Goal: Task Accomplishment & Management: Use online tool/utility

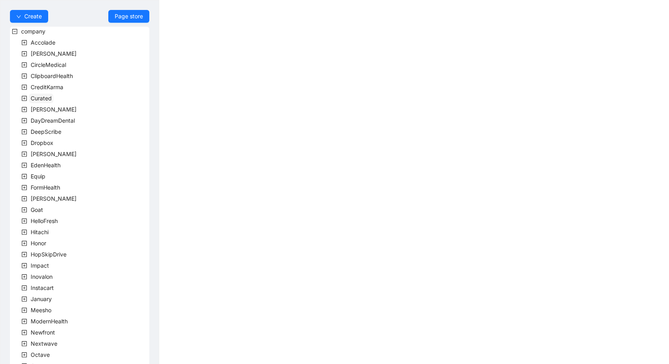
scroll to position [151, 0]
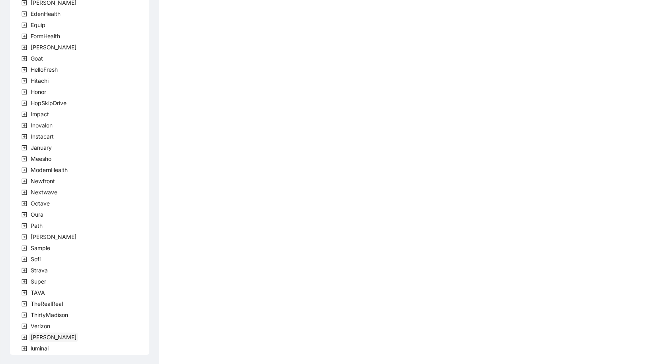
click at [35, 339] on span "[PERSON_NAME]" at bounding box center [54, 337] width 46 height 7
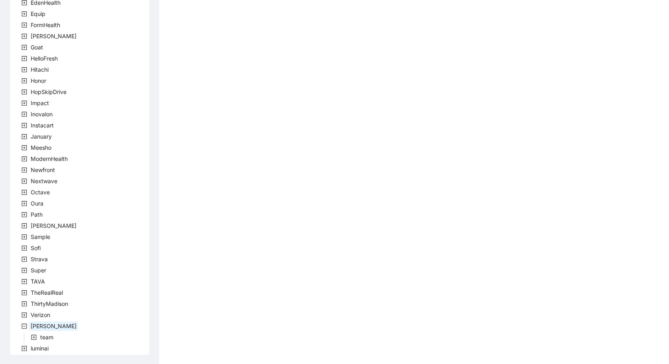
click at [37, 339] on span at bounding box center [34, 338] width 10 height 10
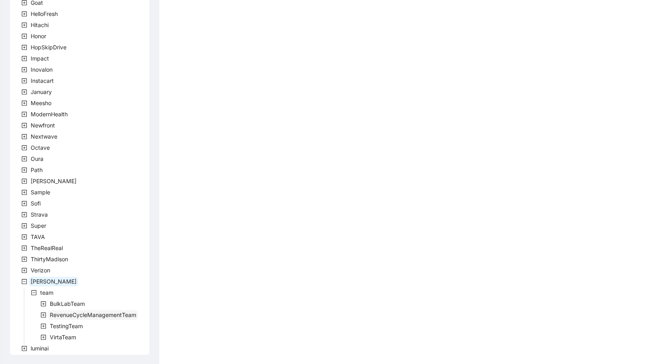
click at [67, 316] on span "RevenueCycleManagementTeam" at bounding box center [93, 315] width 86 height 7
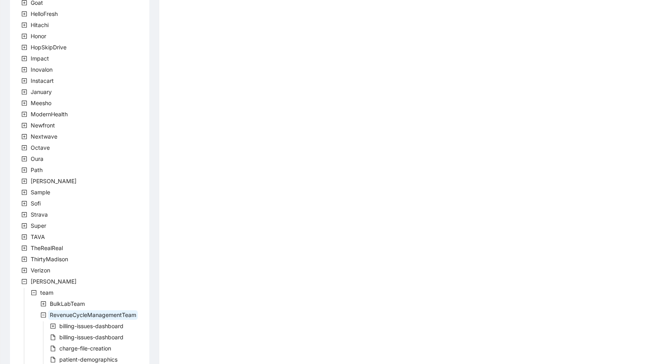
scroll to position [273, 0]
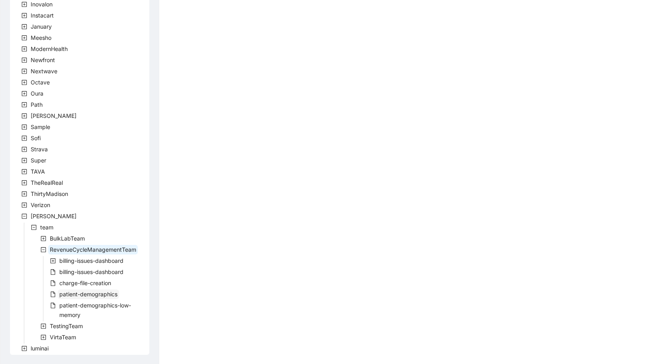
click at [101, 295] on span "patient-demographics" at bounding box center [88, 294] width 58 height 7
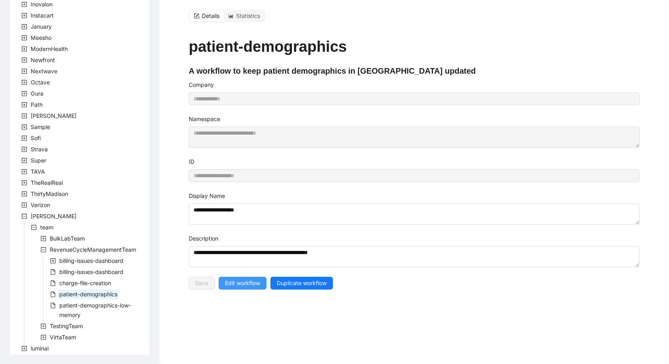
click at [245, 279] on span "Edit workflow" at bounding box center [242, 283] width 35 height 9
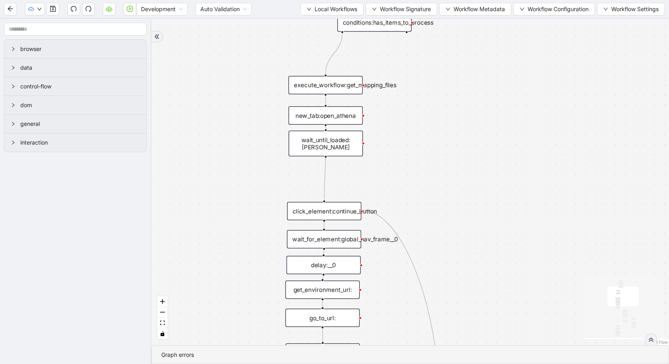
drag, startPoint x: 507, startPoint y: 40, endPoint x: 512, endPoint y: 255, distance: 215.6
click at [512, 255] on div "trigger loop_data:patients loop_iterator:patients execute_workflow:handle_singl…" at bounding box center [410, 182] width 518 height 327
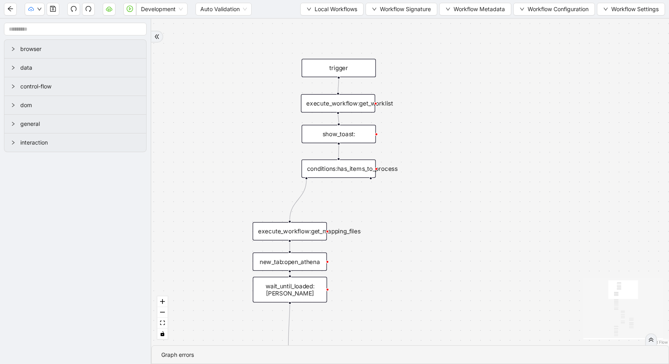
drag, startPoint x: 502, startPoint y: 147, endPoint x: 461, endPoint y: 271, distance: 130.3
click at [461, 271] on div "trigger loop_data:patients loop_iterator:patients execute_workflow:handle_singl…" at bounding box center [410, 182] width 518 height 327
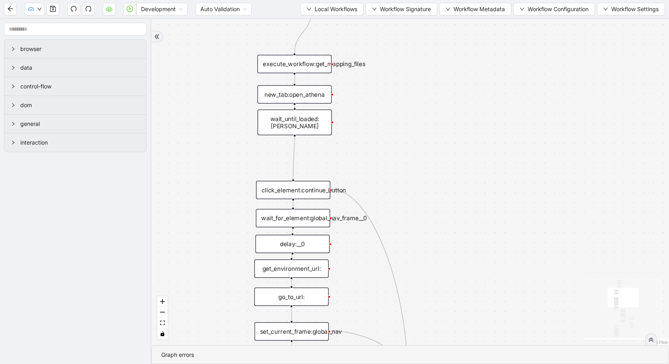
drag, startPoint x: 461, startPoint y: 271, endPoint x: 465, endPoint y: 103, distance: 168.2
click at [465, 103] on div "trigger loop_data:patients loop_iterator:patients execute_workflow:handle_singl…" at bounding box center [410, 182] width 518 height 327
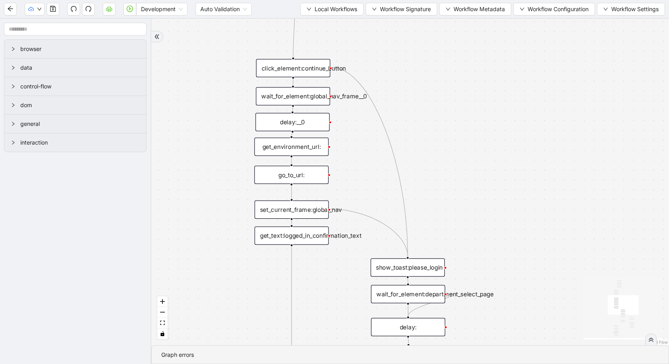
drag, startPoint x: 465, startPoint y: 103, endPoint x: 465, endPoint y: -22, distance: 125.1
click at [465, 0] on html "Development Auto Validation Local Workflows Workflow Signature Workflow Metadat…" at bounding box center [334, 182] width 669 height 364
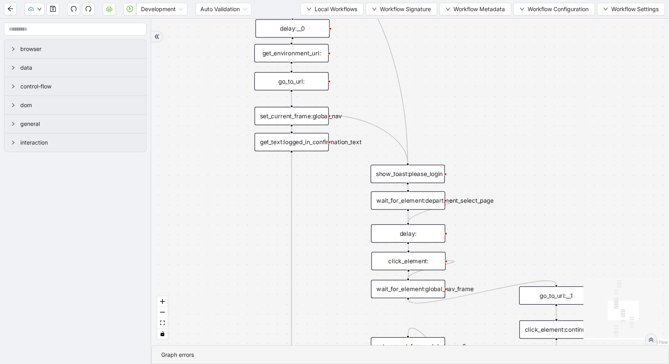
drag, startPoint x: 472, startPoint y: 128, endPoint x: 472, endPoint y: 37, distance: 90.4
click at [472, 37] on div "trigger loop_data:patients loop_iterator:patients execute_workflow:handle_singl…" at bounding box center [410, 182] width 518 height 327
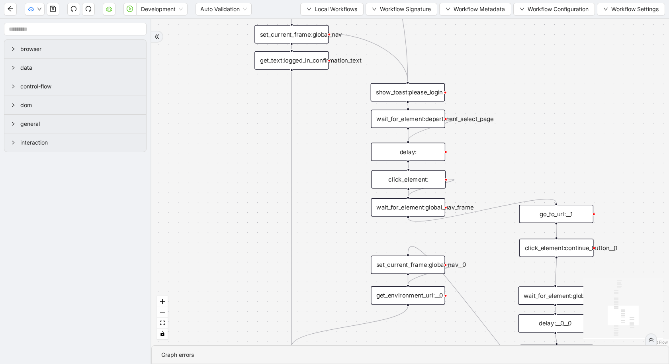
drag, startPoint x: 485, startPoint y: 118, endPoint x: 485, endPoint y: 35, distance: 82.5
click at [485, 35] on div "trigger loop_data:patients loop_iterator:patients execute_workflow:handle_singl…" at bounding box center [410, 182] width 518 height 327
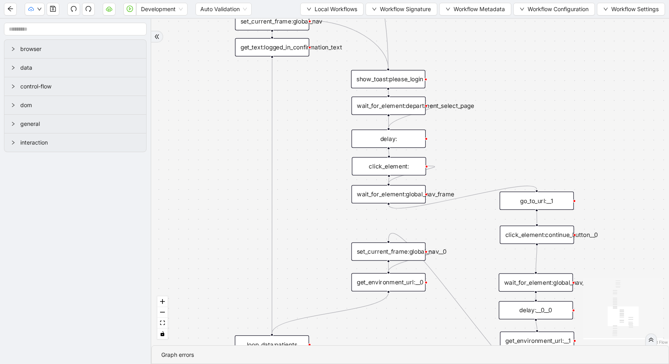
drag, startPoint x: 485, startPoint y: 35, endPoint x: 394, endPoint y: -71, distance: 139.9
click at [394, 0] on html "Development Auto Validation Local Workflows Workflow Signature Workflow Metadat…" at bounding box center [334, 182] width 669 height 364
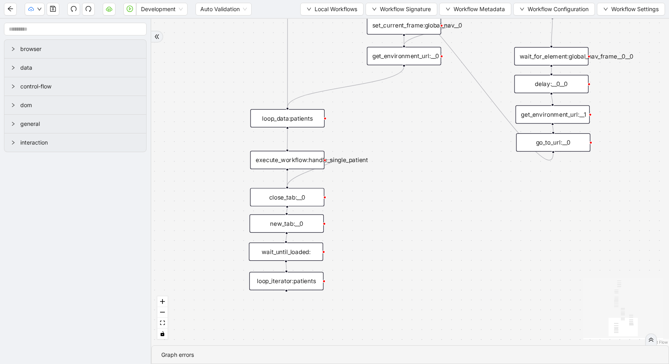
drag, startPoint x: 330, startPoint y: 226, endPoint x: 419, endPoint y: 93, distance: 159.5
click at [419, 93] on div "trigger loop_data:patients loop_iterator:patients execute_workflow:handle_singl…" at bounding box center [410, 182] width 518 height 327
click at [279, 153] on div "execute_workflow:handle_single_patient" at bounding box center [288, 160] width 74 height 18
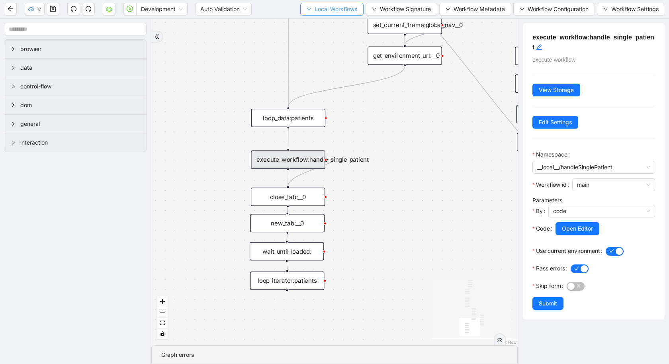
click at [336, 14] on button "Local Workflows" at bounding box center [331, 9] width 63 height 13
click at [337, 22] on span "Select" at bounding box center [329, 24] width 51 height 9
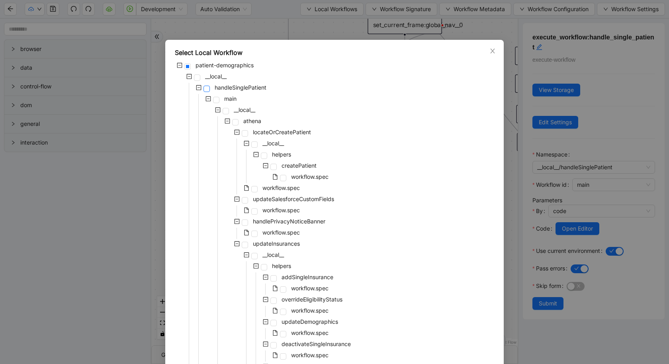
click at [207, 90] on span at bounding box center [207, 89] width 6 height 6
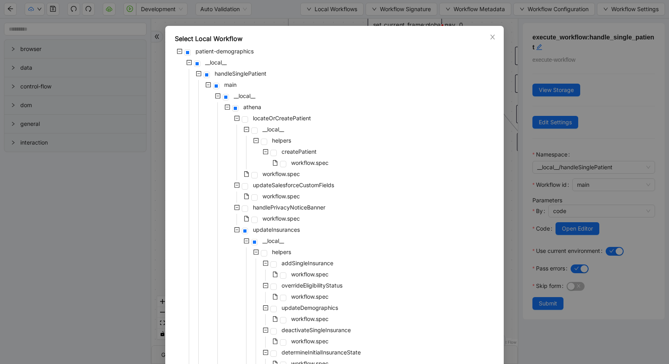
click at [227, 108] on icon "minus-square" at bounding box center [228, 107] width 6 height 6
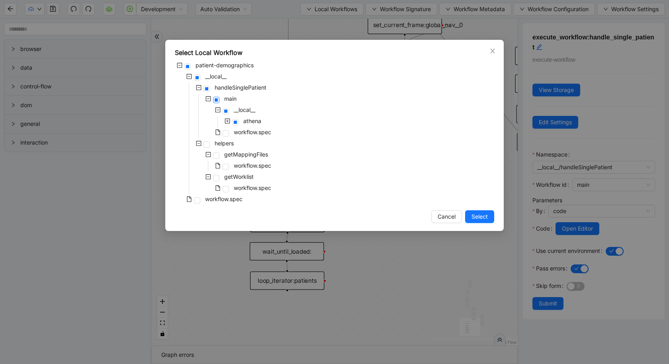
scroll to position [0, 0]
click at [227, 133] on span at bounding box center [226, 133] width 6 height 6
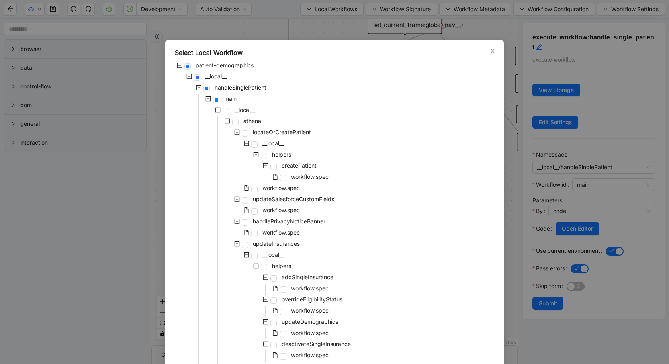
click at [218, 111] on icon "minus-square" at bounding box center [218, 110] width 6 height 6
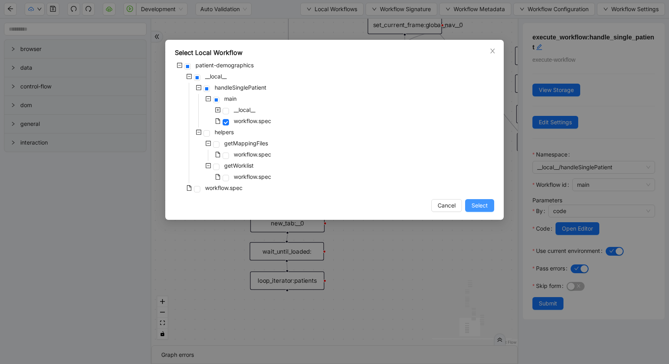
click at [487, 206] on span "Select" at bounding box center [480, 205] width 16 height 9
click at [480, 207] on div "trigger loop_data:patients loop_iterator:patients execute_workflow:handle_singl…" at bounding box center [334, 182] width 367 height 327
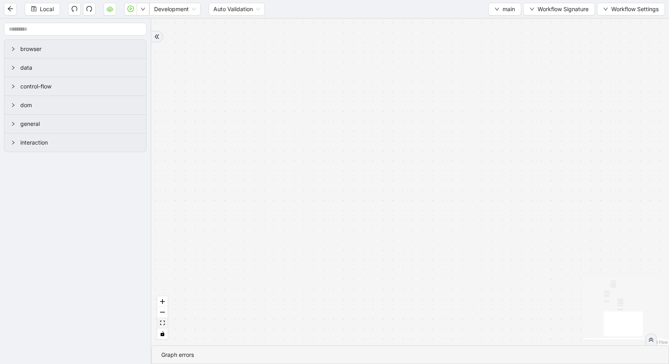
click at [162, 321] on button "fit view" at bounding box center [162, 323] width 10 height 11
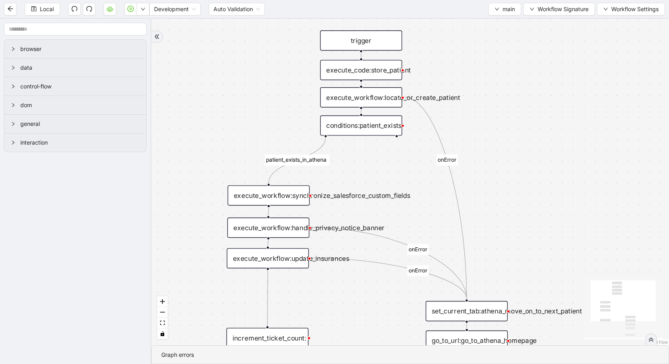
drag, startPoint x: 494, startPoint y: 106, endPoint x: 493, endPoint y: 152, distance: 45.8
click at [493, 153] on div "patient_exists_in_athena onError onError onError trigger execute_workflow:synch…" at bounding box center [410, 182] width 518 height 327
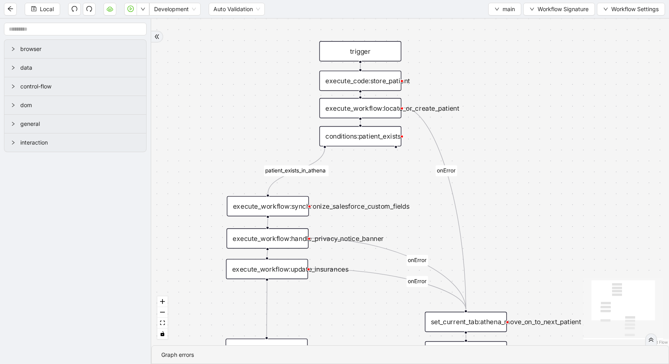
click at [367, 85] on div "execute_code:store_patient" at bounding box center [361, 81] width 82 height 20
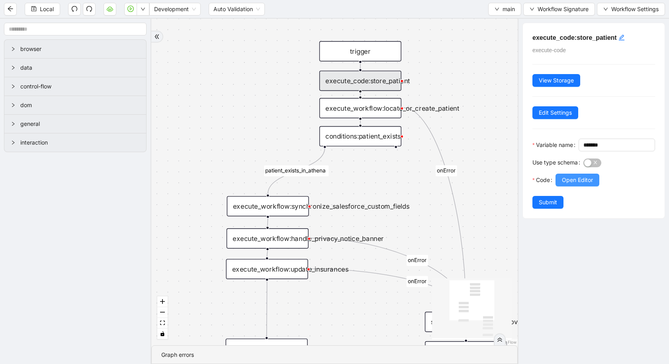
click at [577, 184] on span "Open Editor" at bounding box center [577, 180] width 31 height 9
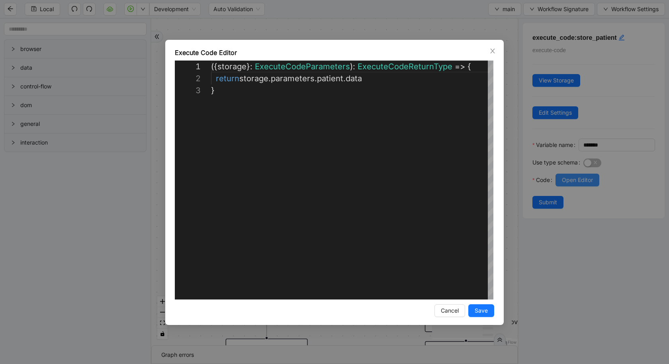
scroll to position [24, 0]
click at [94, 269] on div "**********" at bounding box center [334, 182] width 669 height 364
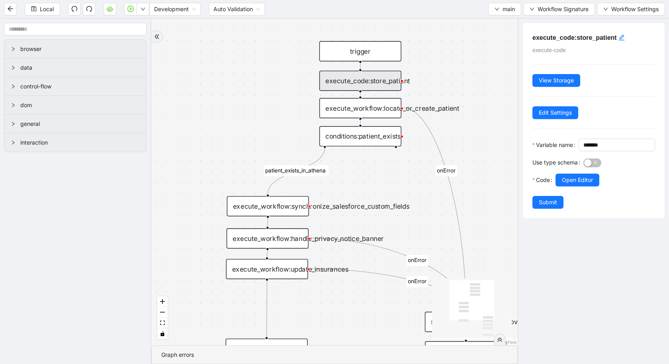
click at [371, 119] on div "patient_exists_in_athena onError onError onError trigger execute_workflow:synch…" at bounding box center [334, 182] width 367 height 327
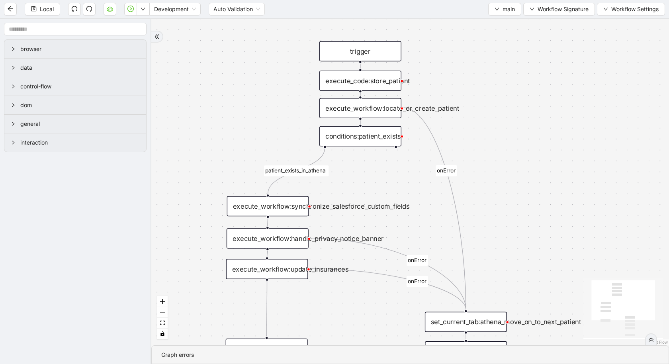
click at [377, 112] on div "execute_workflow:locate_or_create_patient" at bounding box center [361, 108] width 82 height 20
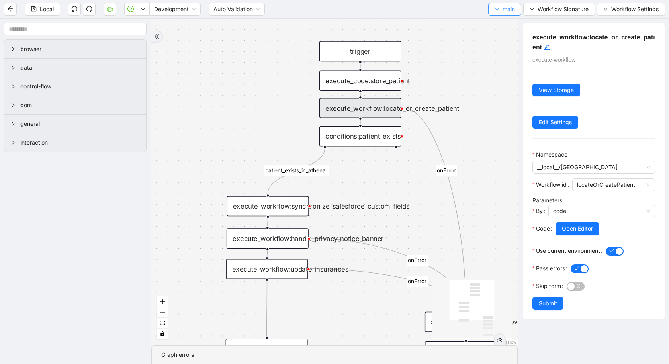
click at [494, 4] on button "main" at bounding box center [504, 9] width 33 height 13
click at [503, 22] on span "Select" at bounding box center [504, 24] width 21 height 9
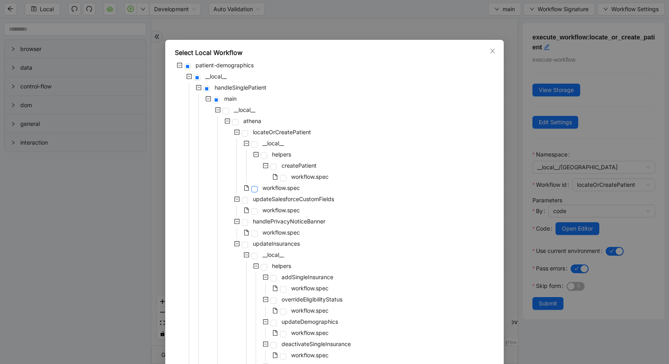
click at [256, 187] on span at bounding box center [254, 189] width 6 height 6
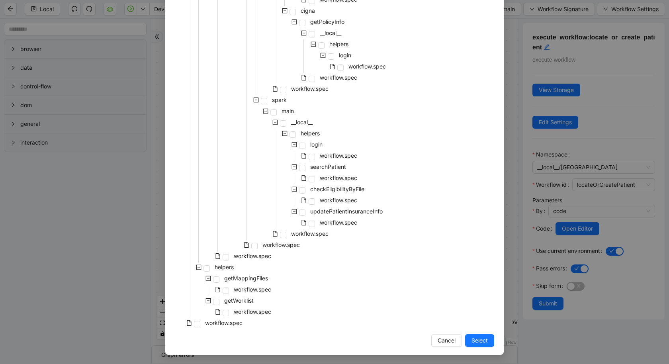
click at [485, 343] on span "Select" at bounding box center [480, 340] width 16 height 9
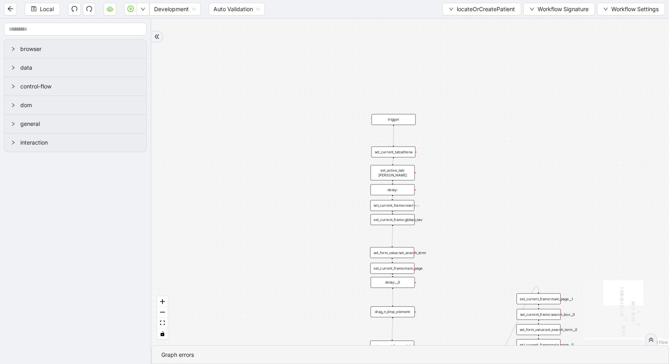
drag, startPoint x: 466, startPoint y: 333, endPoint x: 460, endPoint y: 364, distance: 31.6
click at [461, 364] on section "fallback found_patient_by_name_dob found_patient_by_id fallback success fallbac…" at bounding box center [410, 191] width 518 height 345
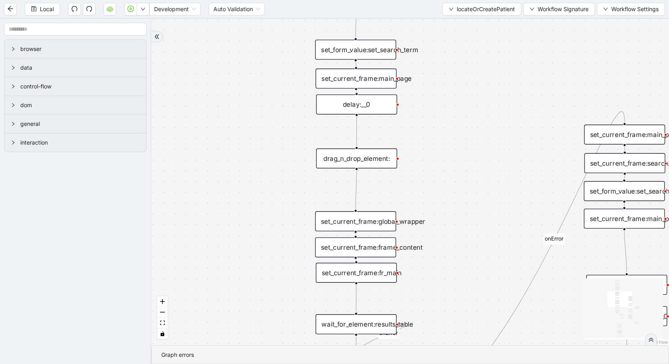
drag, startPoint x: 426, startPoint y: 200, endPoint x: 425, endPoint y: -48, distance: 247.8
click at [425, 0] on html "Local Development Auto Validation locateOrCreatePatient Workflow Signature Work…" at bounding box center [334, 182] width 669 height 364
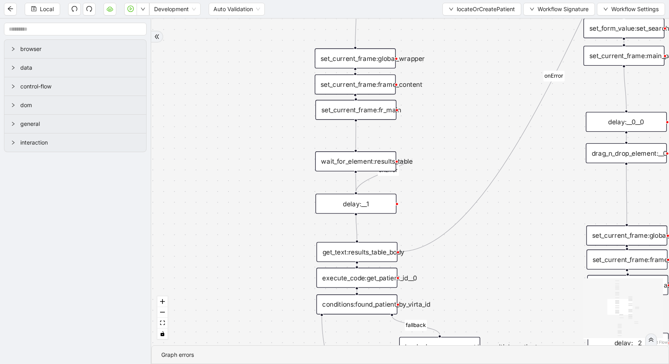
drag, startPoint x: 456, startPoint y: 238, endPoint x: 456, endPoint y: 67, distance: 170.9
click at [456, 67] on div "fallback found_patient_by_name_dob found_patient_by_id fallback success fallbac…" at bounding box center [410, 182] width 518 height 327
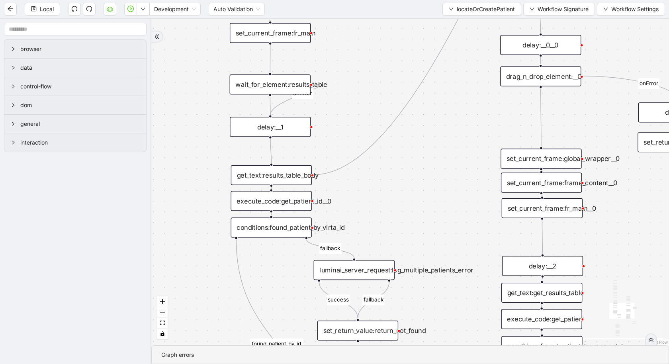
drag, startPoint x: 217, startPoint y: 247, endPoint x: 131, endPoint y: 179, distance: 109.7
click at [131, 179] on section "browser data control-flow dom general interaction fallback found_patient_by_nam…" at bounding box center [334, 191] width 669 height 345
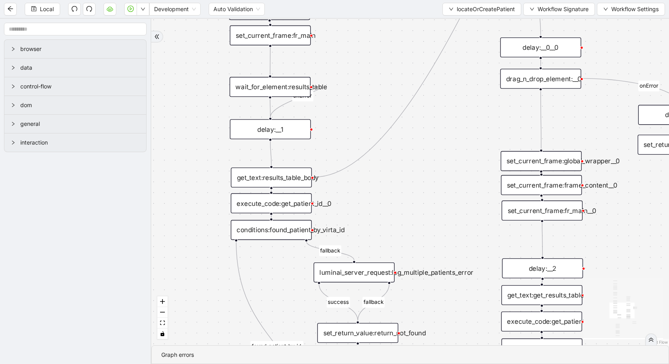
drag, startPoint x: 188, startPoint y: 194, endPoint x: 189, endPoint y: 204, distance: 9.6
click at [189, 204] on div "fallback found_patient_by_name_dob found_patient_by_id fallback success fallbac…" at bounding box center [410, 182] width 518 height 327
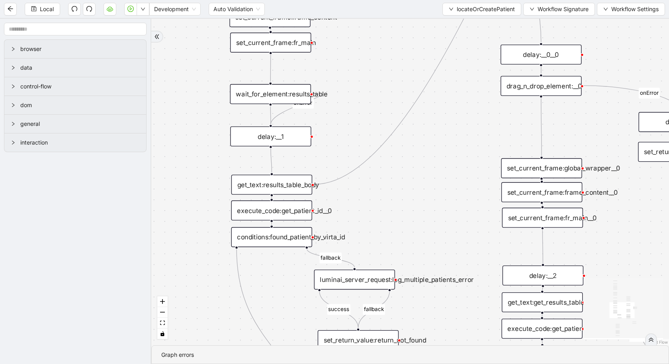
click at [260, 213] on div "execute_code:get_patient_id__0" at bounding box center [271, 210] width 81 height 20
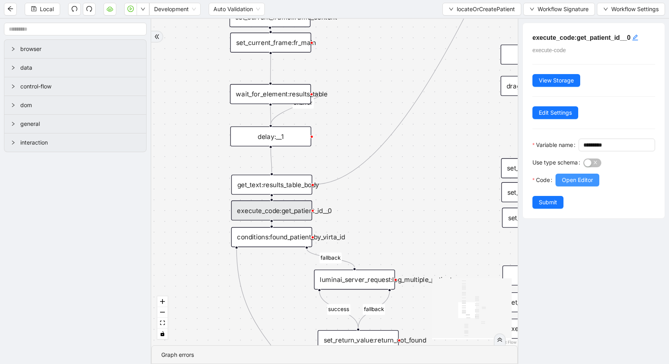
click at [588, 184] on span "Open Editor" at bounding box center [577, 180] width 31 height 9
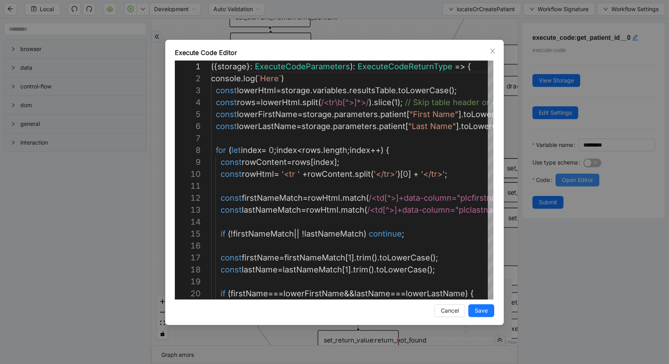
scroll to position [108, 0]
click at [59, 236] on div "Execute Code Editor 16 17 18 19 20 14 15 11 12 13 10 1 2 3 4 5 6 7 8 9 const fi…" at bounding box center [334, 182] width 669 height 364
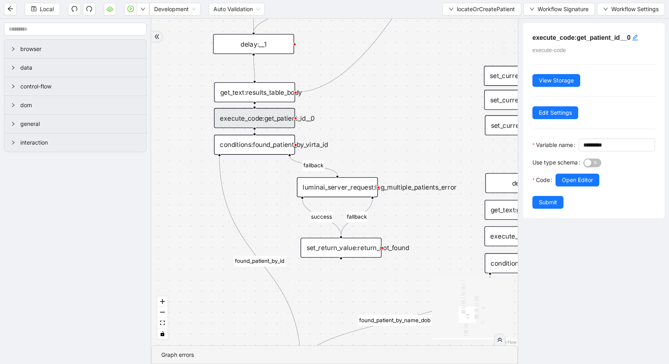
drag, startPoint x: 168, startPoint y: 224, endPoint x: 109, endPoint y: 145, distance: 97.9
click at [109, 145] on section "browser data control-flow dom general interaction fallback found_patient_by_nam…" at bounding box center [334, 191] width 669 height 345
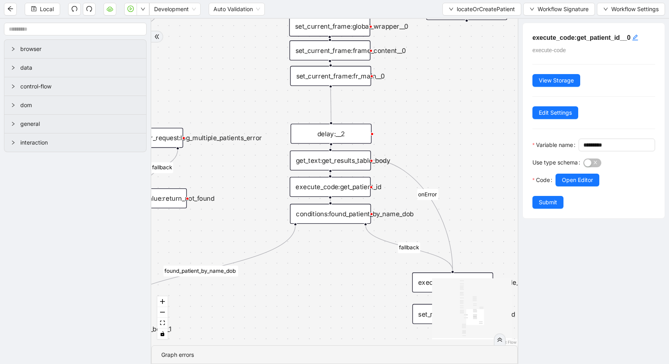
drag, startPoint x: 373, startPoint y: 131, endPoint x: 219, endPoint y: 67, distance: 166.4
click at [219, 67] on div "fallback found_patient_by_name_dob found_patient_by_id fallback success fallbac…" at bounding box center [334, 182] width 367 height 327
click at [336, 189] on div "execute_code:get_patient_id" at bounding box center [329, 186] width 81 height 20
click at [592, 184] on span "Open Editor" at bounding box center [577, 180] width 31 height 9
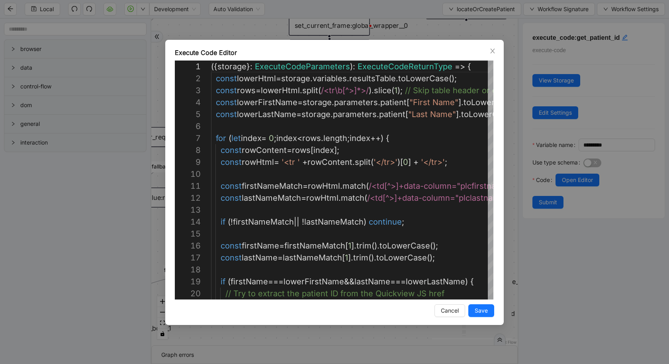
scroll to position [96, 0]
click at [57, 295] on div "Execute Code Editor 1 2 3 4 5 6 7 8 9 10 11 12 13 14 15 16 17 18 19 20 ({ stora…" at bounding box center [334, 182] width 669 height 364
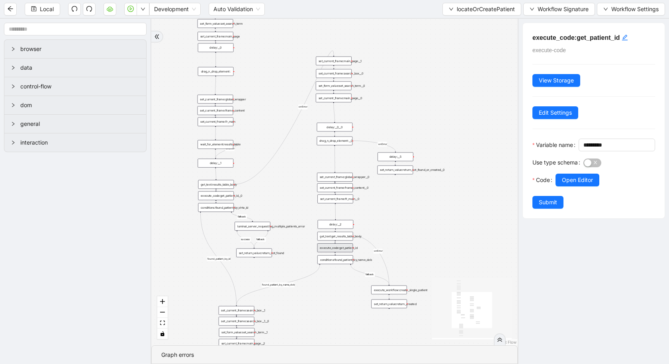
drag, startPoint x: 259, startPoint y: 151, endPoint x: 333, endPoint y: 284, distance: 152.7
click at [333, 284] on div "fallback found_patient_by_name_dob found_patient_by_id fallback success fallbac…" at bounding box center [334, 182] width 367 height 327
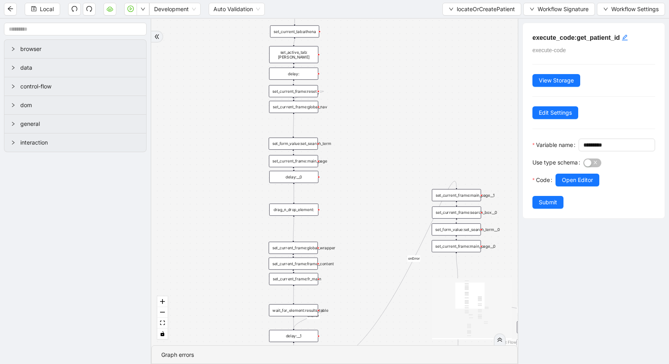
drag, startPoint x: 324, startPoint y: 92, endPoint x: 382, endPoint y: 97, distance: 58.8
click at [382, 97] on div "fallback found_patient_by_name_dob found_patient_by_id fallback success fallbac…" at bounding box center [334, 182] width 367 height 327
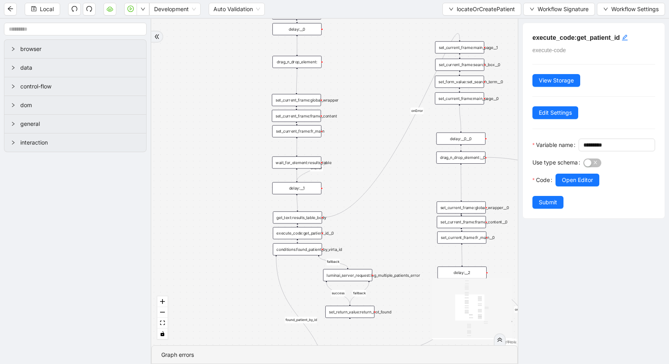
drag, startPoint x: 291, startPoint y: 214, endPoint x: 272, endPoint y: 104, distance: 111.3
click at [272, 104] on div "fallback found_patient_by_name_dob found_patient_by_id fallback success fallbac…" at bounding box center [334, 182] width 367 height 327
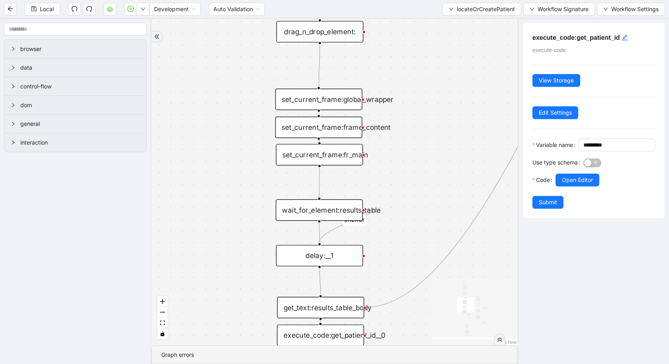
drag, startPoint x: 410, startPoint y: 149, endPoint x: 410, endPoint y: 256, distance: 106.8
click at [410, 256] on div "fallback found_patient_by_name_dob found_patient_by_id fallback success fallbac…" at bounding box center [334, 182] width 367 height 327
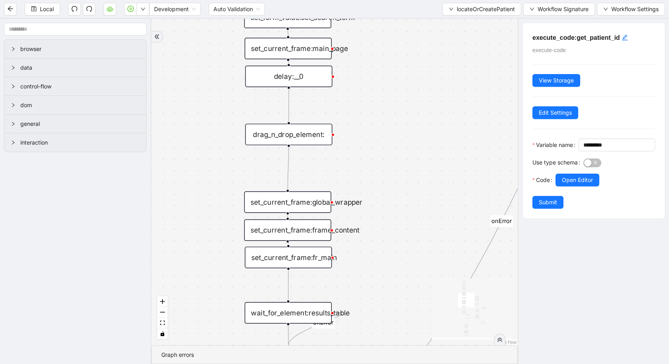
drag, startPoint x: 387, startPoint y: 152, endPoint x: 349, endPoint y: 256, distance: 110.4
click at [350, 255] on div "fallback found_patient_by_name_dob found_patient_by_id fallback success fallbac…" at bounding box center [334, 182] width 367 height 327
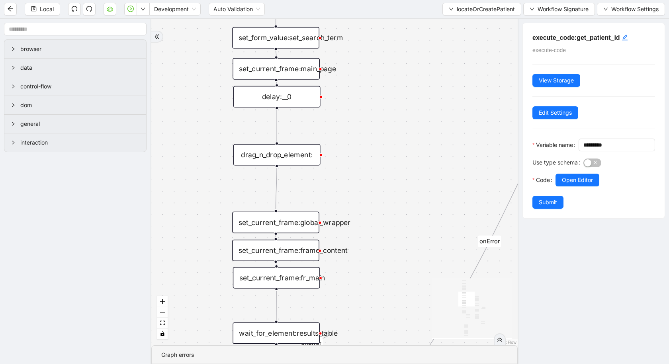
drag, startPoint x: 374, startPoint y: 93, endPoint x: 315, endPoint y: 274, distance: 190.3
click at [315, 274] on div "fallback found_patient_by_name_dob found_patient_by_id fallback success fallbac…" at bounding box center [334, 182] width 367 height 327
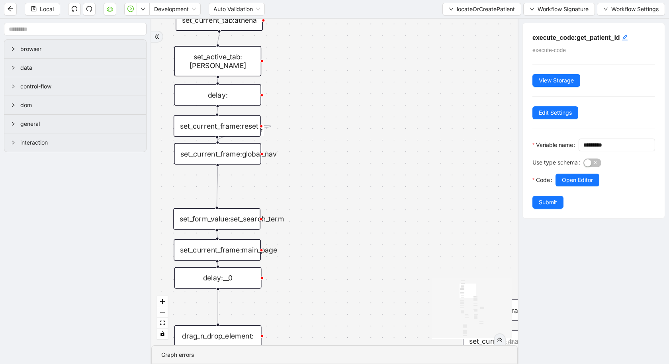
click at [203, 226] on div "set_form_value:set_search_term" at bounding box center [216, 219] width 87 height 22
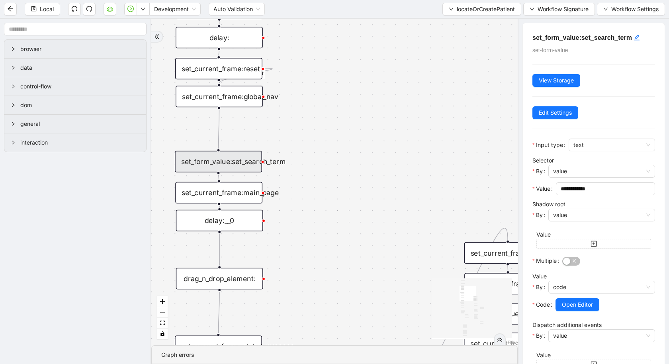
drag, startPoint x: 337, startPoint y: 172, endPoint x: 332, endPoint y: 99, distance: 73.0
click at [332, 99] on div "fallback found_patient_by_name_dob found_patient_by_id fallback success fallbac…" at bounding box center [334, 182] width 367 height 327
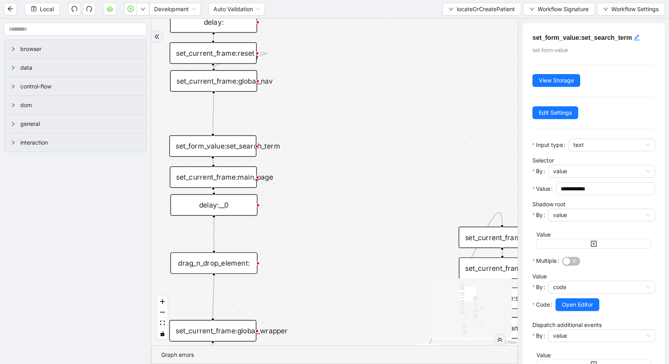
click at [182, 264] on div "drag_n_drop_element:" at bounding box center [214, 264] width 87 height 22
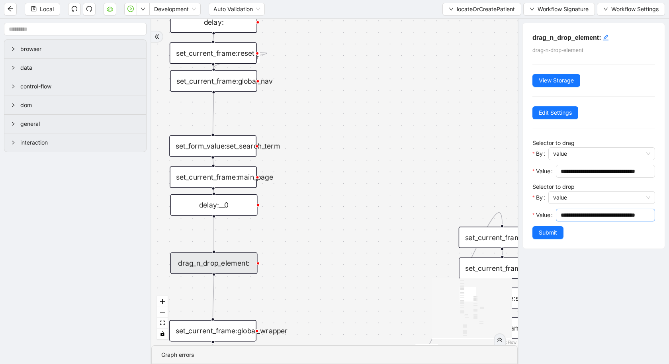
click at [583, 219] on span "**********" at bounding box center [605, 215] width 99 height 13
click at [580, 167] on input "**********" at bounding box center [605, 171] width 88 height 9
click at [439, 212] on div "fallback found_patient_by_name_dob found_patient_by_id fallback success fallbac…" at bounding box center [334, 182] width 367 height 327
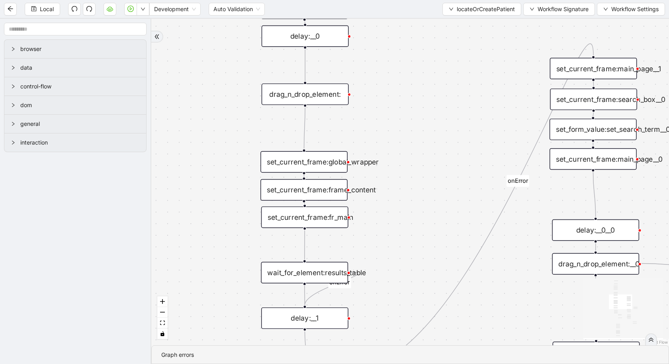
drag, startPoint x: 411, startPoint y: 141, endPoint x: 464, endPoint y: 66, distance: 92.1
click at [464, 66] on div "fallback found_patient_by_name_dob found_patient_by_id fallback success fallbac…" at bounding box center [410, 182] width 518 height 327
click at [326, 280] on div "wait_for_element:results_table" at bounding box center [304, 273] width 87 height 22
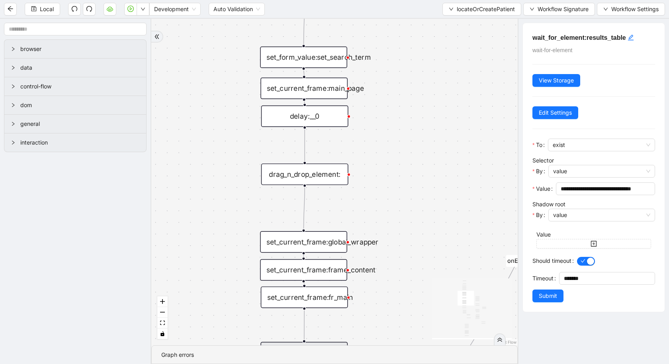
drag, startPoint x: 450, startPoint y: 129, endPoint x: 461, endPoint y: 224, distance: 95.1
click at [460, 223] on div "fallback found_patient_by_name_dob found_patient_by_id fallback success fallbac…" at bounding box center [334, 182] width 367 height 327
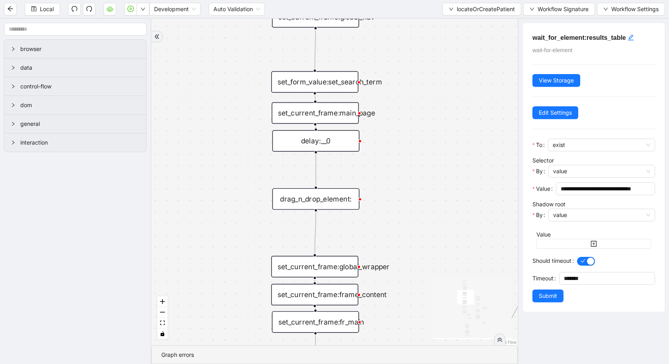
click at [333, 117] on div "set_current_frame:main_page" at bounding box center [315, 113] width 87 height 22
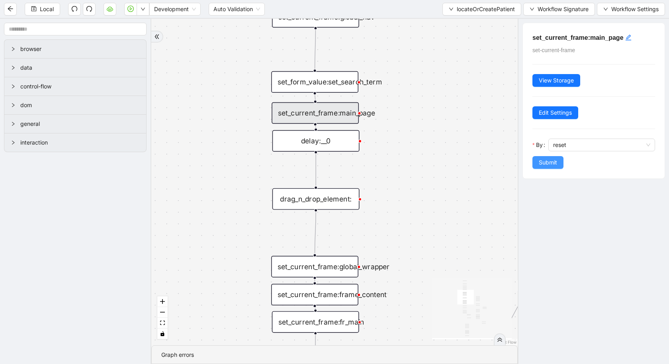
click at [550, 157] on button "Submit" at bounding box center [548, 162] width 31 height 13
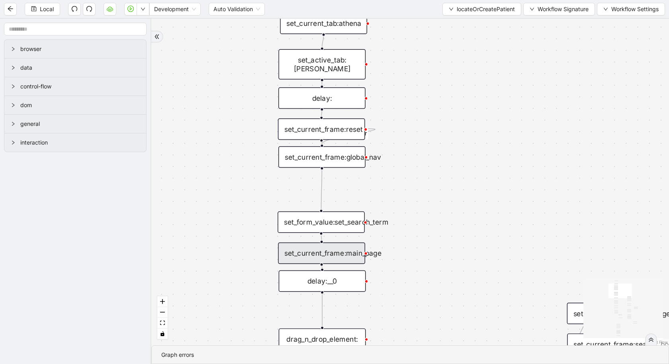
drag, startPoint x: 396, startPoint y: 72, endPoint x: 410, endPoint y: 248, distance: 176.6
click at [410, 248] on div "fallback found_patient_by_name_dob found_patient_by_id fallback success fallbac…" at bounding box center [410, 182] width 518 height 327
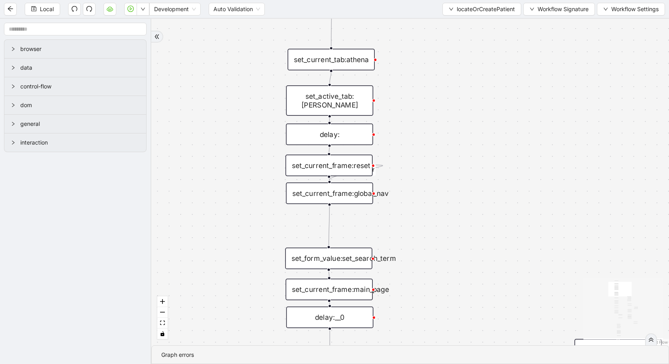
click at [322, 263] on div "set_form_value:set_search_term" at bounding box center [328, 259] width 87 height 22
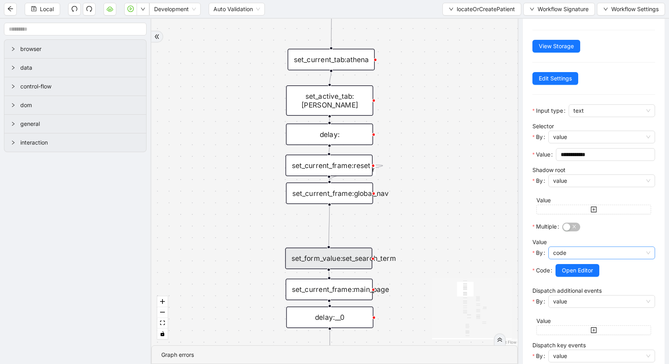
scroll to position [35, 0]
click at [582, 269] on span "Open Editor" at bounding box center [577, 270] width 31 height 9
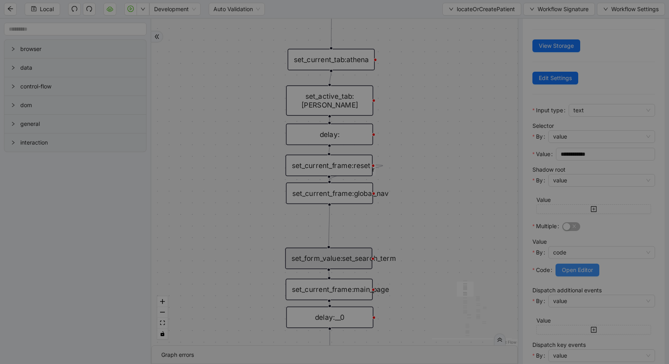
scroll to position [24, 0]
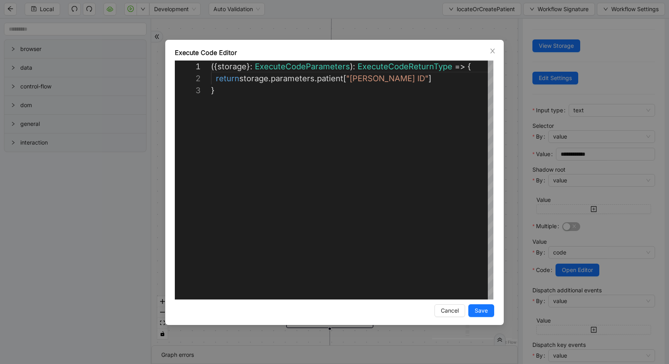
click at [107, 226] on div "**********" at bounding box center [334, 182] width 669 height 364
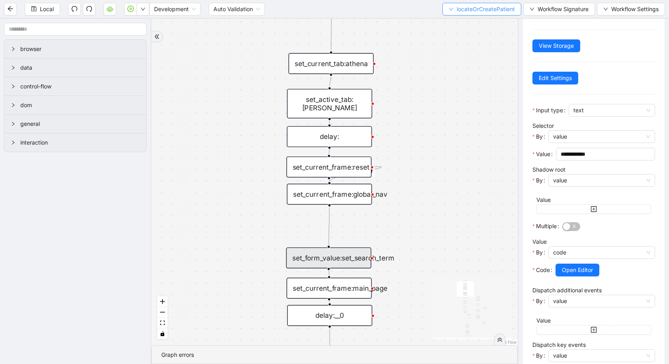
click at [474, 10] on span "locateOrCreatePatient" at bounding box center [486, 9] width 58 height 9
click at [460, 30] on li "Select" at bounding box center [480, 24] width 75 height 13
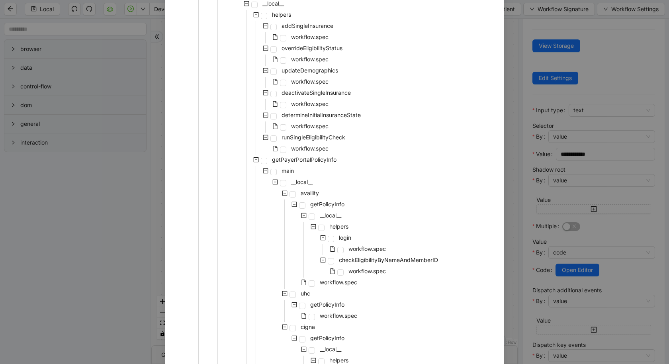
scroll to position [219, 0]
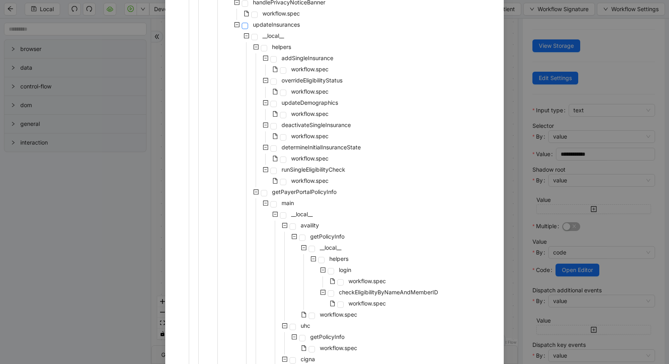
click at [242, 27] on span at bounding box center [245, 26] width 6 height 6
click at [243, 27] on span at bounding box center [245, 26] width 6 height 6
click at [263, 49] on span at bounding box center [264, 48] width 6 height 6
click at [252, 49] on span at bounding box center [256, 47] width 10 height 10
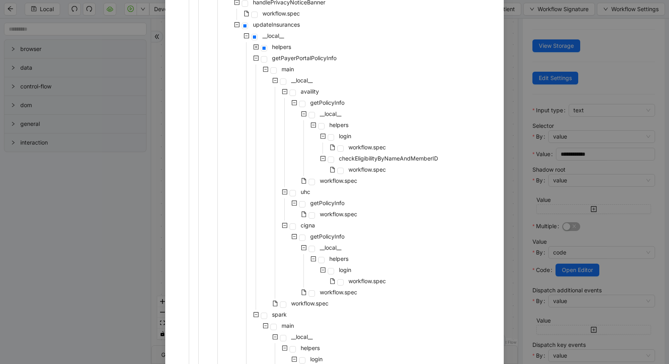
click at [257, 59] on icon "minus-square" at bounding box center [256, 58] width 6 height 6
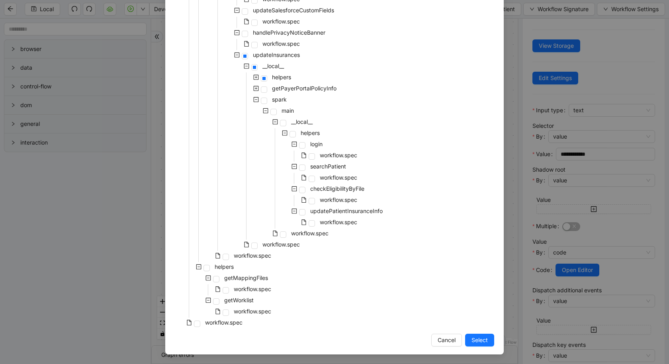
scroll to position [188, 0]
click at [256, 100] on icon "minus-square" at bounding box center [256, 100] width 2 height 0
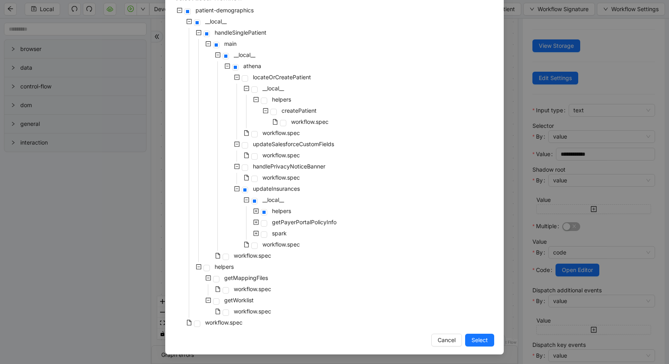
scroll to position [55, 0]
click at [256, 250] on div "workflow.spec" at bounding box center [238, 245] width 127 height 11
click at [255, 247] on span at bounding box center [254, 246] width 6 height 6
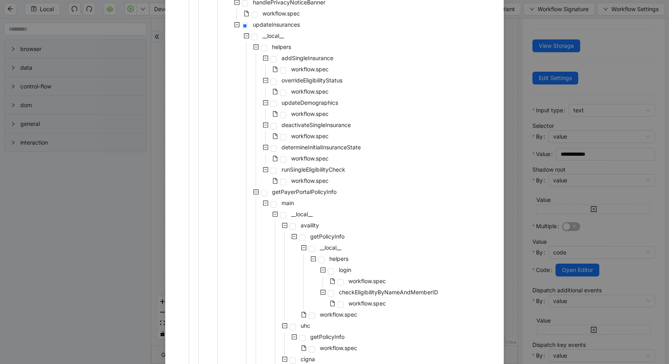
scroll to position [568, 0]
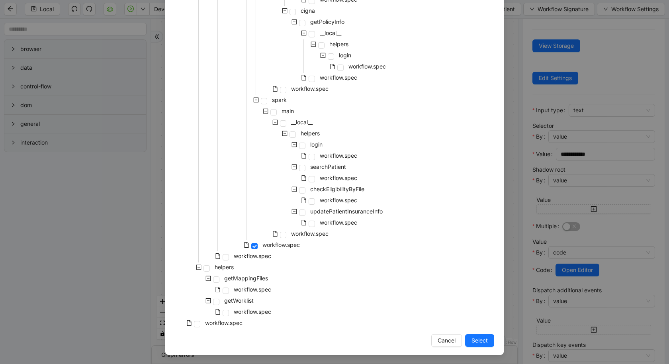
click at [477, 338] on span "Select" at bounding box center [480, 340] width 16 height 9
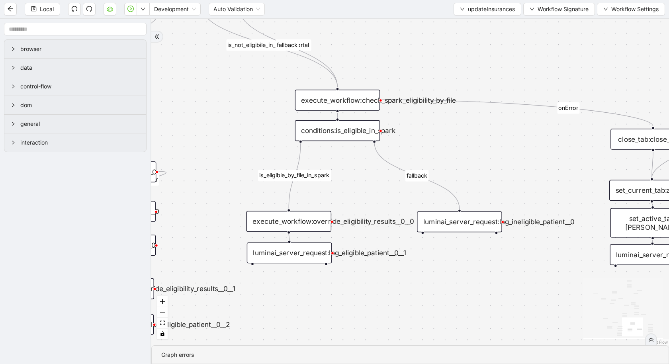
scroll to position [0, 0]
click at [479, 338] on div "already_eligible outdated_existing_plan has_no_insurance is_eligible existing_p…" at bounding box center [410, 182] width 518 height 327
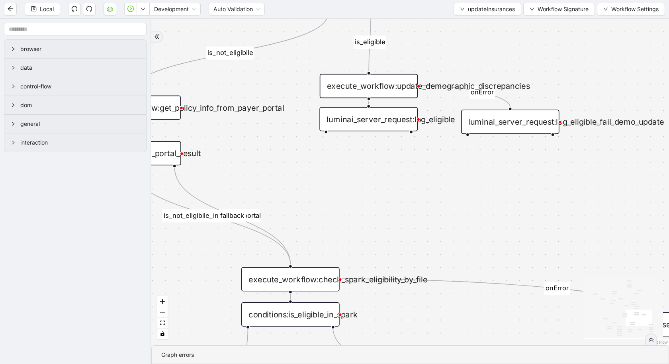
drag, startPoint x: 444, startPoint y: 66, endPoint x: 444, endPoint y: 277, distance: 210.8
click at [446, 277] on div "already_eligible outdated_existing_plan has_no_insurance is_eligible existing_p…" at bounding box center [410, 182] width 518 height 327
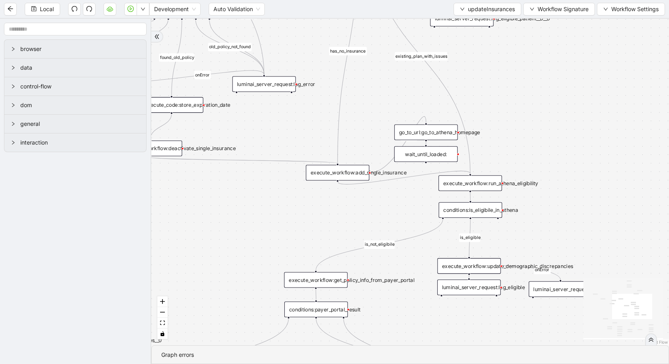
drag, startPoint x: 444, startPoint y: 277, endPoint x: 519, endPoint y: 363, distance: 114.1
click at [519, 363] on section "already_eligible outdated_existing_plan has_no_insurance is_eligible existing_p…" at bounding box center [410, 191] width 518 height 345
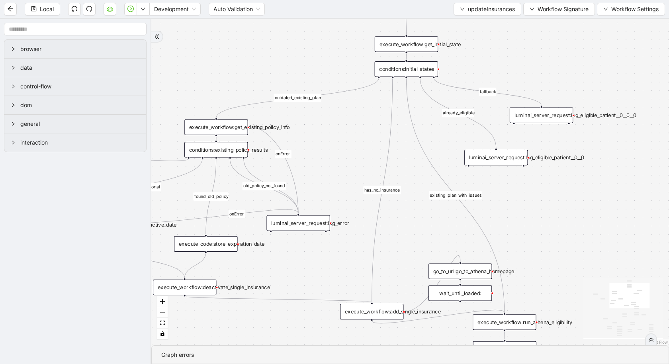
drag, startPoint x: 549, startPoint y: 137, endPoint x: 583, endPoint y: 276, distance: 143.1
click at [583, 276] on div "already_eligible outdated_existing_plan has_no_insurance is_eligible existing_p…" at bounding box center [410, 182] width 518 height 327
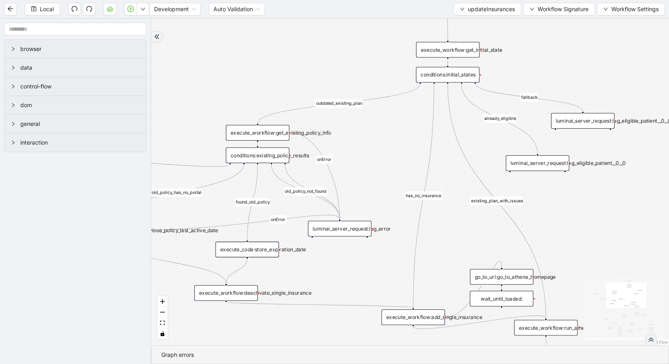
drag, startPoint x: 579, startPoint y: 265, endPoint x: 621, endPoint y: 230, distance: 54.3
click at [621, 231] on div "already_eligible outdated_existing_plan has_no_insurance is_eligible existing_p…" at bounding box center [410, 182] width 518 height 327
click at [450, 51] on div "execute_workflow:get_initial_state" at bounding box center [447, 49] width 63 height 16
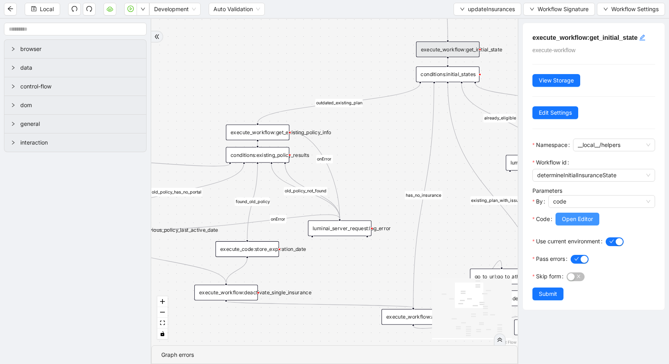
click at [568, 218] on span "Open Editor" at bounding box center [577, 219] width 31 height 9
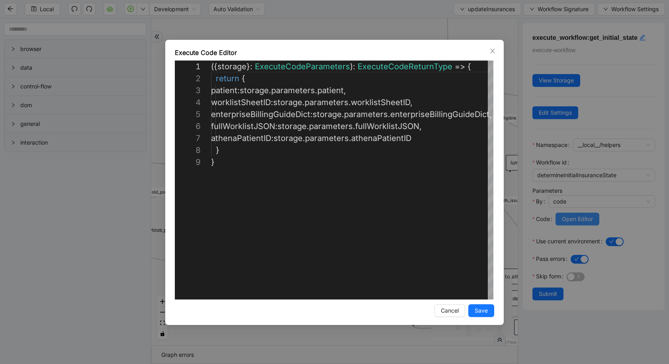
scroll to position [96, 0]
click at [47, 271] on div "**********" at bounding box center [334, 182] width 669 height 364
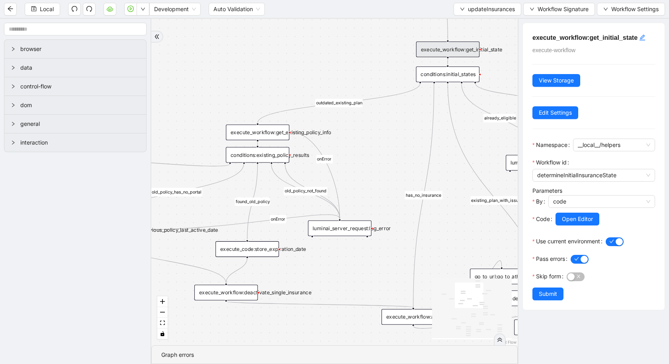
click at [281, 135] on div "execute_workflow:get_existing_policy_info" at bounding box center [257, 133] width 63 height 16
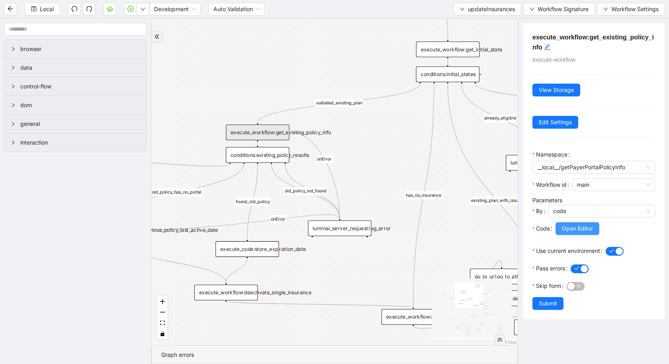
click at [586, 232] on span "Open Editor" at bounding box center [577, 228] width 31 height 9
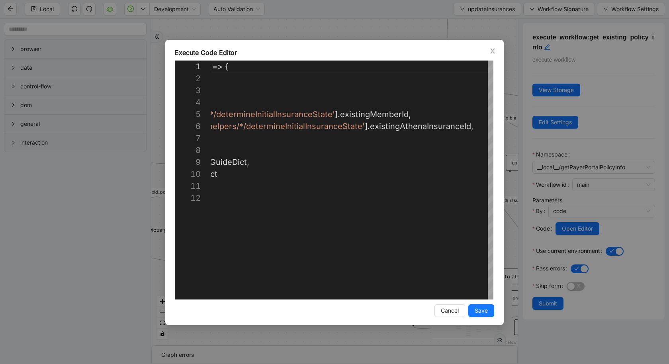
click at [53, 226] on div "Execute Code Editor 1 2 3 4 5 6 7 8 9 10 11 12 ({ storage }: ExecuteCodeParamet…" at bounding box center [334, 182] width 669 height 364
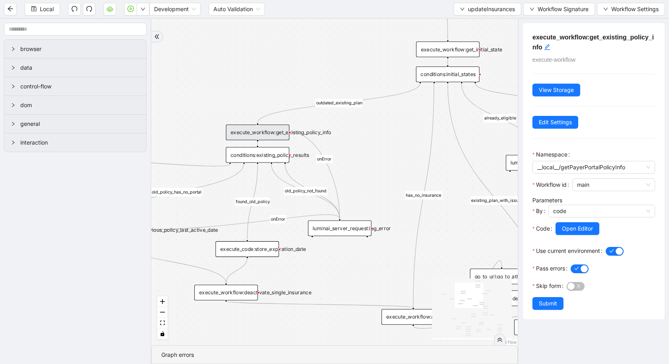
click at [451, 49] on div "execute_workflow:get_initial_state" at bounding box center [447, 49] width 63 height 16
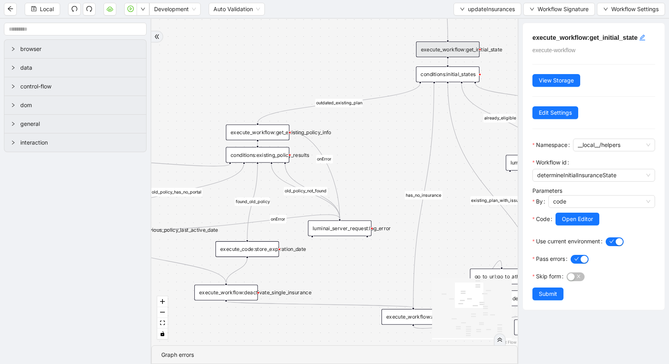
click at [465, 15] on div "Local Development Auto Validation updateInsurances Workflow Signature Workflow …" at bounding box center [334, 9] width 669 height 18
click at [478, 8] on span "updateInsurances" at bounding box center [491, 9] width 47 height 9
click at [475, 26] on span "Select" at bounding box center [486, 24] width 55 height 9
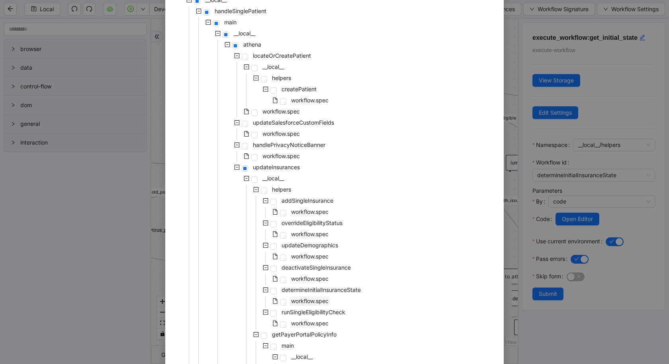
click at [318, 296] on span "workflow.spec" at bounding box center [310, 301] width 41 height 10
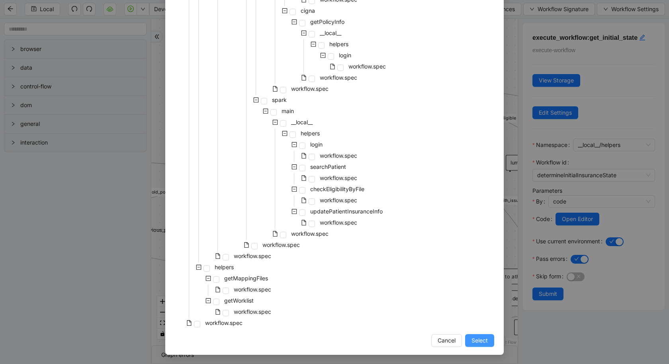
click at [481, 343] on span "Select" at bounding box center [480, 340] width 16 height 9
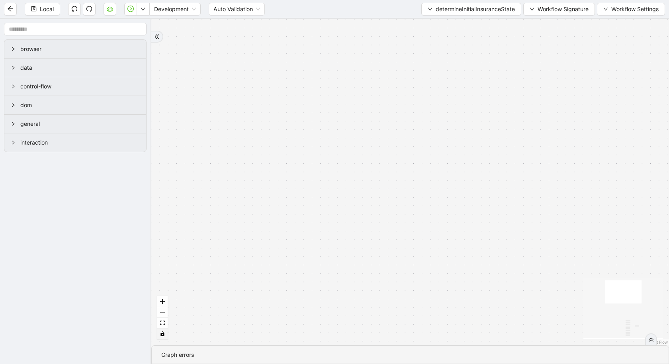
click at [161, 331] on button "toggle interactivity" at bounding box center [162, 334] width 10 height 11
click at [162, 324] on icon "fit view" at bounding box center [162, 323] width 5 height 4
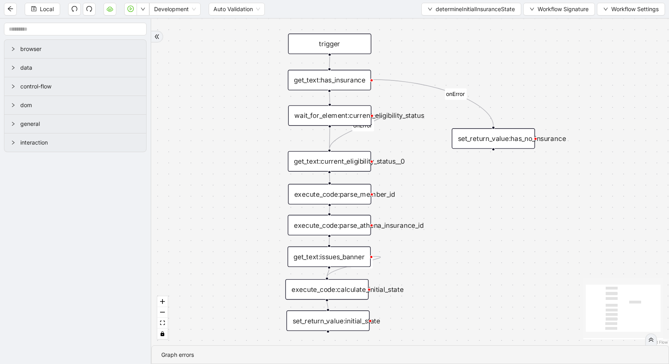
click at [349, 86] on div "get_text:has_insurance" at bounding box center [329, 80] width 83 height 21
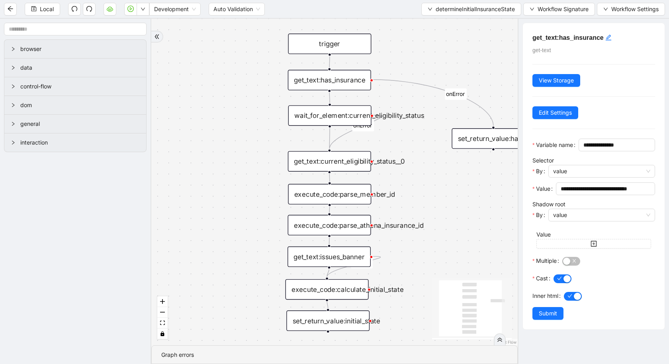
click at [333, 122] on div "wait_for_element:current_eligibility_status" at bounding box center [329, 115] width 83 height 21
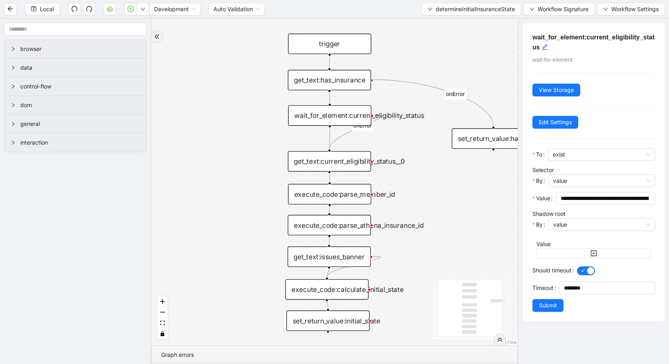
click at [335, 204] on div "onError onError onError trigger get_text:issues_banner get_text:current_eligibi…" at bounding box center [334, 182] width 367 height 327
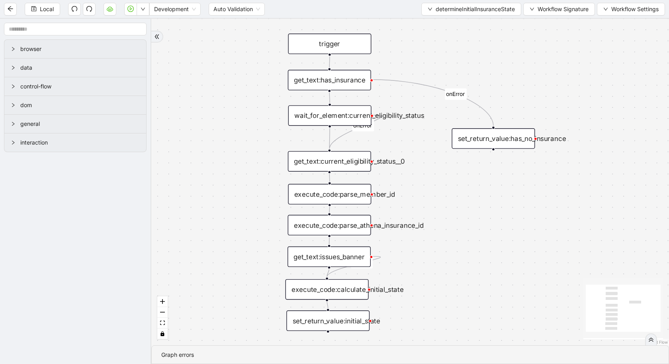
click at [351, 197] on div "execute_code:parse_member_id" at bounding box center [329, 194] width 83 height 21
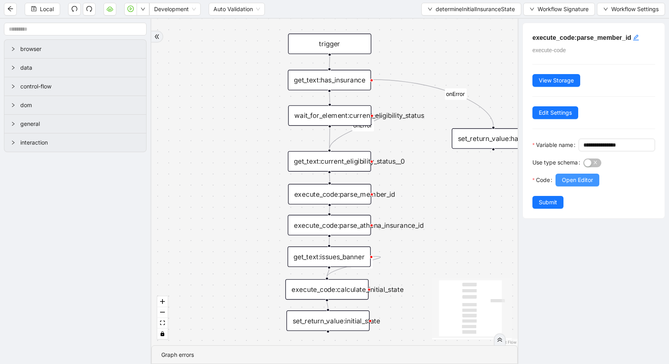
click at [574, 184] on span "Open Editor" at bounding box center [577, 180] width 31 height 9
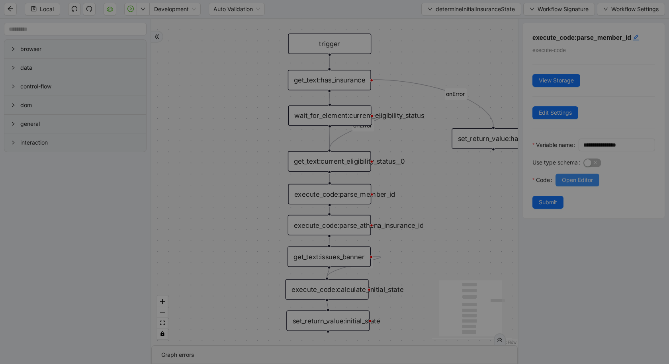
scroll to position [120, 0]
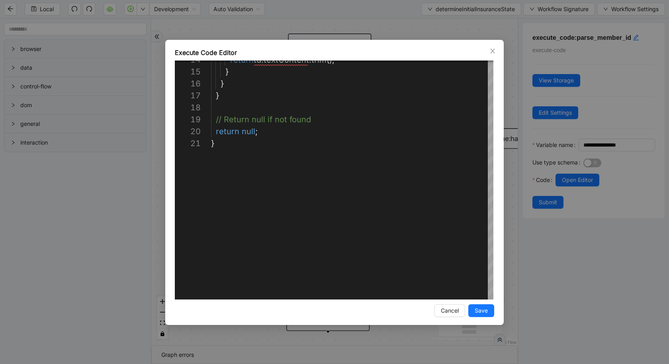
click at [71, 279] on div "**********" at bounding box center [334, 182] width 669 height 364
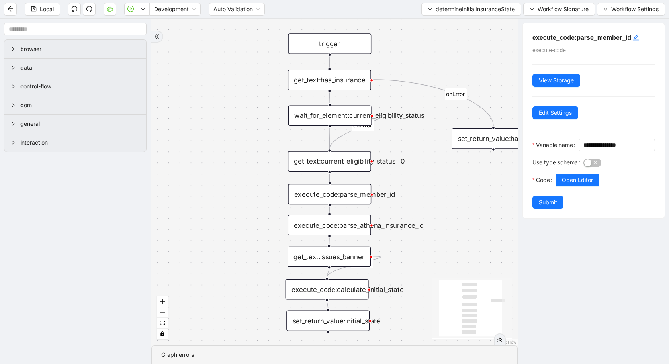
click at [349, 224] on div "execute_code:parse_athena_insurance_id" at bounding box center [329, 225] width 83 height 21
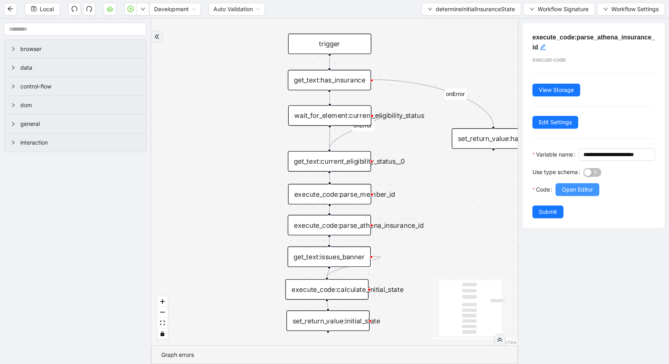
click at [591, 194] on span "Open Editor" at bounding box center [577, 189] width 31 height 9
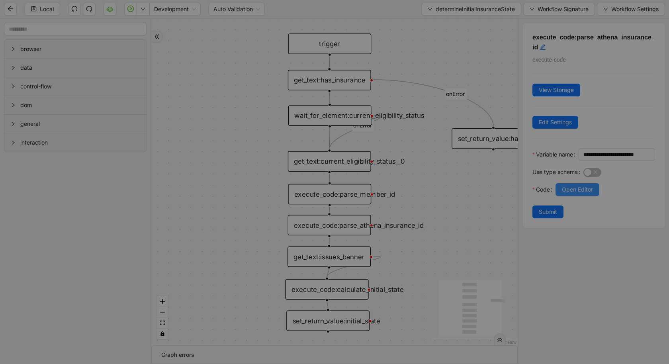
scroll to position [108, 0]
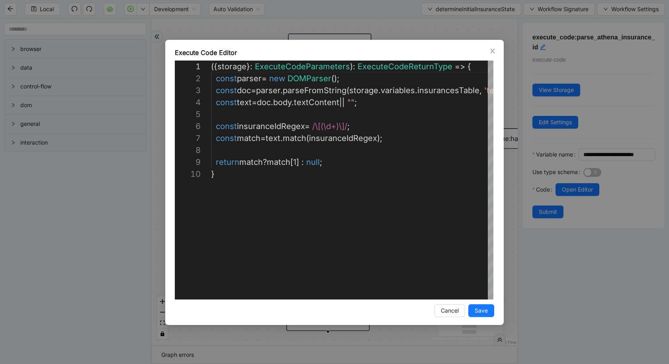
click at [98, 279] on div "**********" at bounding box center [334, 182] width 669 height 364
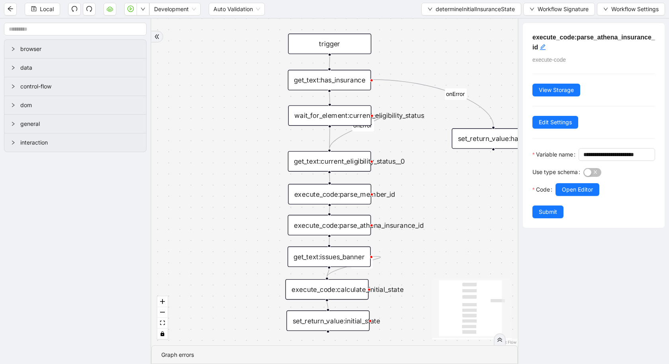
click at [332, 111] on div "wait_for_element:current_eligibility_status" at bounding box center [329, 115] width 83 height 21
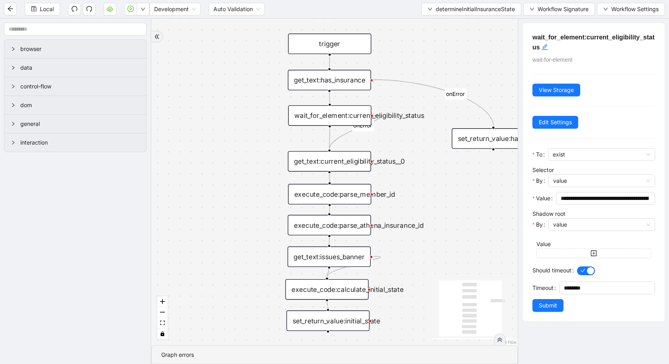
click at [429, 269] on div "onError onError onError trigger get_text:issues_banner get_text:current_eligibi…" at bounding box center [334, 182] width 367 height 327
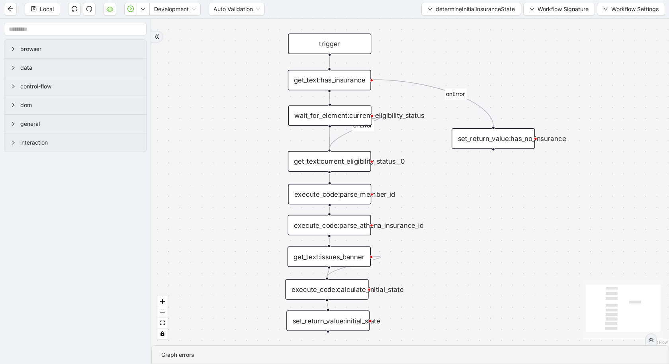
click at [336, 292] on div "execute_code:calculate_initial_state" at bounding box center [327, 289] width 83 height 21
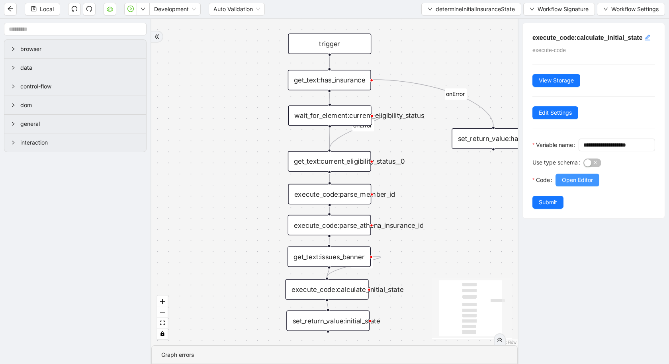
click at [572, 184] on span "Open Editor" at bounding box center [577, 180] width 31 height 9
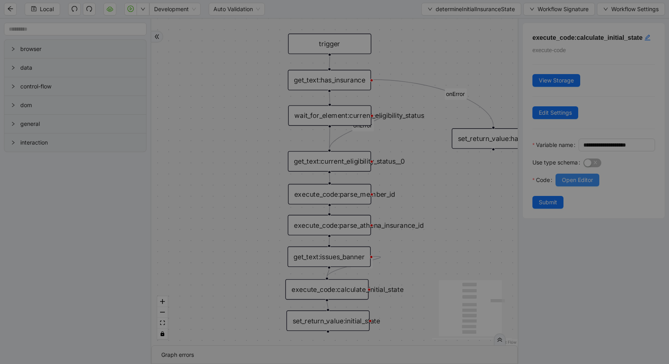
scroll to position [96, 0]
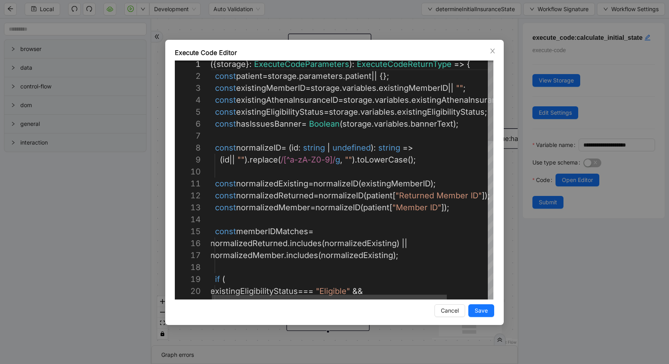
type textarea "**********"
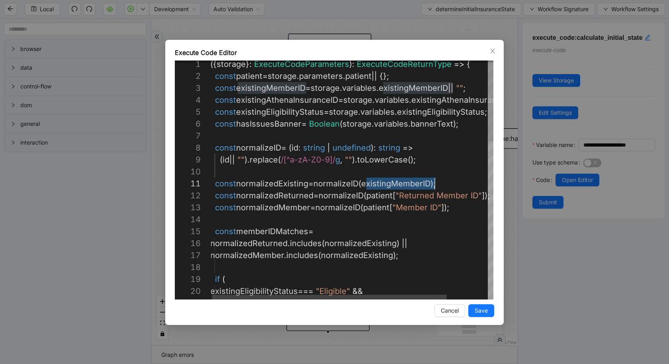
scroll to position [0, 224]
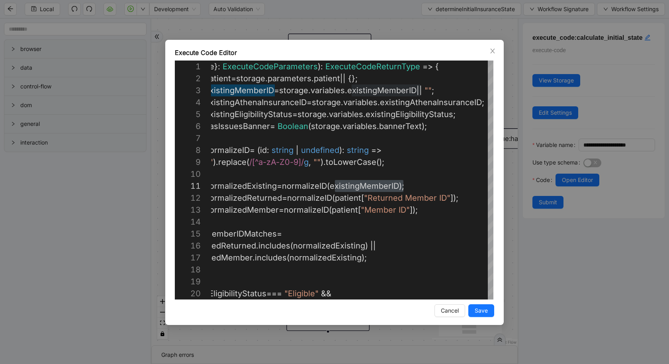
click at [89, 220] on div "Execute Code Editor 3 4 5 6 7 8 9 10 11 12 13 14 15 16 17 18 19 20 2 1 const ex…" at bounding box center [334, 182] width 669 height 364
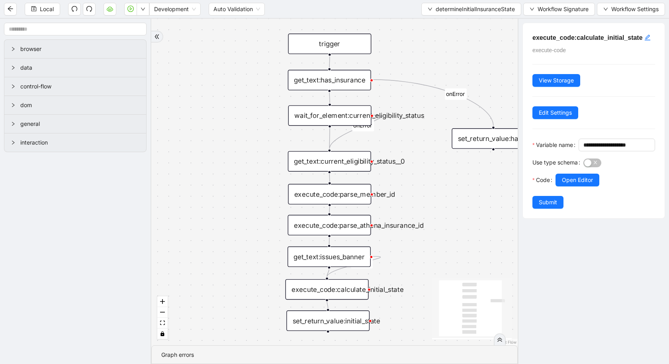
click at [343, 199] on div "execute_code:parse_member_id" at bounding box center [329, 194] width 83 height 21
click at [348, 225] on div "execute_code:parse_athena_insurance_id" at bounding box center [329, 225] width 83 height 21
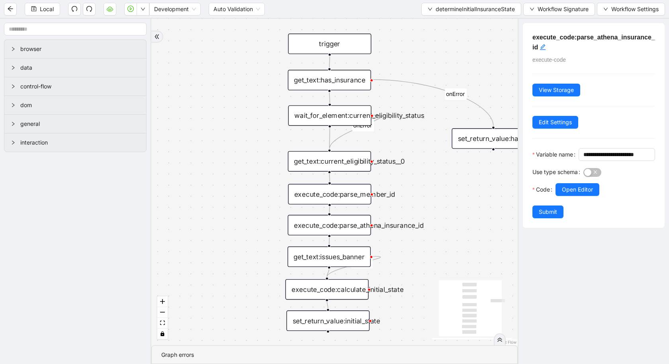
click at [344, 201] on div "execute_code:parse_member_id" at bounding box center [329, 194] width 83 height 21
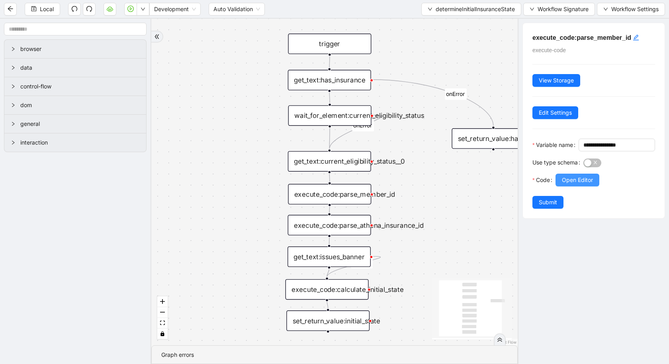
click at [587, 184] on span "Open Editor" at bounding box center [577, 180] width 31 height 9
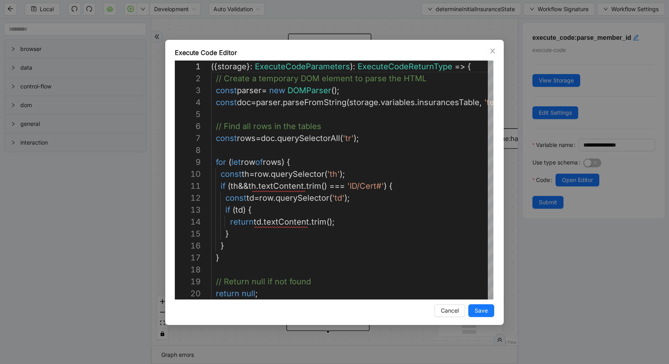
click at [44, 272] on div "Execute Code Editor 8 9 10 11 12 13 14 15 16 17 18 19 20 7 4 5 6 3 1 2 for ( le…" at bounding box center [334, 182] width 669 height 364
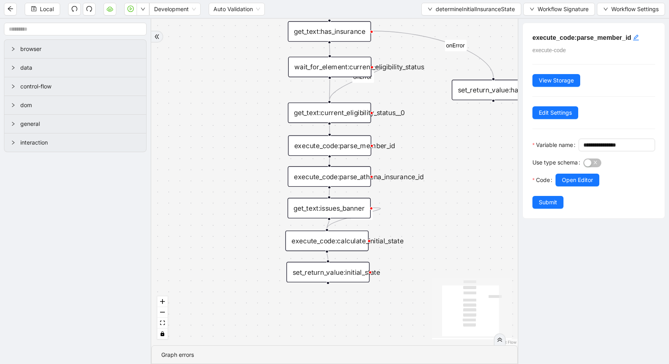
drag, startPoint x: 463, startPoint y: 233, endPoint x: 463, endPoint y: 184, distance: 48.6
click at [463, 184] on div "onError onError onError trigger get_text:issues_banner get_text:current_eligibi…" at bounding box center [334, 182] width 367 height 327
click at [470, 9] on span "determineInitialInsuranceState" at bounding box center [475, 9] width 79 height 9
click at [468, 25] on span "Select" at bounding box center [471, 24] width 88 height 9
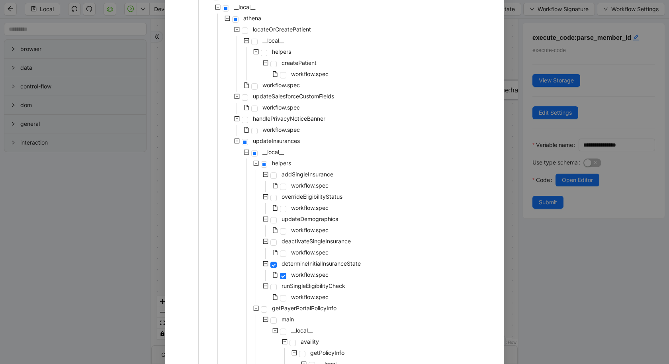
scroll to position [105, 0]
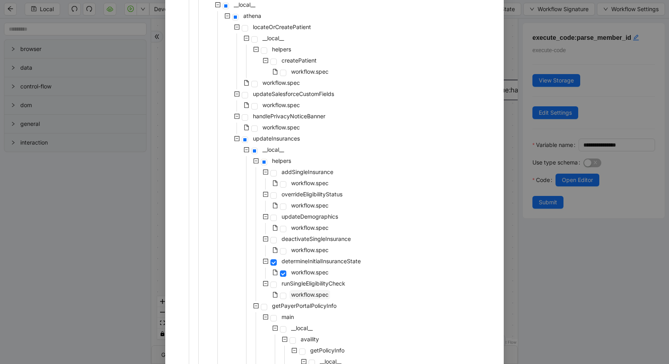
click at [321, 293] on span "workflow.spec" at bounding box center [309, 294] width 37 height 7
click at [310, 251] on span "workflow.spec" at bounding box center [309, 250] width 37 height 7
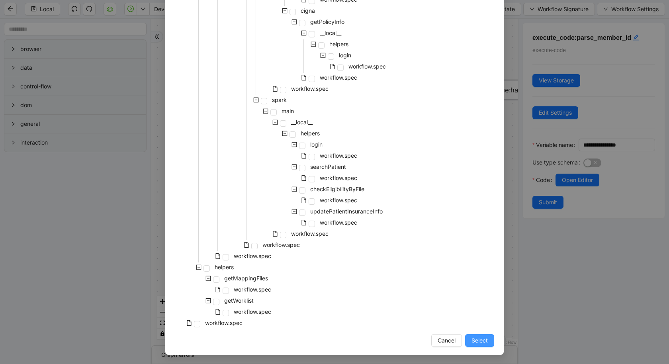
click at [481, 341] on span "Select" at bounding box center [480, 340] width 16 height 9
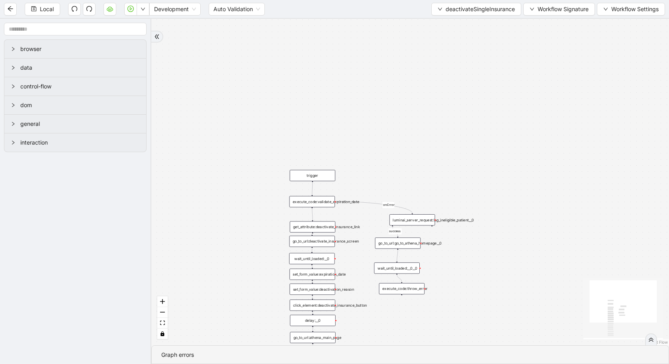
drag, startPoint x: 249, startPoint y: 268, endPoint x: 213, endPoint y: 145, distance: 128.5
click at [213, 145] on div "success onError trigger set_form_value:expiration_date set_form_value:deactivat…" at bounding box center [410, 182] width 518 height 327
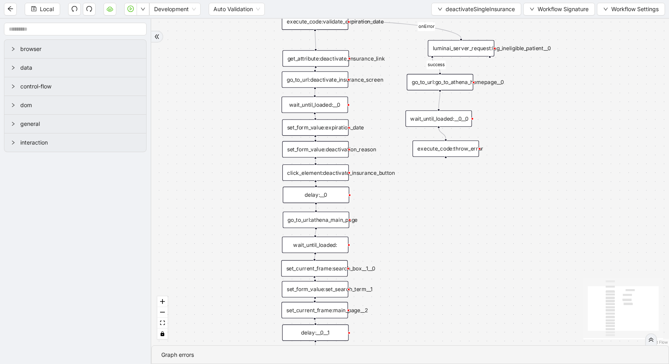
drag, startPoint x: 213, startPoint y: 145, endPoint x: 224, endPoint y: 119, distance: 27.7
click at [224, 119] on div "success onError trigger set_form_value:expiration_date set_form_value:deactivat…" at bounding box center [410, 182] width 518 height 327
click at [484, 15] on button "deactivateSingleInsurance" at bounding box center [477, 9] width 90 height 13
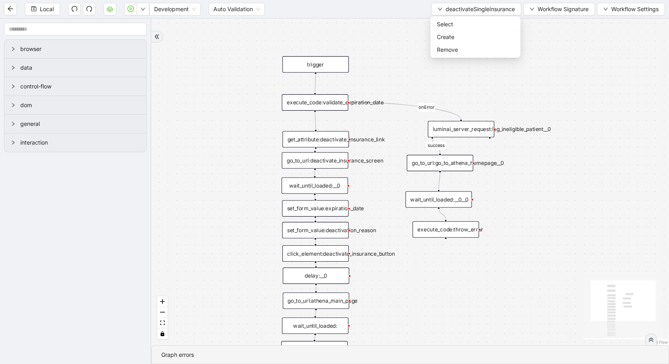
drag, startPoint x: 444, startPoint y: 275, endPoint x: 443, endPoint y: 353, distance: 77.3
click at [443, 353] on section "success onError trigger set_form_value:expiration_date set_form_value:deactivat…" at bounding box center [410, 191] width 518 height 345
click at [461, 315] on div "success onError trigger set_form_value:expiration_date set_form_value:deactivat…" at bounding box center [410, 182] width 518 height 327
click at [452, 305] on div "success onError trigger set_form_value:expiration_date set_form_value:deactivat…" at bounding box center [410, 182] width 518 height 327
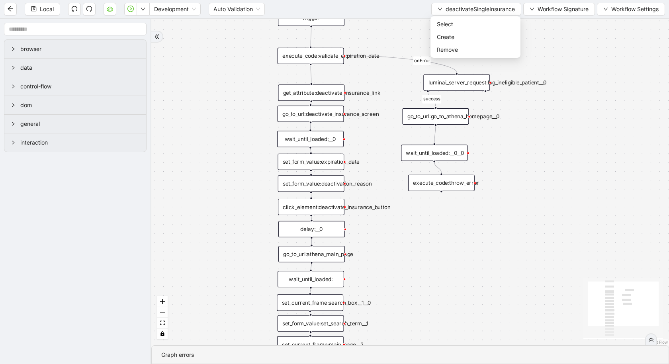
drag, startPoint x: 452, startPoint y: 305, endPoint x: 449, endPoint y: 261, distance: 44.8
click at [449, 261] on div "success onError trigger set_form_value:expiration_date set_form_value:deactivat…" at bounding box center [410, 182] width 518 height 327
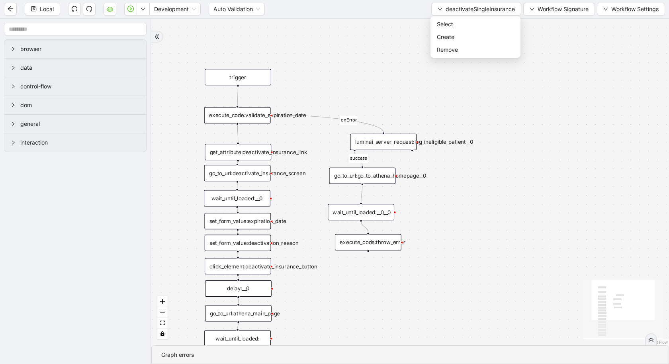
drag, startPoint x: 210, startPoint y: 215, endPoint x: 136, endPoint y: 275, distance: 95.3
click at [136, 275] on section "browser data control-flow dom general interaction success onError trigger set_f…" at bounding box center [334, 191] width 669 height 345
click at [522, 233] on div "success onError trigger set_form_value:expiration_date set_form_value:deactivat…" at bounding box center [410, 182] width 518 height 327
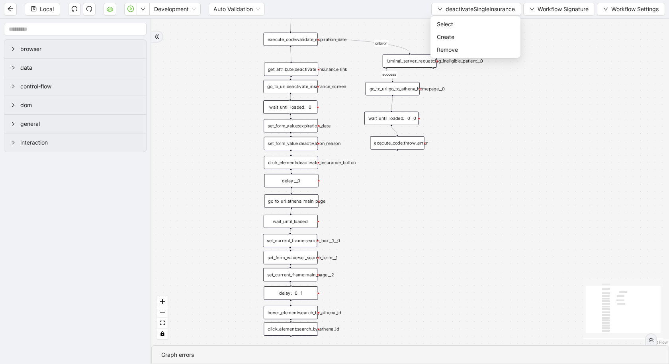
drag, startPoint x: 520, startPoint y: 234, endPoint x: 522, endPoint y: 138, distance: 96.0
click at [522, 138] on div "success onError trigger set_form_value:expiration_date set_form_value:deactivat…" at bounding box center [410, 182] width 518 height 327
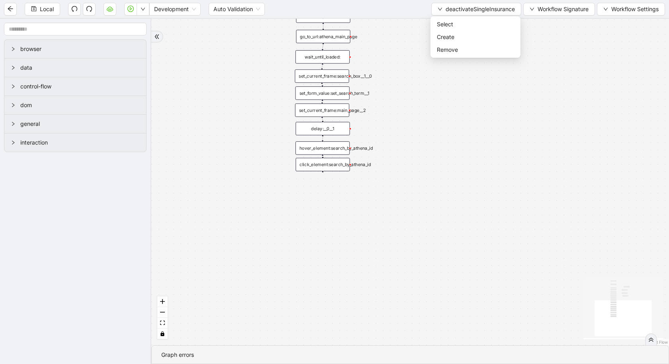
drag, startPoint x: 510, startPoint y: 239, endPoint x: 541, endPoint y: 74, distance: 168.6
click at [541, 74] on div "success onError trigger set_form_value:expiration_date set_form_value:deactivat…" at bounding box center [410, 182] width 518 height 327
click at [479, 29] on li "Select" at bounding box center [475, 24] width 87 height 13
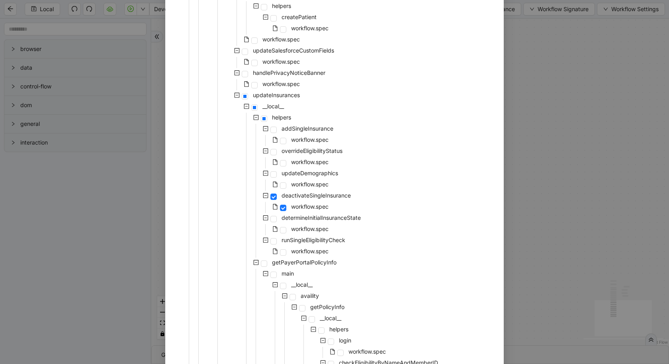
scroll to position [156, 0]
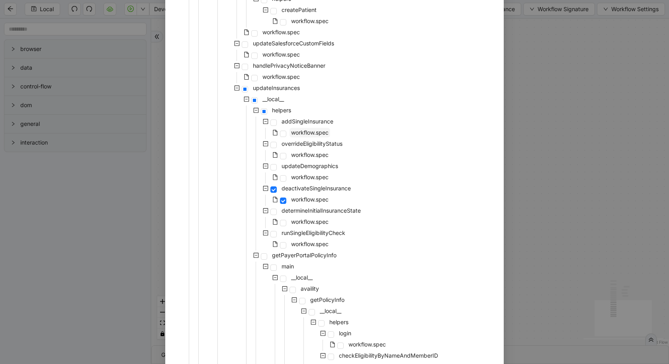
click at [297, 130] on span "workflow.spec" at bounding box center [309, 132] width 37 height 7
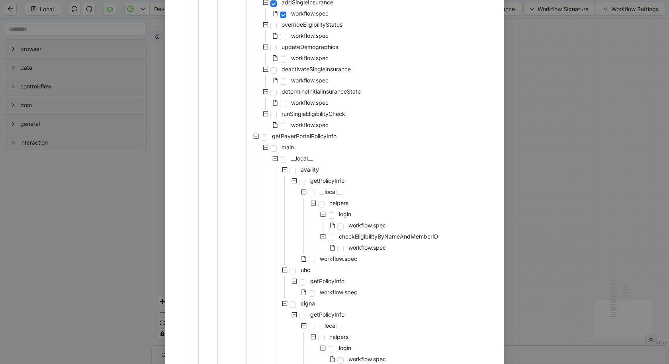
scroll to position [568, 0]
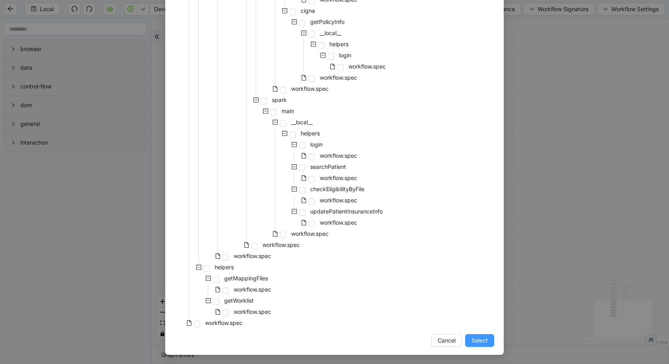
click at [485, 340] on span "Select" at bounding box center [480, 340] width 16 height 9
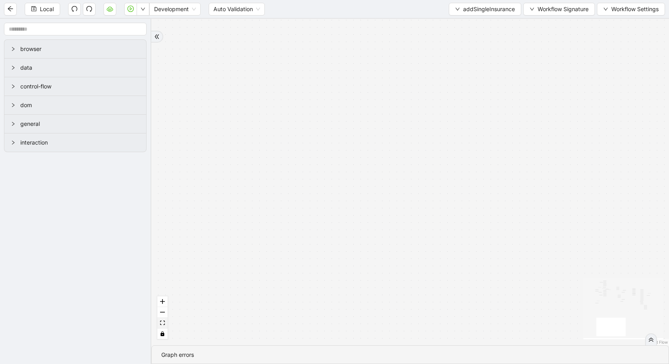
click at [161, 322] on icon "fit view" at bounding box center [162, 323] width 5 height 4
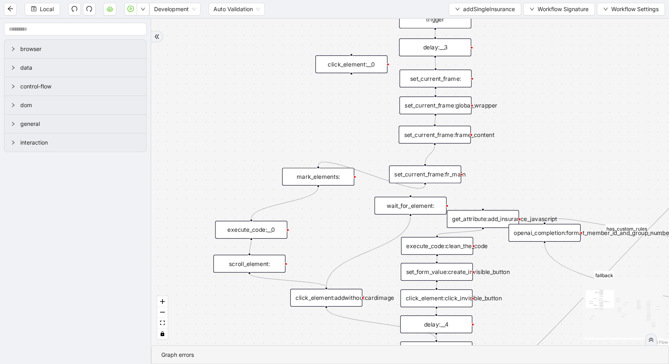
drag, startPoint x: 188, startPoint y: 112, endPoint x: 336, endPoint y: 114, distance: 147.4
click at [336, 114] on div "is_missing_values has_custom_rules success success success fallback fallback su…" at bounding box center [410, 182] width 518 height 327
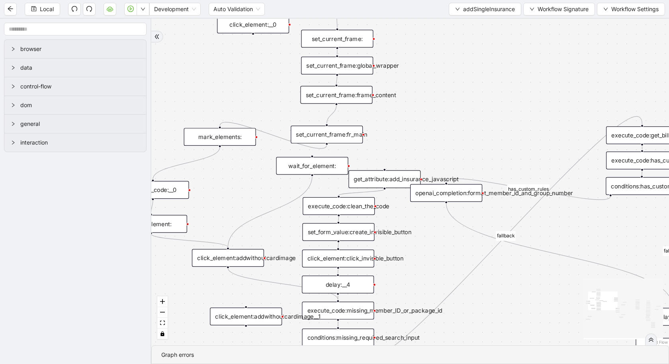
drag, startPoint x: 326, startPoint y: 232, endPoint x: 210, endPoint y: 174, distance: 129.4
click at [211, 174] on div "is_missing_values has_custom_rules success success success fallback fallback su…" at bounding box center [410, 182] width 518 height 327
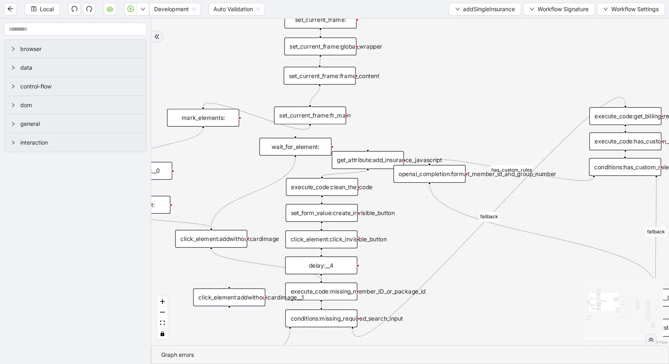
click at [210, 243] on div "click_element:addwithoutcardimage" at bounding box center [211, 239] width 72 height 18
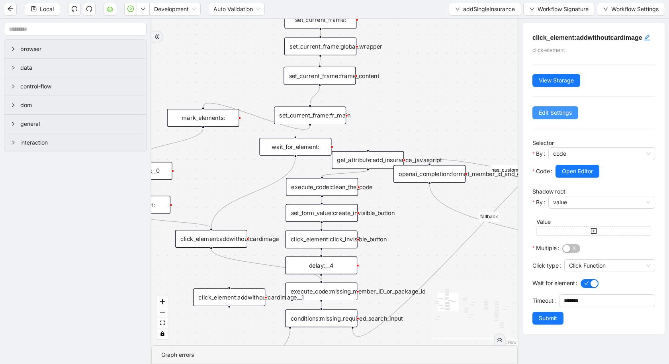
click at [553, 116] on span "Edit Settings" at bounding box center [555, 112] width 33 height 9
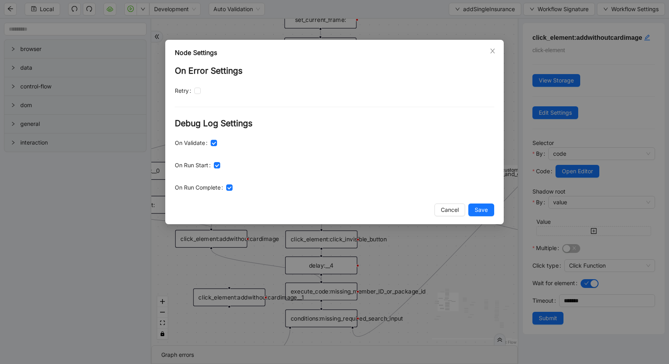
click at [431, 10] on div "Node Settings On Error Settings Retry Debug Log Settings On Validate On Run Sta…" at bounding box center [334, 182] width 669 height 364
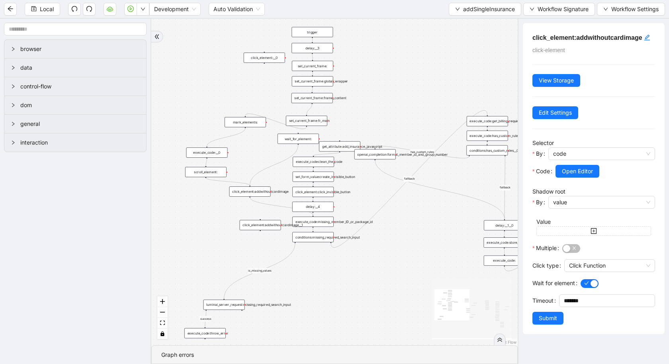
drag, startPoint x: 433, startPoint y: 37, endPoint x: 377, endPoint y: 75, distance: 68.0
click at [377, 75] on div "is_missing_values has_custom_rules success success success fallback fallback su…" at bounding box center [334, 182] width 367 height 327
click at [318, 225] on div "execute_code:missing_member_ID_or_package_id" at bounding box center [312, 221] width 41 height 10
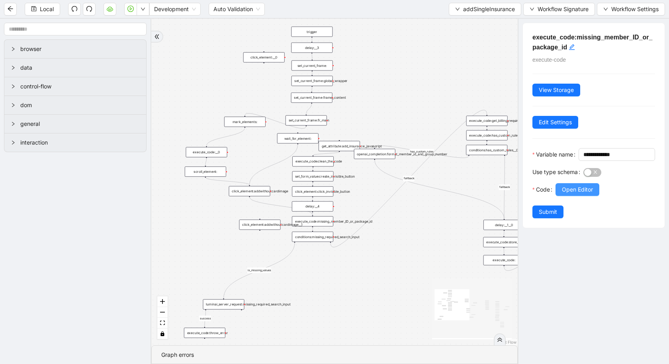
click at [578, 194] on span "Open Editor" at bounding box center [577, 189] width 31 height 9
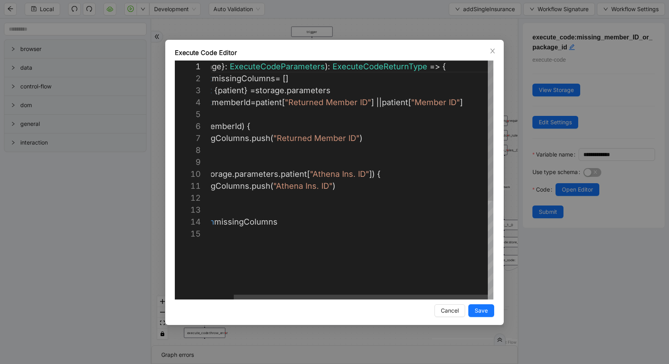
scroll to position [36, 283]
click at [477, 105] on div "({ storage }: ExecuteCodeParameters ): ExecuteCodeReturnType => { const missing…" at bounding box center [340, 264] width 308 height 406
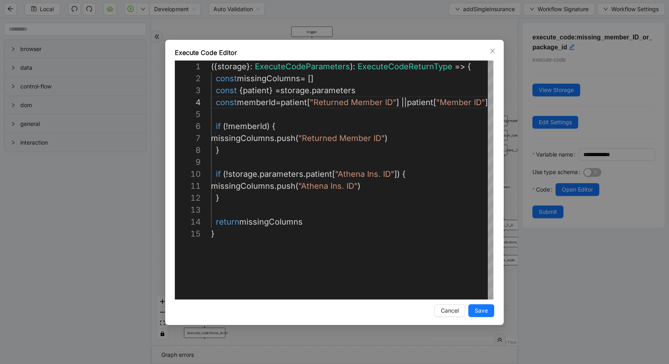
click at [70, 284] on div "**********" at bounding box center [334, 182] width 669 height 364
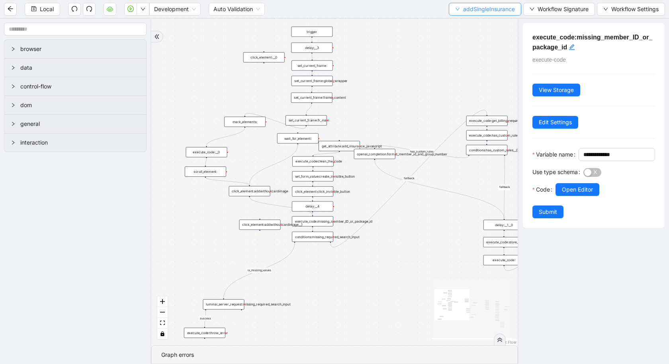
click at [461, 12] on button "addSingleInsurance" at bounding box center [485, 9] width 73 height 13
click at [462, 28] on span "Select" at bounding box center [485, 24] width 60 height 9
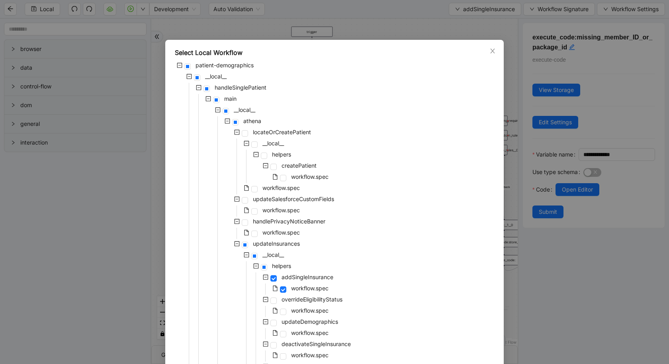
click at [209, 98] on icon "minus-square" at bounding box center [209, 99] width 6 height 6
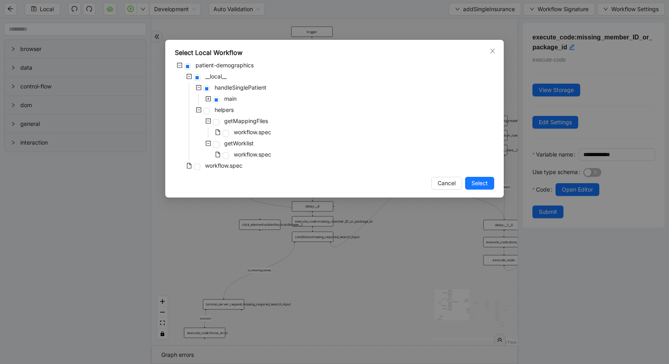
click at [195, 109] on span at bounding box center [199, 110] width 10 height 10
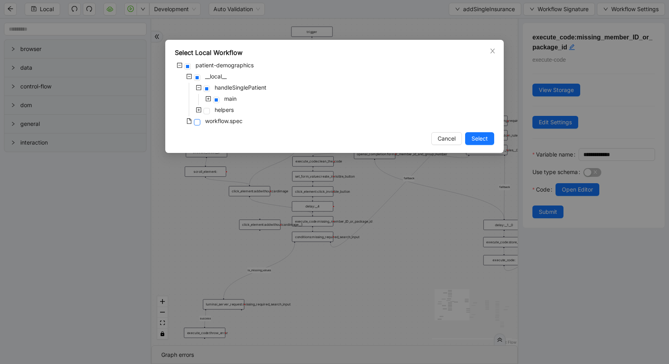
click at [196, 121] on span at bounding box center [197, 122] width 6 height 6
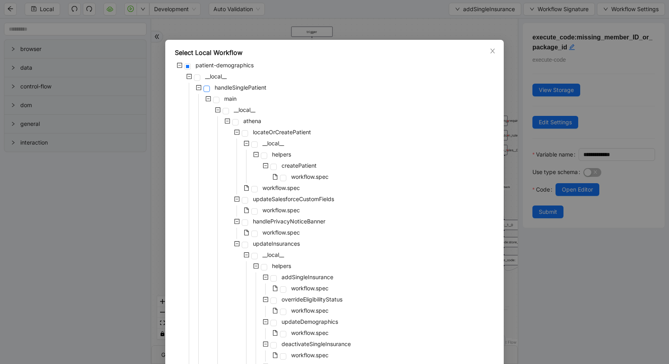
click at [206, 87] on span at bounding box center [207, 89] width 6 height 6
click at [207, 102] on span at bounding box center [209, 99] width 10 height 10
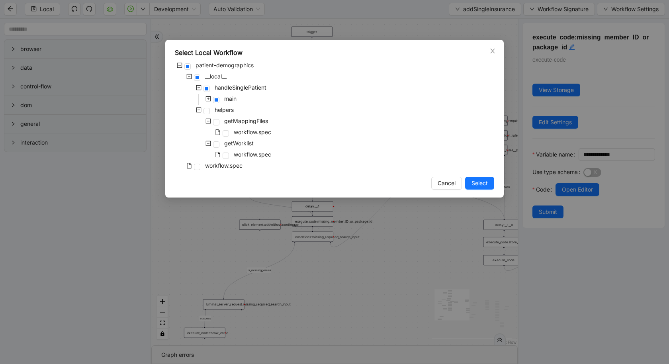
click at [208, 99] on icon "plus-square" at bounding box center [209, 99] width 6 height 6
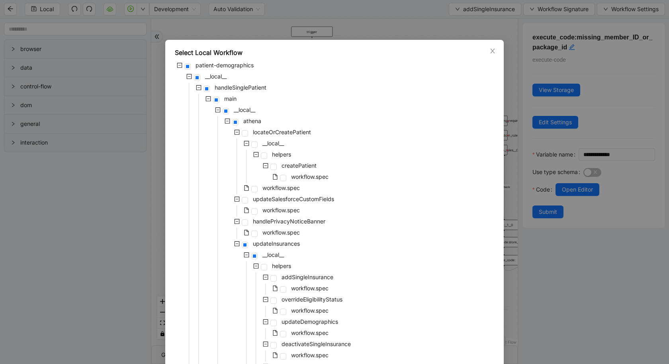
click at [217, 110] on icon "minus-square" at bounding box center [218, 110] width 6 height 6
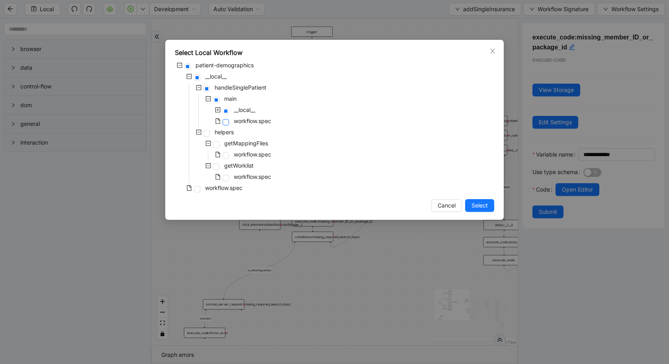
click at [226, 122] on span at bounding box center [226, 122] width 6 height 6
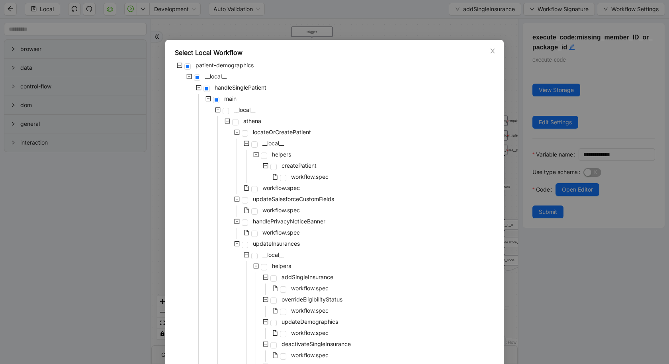
scroll to position [568, 0]
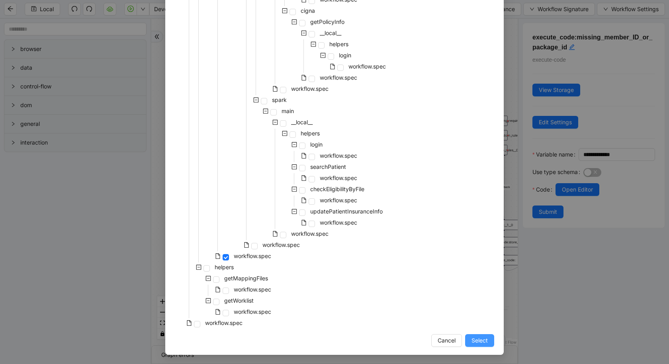
click at [478, 346] on button "Select" at bounding box center [479, 340] width 29 height 13
click at [476, 339] on div "is_missing_values has_custom_rules success success success fallback fallback su…" at bounding box center [334, 182] width 367 height 327
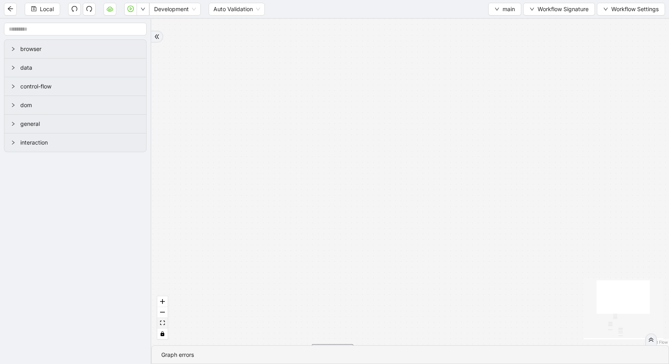
click at [163, 327] on button "fit view" at bounding box center [162, 323] width 10 height 11
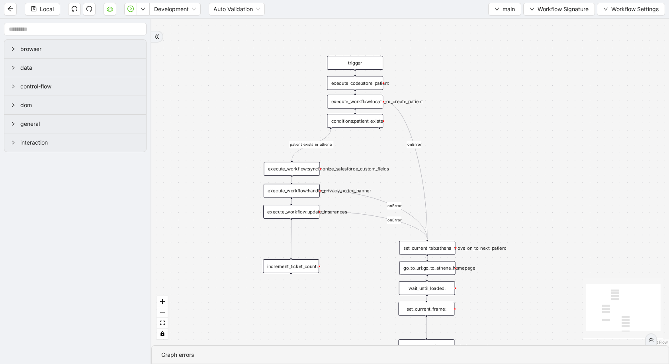
drag, startPoint x: 284, startPoint y: 89, endPoint x: 232, endPoint y: 114, distance: 57.2
click at [233, 111] on div "patient_exists_in_athena onError onError onError trigger execute_workflow:synch…" at bounding box center [410, 182] width 518 height 327
click at [359, 84] on div "execute_code:store_patient" at bounding box center [355, 83] width 56 height 14
click at [355, 86] on div "execute_code:store_patient" at bounding box center [355, 83] width 56 height 14
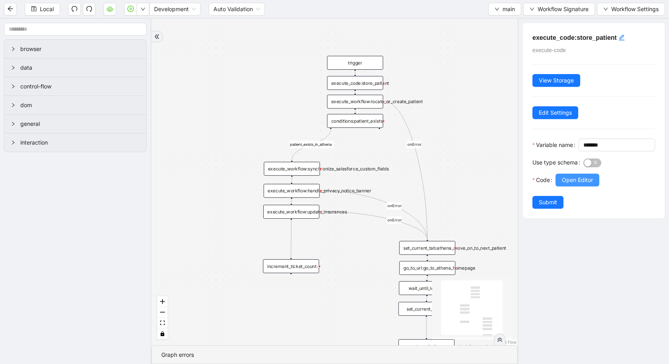
click at [578, 186] on button "Open Editor" at bounding box center [578, 180] width 44 height 13
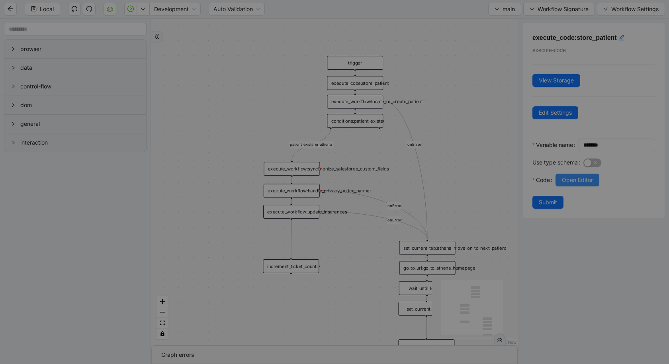
scroll to position [24, 0]
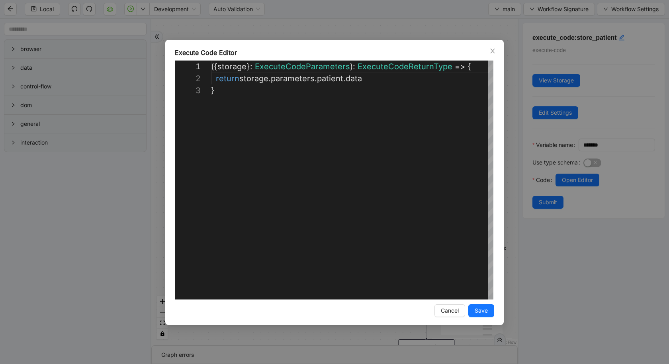
click at [110, 270] on div "**********" at bounding box center [334, 182] width 669 height 364
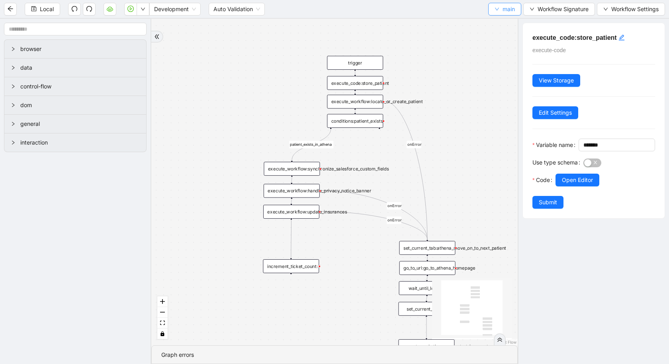
click at [508, 6] on span "main" at bounding box center [509, 9] width 12 height 9
click at [498, 27] on span "Select" at bounding box center [504, 24] width 21 height 9
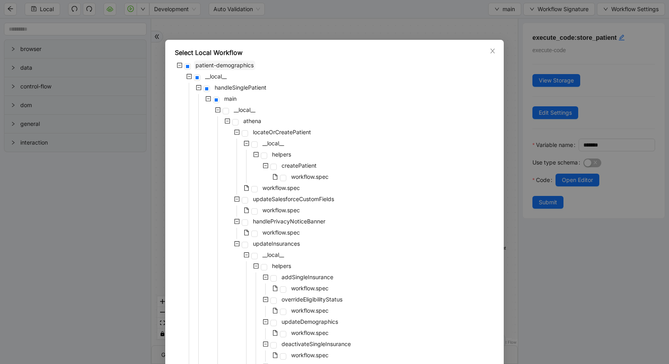
scroll to position [568, 0]
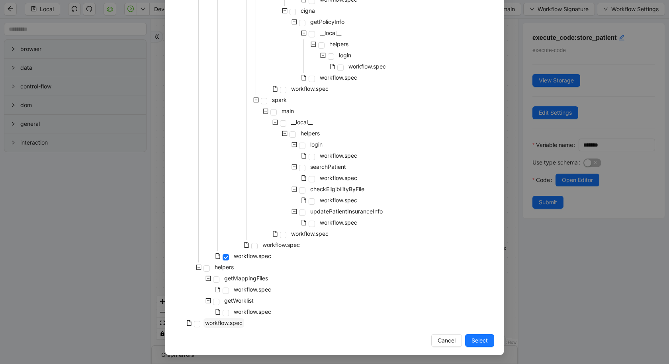
click at [220, 325] on span "workflow.spec" at bounding box center [223, 323] width 37 height 7
click at [474, 341] on span "Select" at bounding box center [480, 340] width 16 height 9
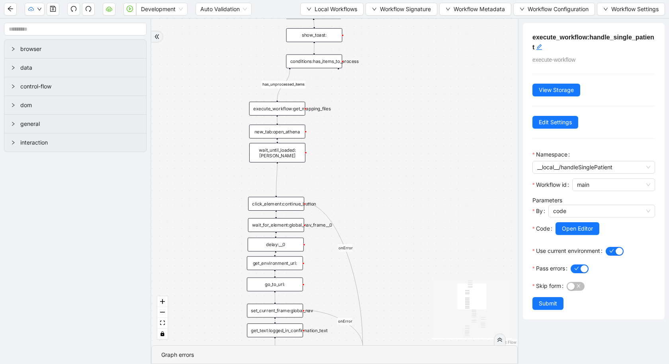
drag, startPoint x: 454, startPoint y: 99, endPoint x: 384, endPoint y: 235, distance: 153.3
click at [383, 234] on div "has_unprocessed_items onError onError onError onError onError onError trigger l…" at bounding box center [334, 182] width 367 height 327
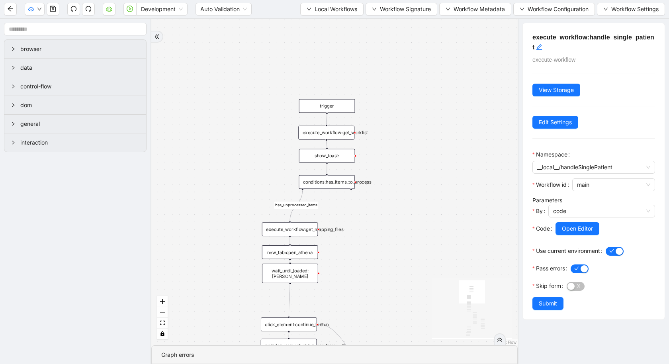
drag, startPoint x: 398, startPoint y: 131, endPoint x: 396, endPoint y: 231, distance: 100.4
click at [396, 231] on div "has_unprocessed_items onError onError onError onError onError onError trigger l…" at bounding box center [334, 182] width 367 height 327
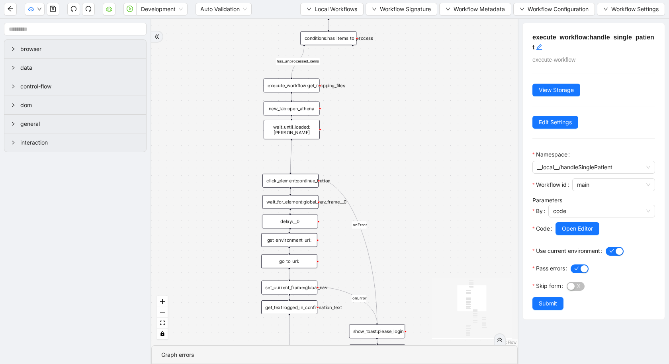
drag, startPoint x: 396, startPoint y: 231, endPoint x: 396, endPoint y: 86, distance: 145.0
click at [396, 86] on div "has_unprocessed_items onError onError onError onError onError onError trigger l…" at bounding box center [334, 182] width 367 height 327
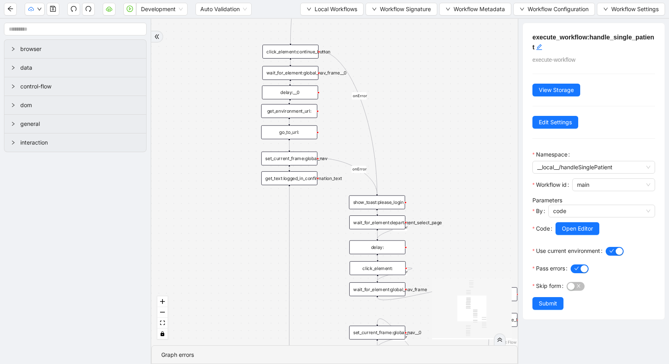
drag, startPoint x: 389, startPoint y: 196, endPoint x: 389, endPoint y: 66, distance: 129.5
click at [389, 66] on div "has_unprocessed_items onError onError onError onError onError onError trigger l…" at bounding box center [334, 182] width 367 height 327
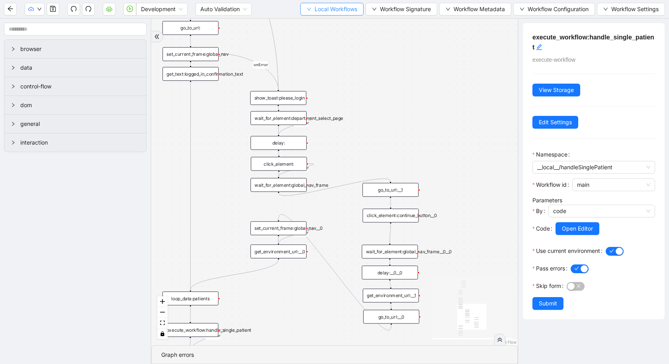
drag, startPoint x: 430, startPoint y: 133, endPoint x: 318, endPoint y: 6, distance: 168.8
click at [319, 7] on section "Development Auto Validation Local Workflows Workflow Signature Workflow Metadat…" at bounding box center [334, 182] width 669 height 364
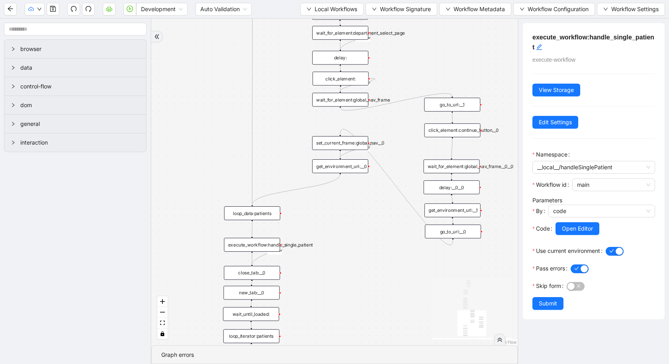
drag, startPoint x: 377, startPoint y: 115, endPoint x: 452, endPoint y: 50, distance: 99.7
click at [452, 50] on div "has_unprocessed_items onError onError onError onError onError onError trigger l…" at bounding box center [334, 182] width 367 height 327
click at [260, 214] on div "loop_data:patients" at bounding box center [253, 213] width 56 height 14
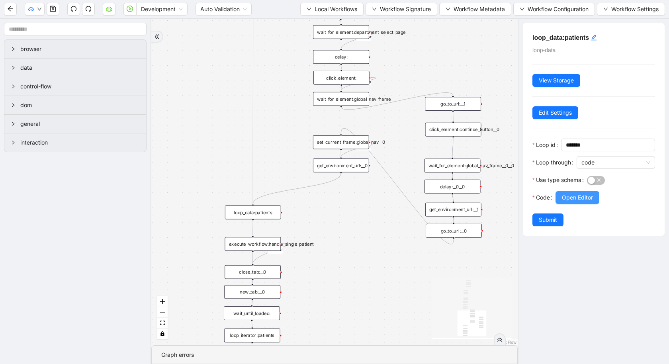
click at [590, 198] on span "Open Editor" at bounding box center [577, 197] width 31 height 9
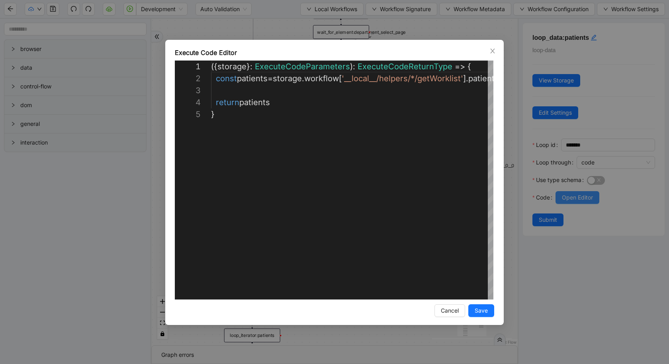
scroll to position [48, 0]
click at [90, 264] on div "**********" at bounding box center [334, 182] width 669 height 364
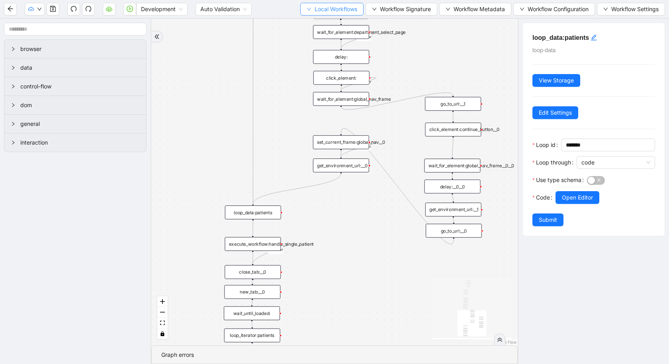
click at [336, 9] on span "Local Workflows" at bounding box center [336, 9] width 43 height 9
click at [335, 26] on span "Select" at bounding box center [329, 24] width 51 height 9
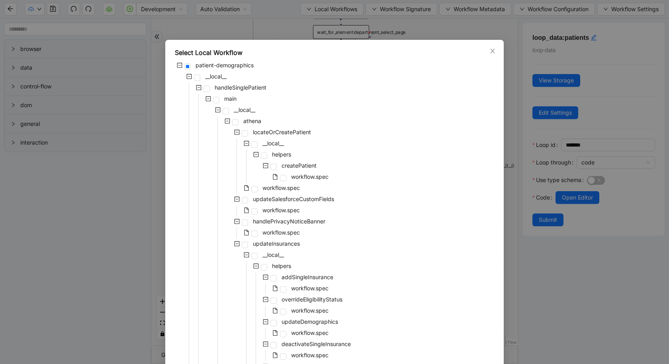
scroll to position [568, 0]
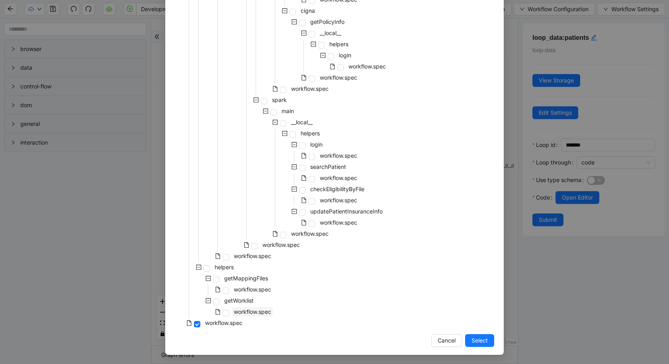
click at [248, 310] on span "workflow.spec" at bounding box center [252, 311] width 37 height 7
click at [475, 341] on span "Select" at bounding box center [480, 340] width 16 height 9
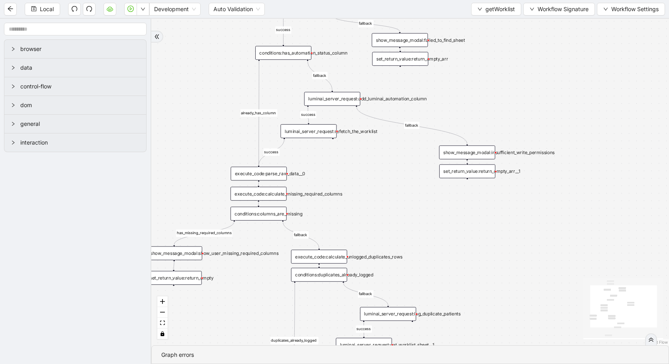
drag, startPoint x: 393, startPoint y: 151, endPoint x: 548, endPoint y: 241, distance: 179.5
click at [548, 241] on div "has_missing_required_columns fallback fallback success fallback already_has_col…" at bounding box center [410, 182] width 518 height 327
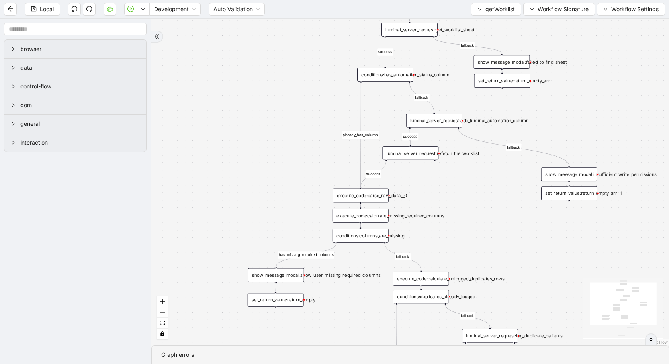
drag, startPoint x: 511, startPoint y: 100, endPoint x: 617, endPoint y: 115, distance: 107.1
click at [618, 116] on div "has_missing_required_columns fallback fallback success fallback already_has_col…" at bounding box center [410, 182] width 518 height 327
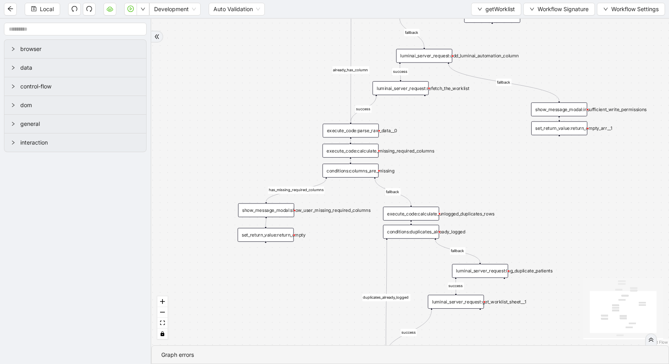
drag, startPoint x: 478, startPoint y: 223, endPoint x: 461, endPoint y: 153, distance: 71.6
click at [461, 153] on div "has_missing_required_columns fallback fallback success fallback already_has_col…" at bounding box center [410, 182] width 518 height 327
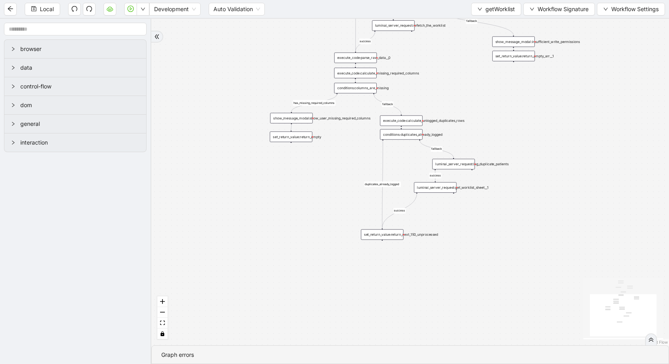
drag, startPoint x: 488, startPoint y: 208, endPoint x: 467, endPoint y: 137, distance: 73.1
click at [467, 137] on div "has_missing_required_columns fallback fallback success fallback already_has_col…" at bounding box center [410, 182] width 518 height 327
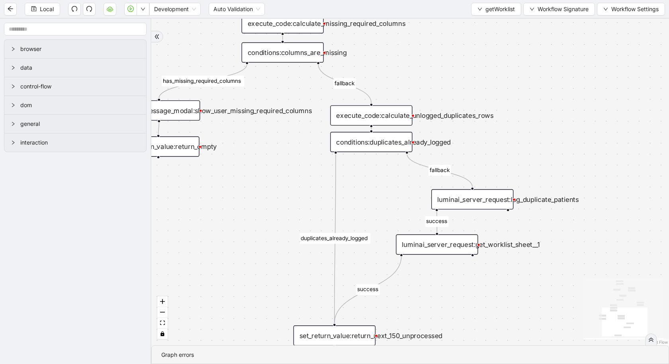
drag, startPoint x: 403, startPoint y: 281, endPoint x: 435, endPoint y: 291, distance: 33.1
click at [435, 291] on div "has_missing_required_columns fallback fallback success fallback already_has_col…" at bounding box center [410, 182] width 518 height 327
click at [451, 237] on div "luminai_server_request:get_worklist_sheet__1" at bounding box center [437, 245] width 82 height 20
click at [449, 245] on div "luminai_server_request:get_worklist_sheet__1" at bounding box center [437, 245] width 82 height 20
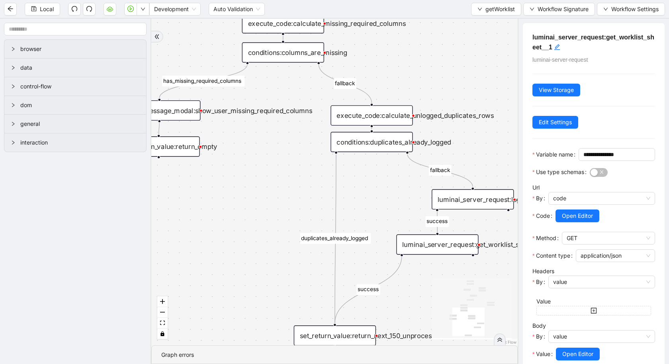
scroll to position [65, 0]
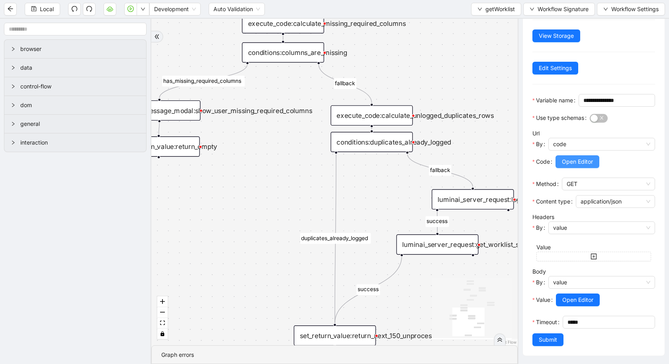
click at [583, 165] on span "Open Editor" at bounding box center [577, 161] width 31 height 9
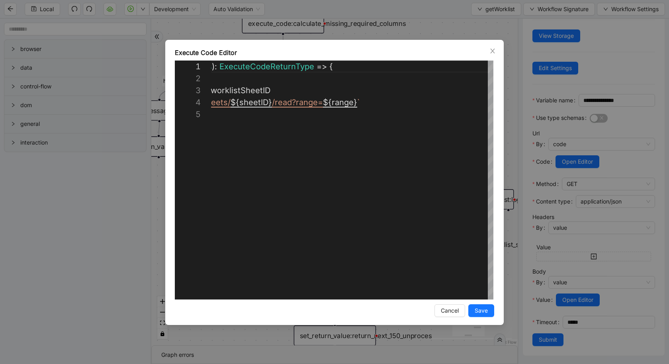
click at [118, 243] on div "**********" at bounding box center [334, 182] width 669 height 364
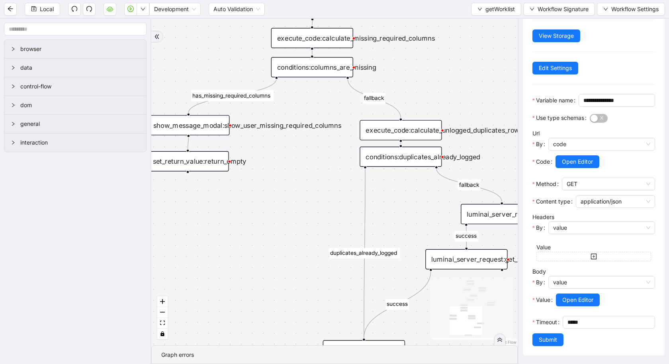
drag, startPoint x: 235, startPoint y: 200, endPoint x: 264, endPoint y: 215, distance: 32.3
click at [264, 215] on div "has_missing_required_columns fallback fallback success fallback already_has_col…" at bounding box center [334, 182] width 367 height 327
click at [410, 127] on div "execute_code:calculate_unlogged_duplicates_rows" at bounding box center [401, 130] width 82 height 20
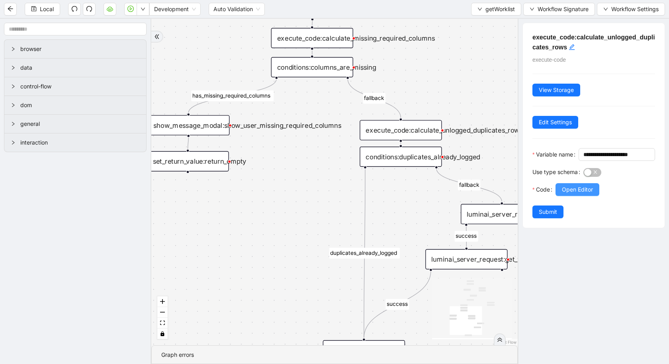
click at [576, 194] on span "Open Editor" at bounding box center [577, 189] width 31 height 9
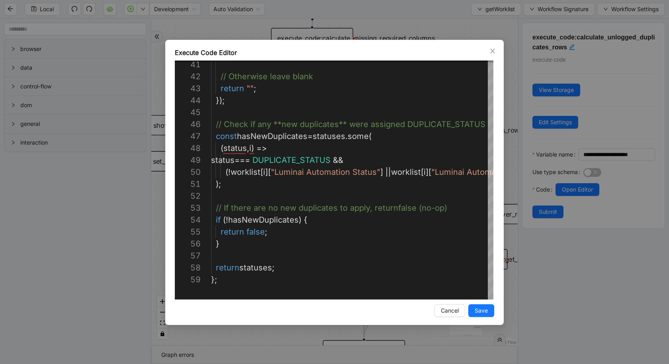
click at [86, 294] on div "Execute Code Editor 59 58 56 57 52 53 54 55 49 50 51 48 47 46 45 44 43 42 41 };…" at bounding box center [334, 182] width 669 height 364
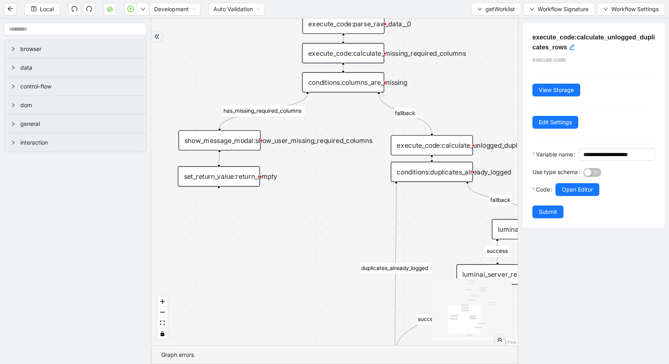
drag, startPoint x: 243, startPoint y: 201, endPoint x: 286, endPoint y: 220, distance: 46.9
click at [286, 221] on div "has_missing_required_columns fallback fallback success fallback already_has_col…" at bounding box center [334, 182] width 367 height 327
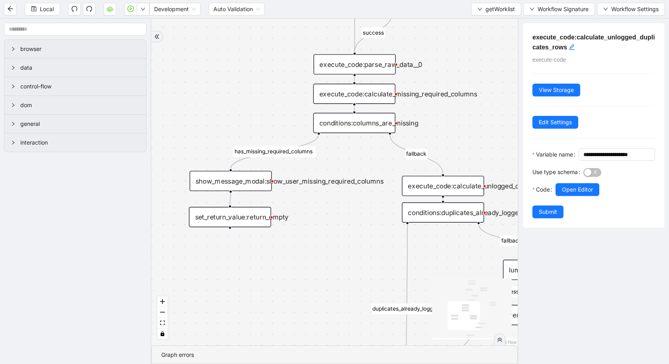
drag, startPoint x: 286, startPoint y: 220, endPoint x: 285, endPoint y: 257, distance: 36.3
click at [285, 257] on div "has_missing_required_columns fallback fallback success fallback already_has_col…" at bounding box center [334, 182] width 367 height 327
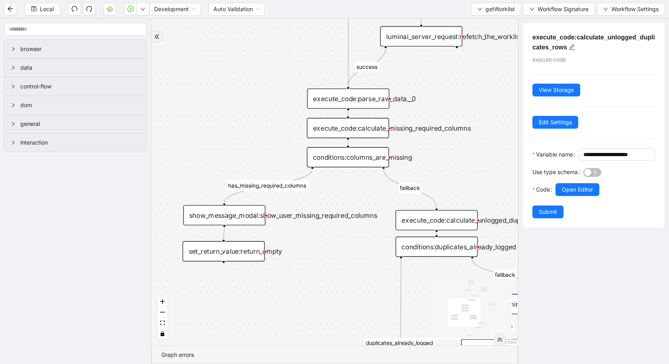
drag, startPoint x: 276, startPoint y: 126, endPoint x: 249, endPoint y: 192, distance: 70.8
click at [249, 192] on div "has_missing_required_columns fallback fallback success fallback already_has_col…" at bounding box center [334, 182] width 367 height 327
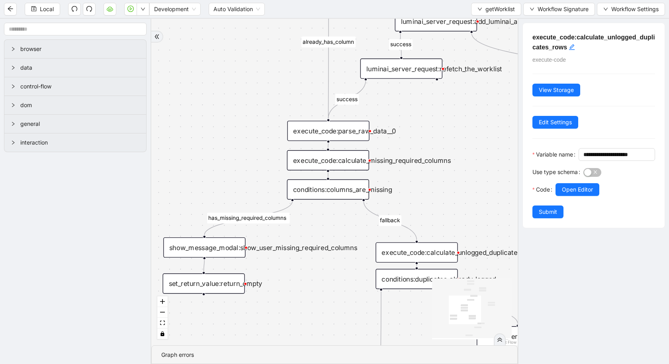
click at [313, 196] on div "conditions:columns_are_missing" at bounding box center [328, 189] width 82 height 20
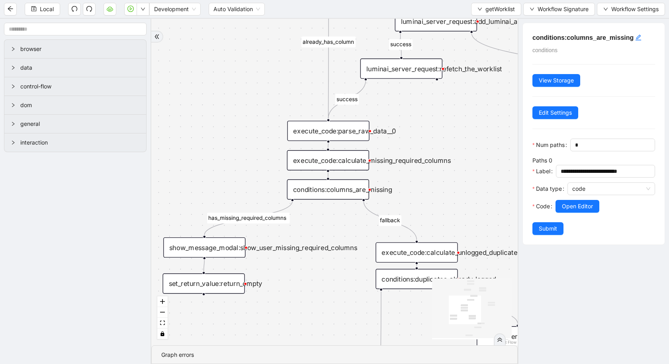
click at [305, 163] on div "execute_code:calculate_missing_required_columns" at bounding box center [328, 160] width 82 height 20
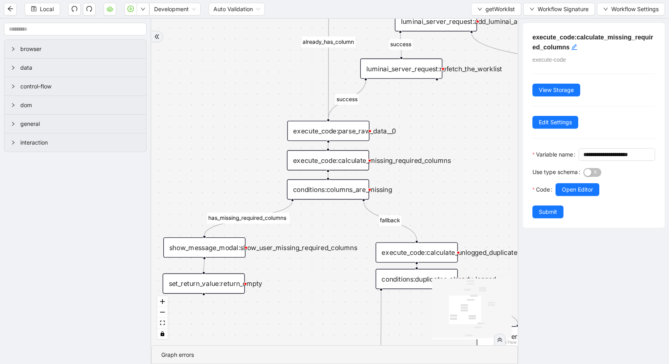
click at [302, 198] on div "conditions:columns_are_missing" at bounding box center [328, 189] width 82 height 20
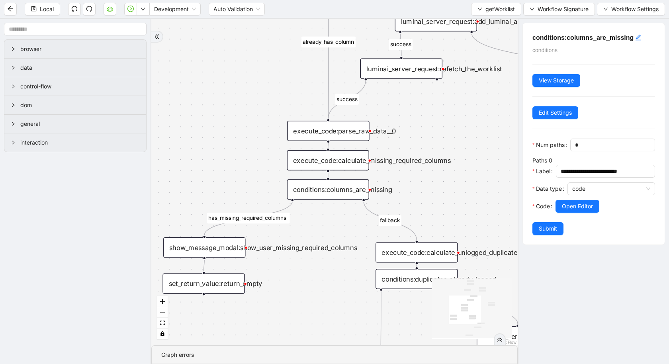
click at [308, 161] on div "execute_code:calculate_missing_required_columns" at bounding box center [328, 160] width 82 height 20
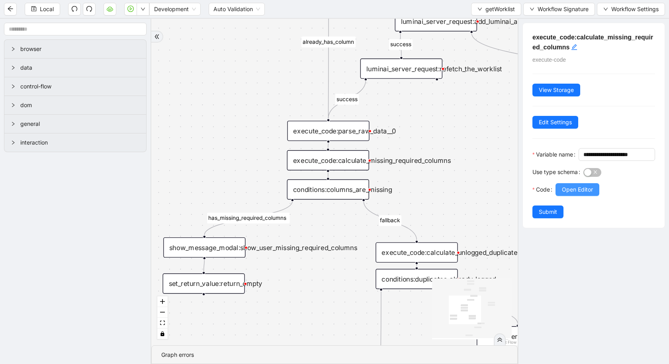
click at [573, 194] on span "Open Editor" at bounding box center [577, 189] width 31 height 9
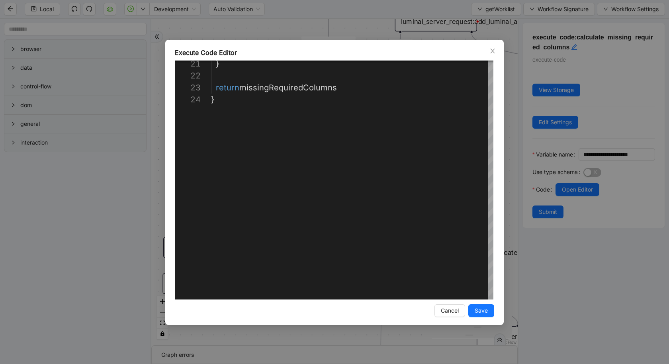
click at [46, 255] on div "**********" at bounding box center [334, 182] width 669 height 364
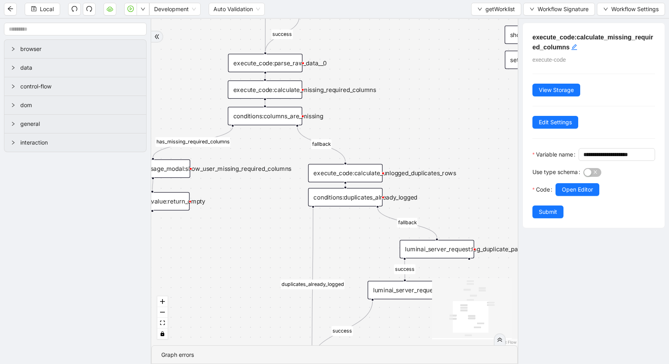
drag, startPoint x: 335, startPoint y: 239, endPoint x: 265, endPoint y: 154, distance: 110.4
click at [265, 154] on div "has_missing_required_columns fallback fallback success fallback already_has_col…" at bounding box center [334, 182] width 367 height 327
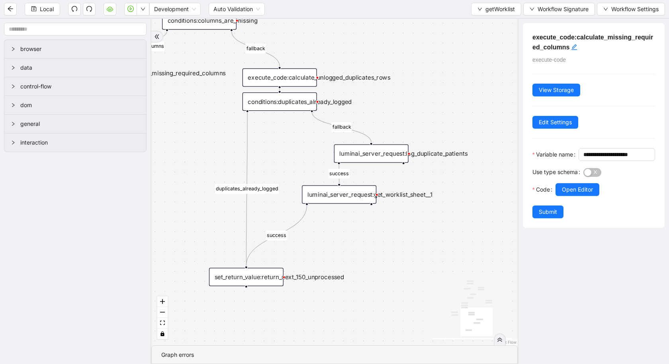
drag, startPoint x: 339, startPoint y: 222, endPoint x: 284, endPoint y: 149, distance: 91.3
click at [284, 149] on div "has_missing_required_columns fallback fallback success fallback already_has_col…" at bounding box center [334, 182] width 367 height 327
click at [337, 192] on div "luminai_server_request:get_worklist_sheet__1" at bounding box center [339, 194] width 75 height 18
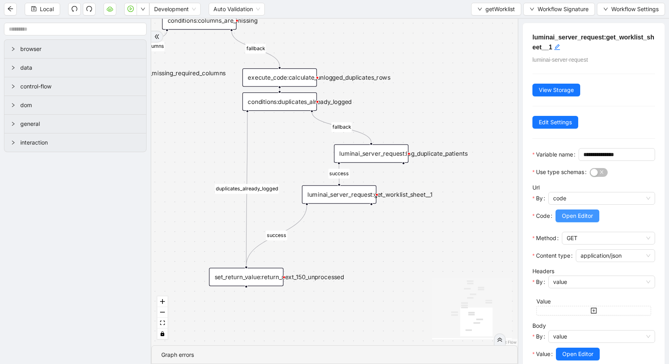
click at [564, 220] on span "Open Editor" at bounding box center [577, 216] width 31 height 9
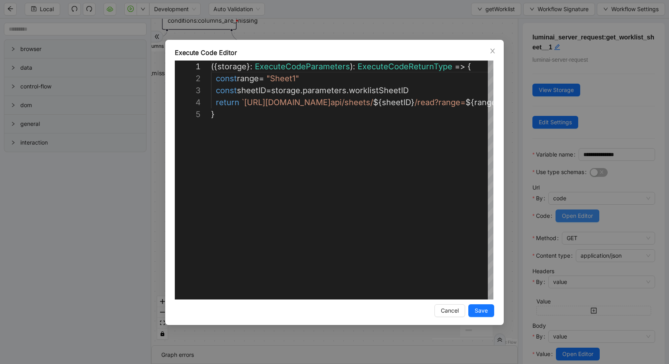
scroll to position [48, 0]
click at [65, 227] on div "**********" at bounding box center [334, 182] width 669 height 364
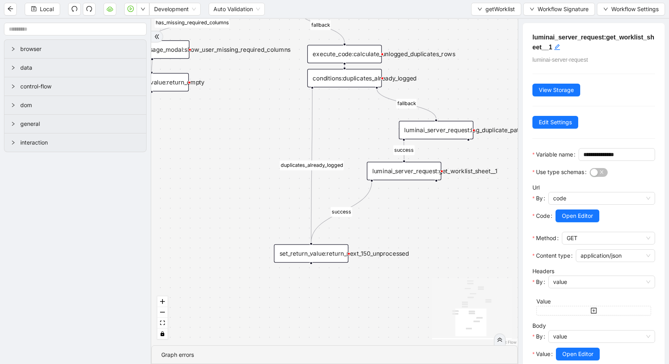
drag, startPoint x: 337, startPoint y: 259, endPoint x: 375, endPoint y: 240, distance: 42.1
click at [402, 235] on div "has_missing_required_columns fallback fallback success fallback already_has_col…" at bounding box center [334, 182] width 367 height 327
click at [329, 255] on div "set_return_value:return_next_150_unprocessed" at bounding box center [311, 254] width 75 height 18
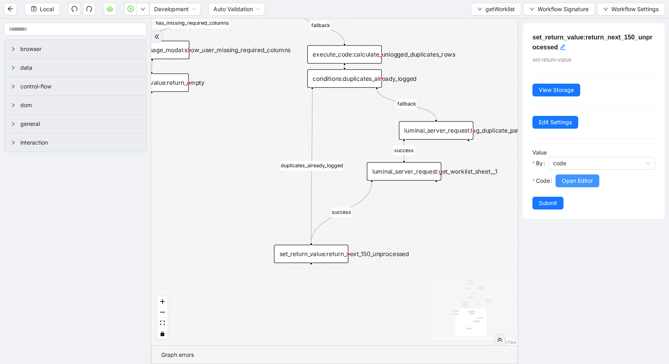
click at [581, 177] on span "Open Editor" at bounding box center [577, 181] width 31 height 9
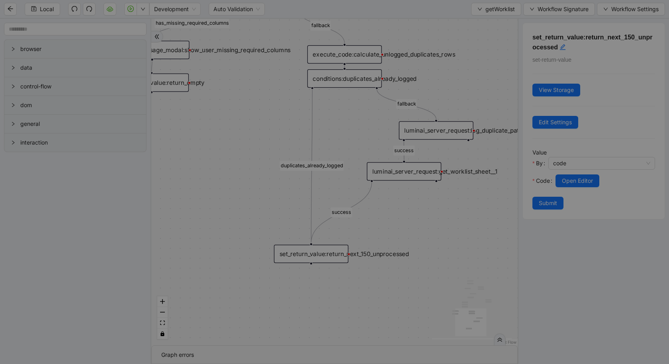
scroll to position [120, 0]
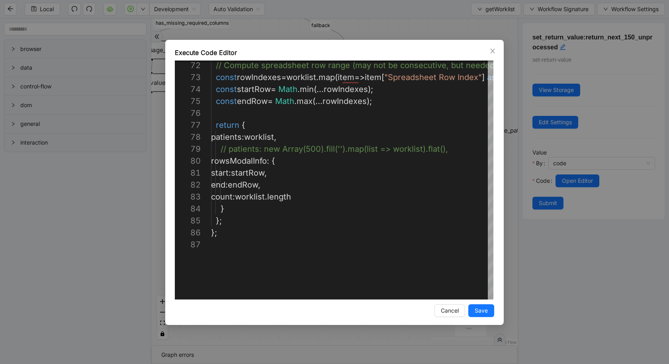
click at [105, 240] on div "Execute Code Editor 72 73 74 75 76 77 78 79 80 81 82 83 84 85 86 87 // Compute …" at bounding box center [334, 182] width 669 height 364
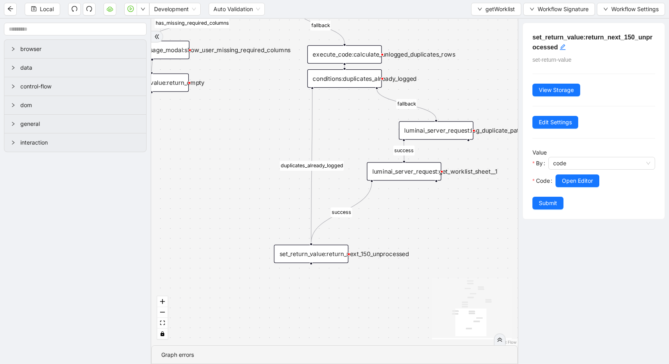
click at [333, 257] on div "set_return_value:return_next_150_unprocessed" at bounding box center [311, 254] width 75 height 18
click at [573, 183] on span "Open Editor" at bounding box center [577, 181] width 31 height 9
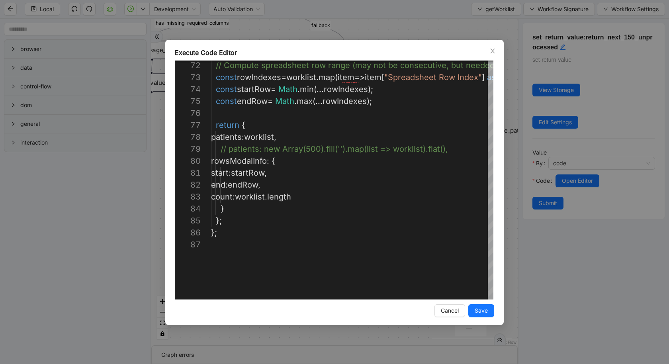
click at [419, 5] on div "Execute Code Editor 72 73 74 75 76 77 78 79 80 81 82 83 84 85 86 87 // Compute …" at bounding box center [334, 182] width 669 height 364
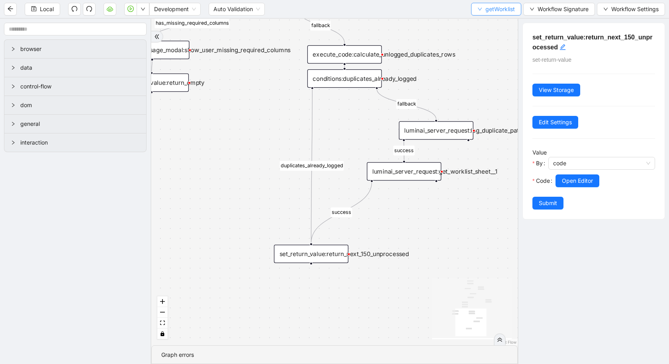
click at [497, 11] on span "getWorklist" at bounding box center [500, 9] width 29 height 9
click at [491, 21] on span "Select" at bounding box center [495, 24] width 37 height 9
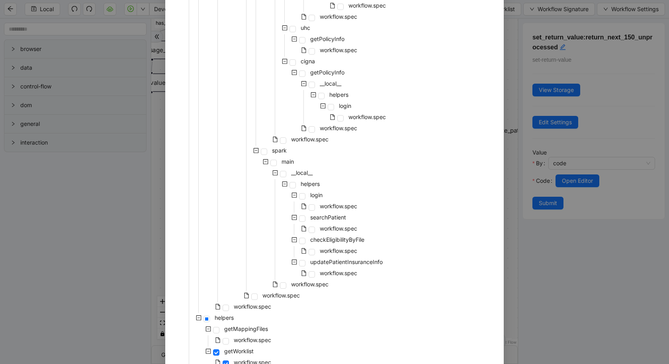
scroll to position [568, 0]
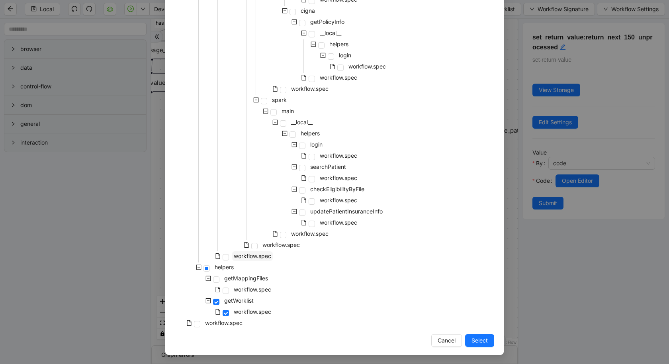
click at [237, 255] on span "workflow.spec" at bounding box center [252, 256] width 37 height 7
click at [483, 342] on span "Select" at bounding box center [480, 340] width 16 height 9
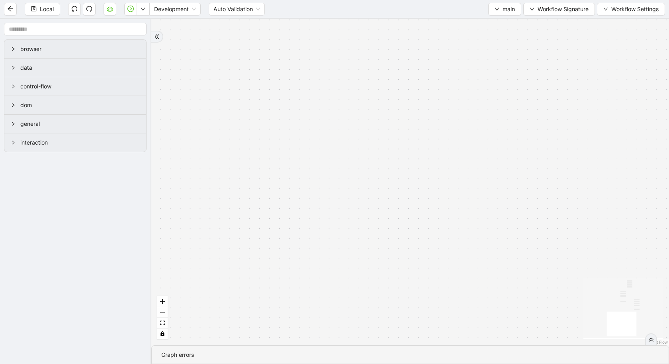
click at [483, 342] on div "patient_exists_in_athena onError onError onError trigger execute_workflow:synch…" at bounding box center [410, 182] width 518 height 327
click at [165, 326] on button "fit view" at bounding box center [162, 323] width 10 height 11
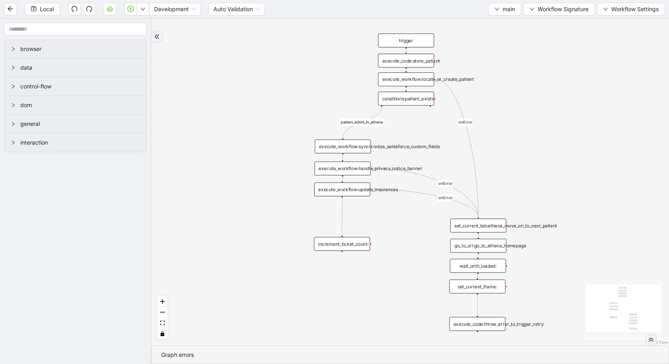
click at [415, 79] on div "execute_workflow:locate_or_create_patient" at bounding box center [406, 80] width 56 height 14
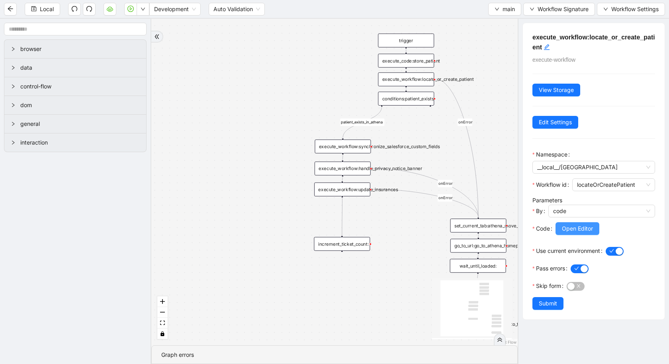
click at [598, 222] on button "Open Editor" at bounding box center [578, 228] width 44 height 13
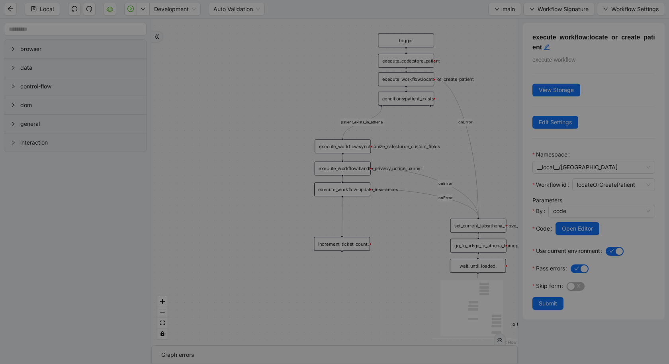
scroll to position [72, 0]
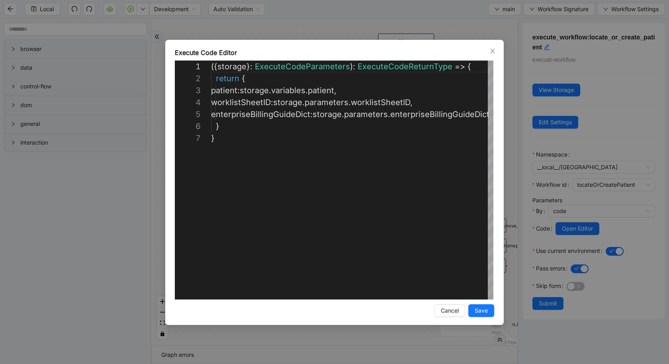
click at [62, 242] on div "**********" at bounding box center [334, 182] width 669 height 364
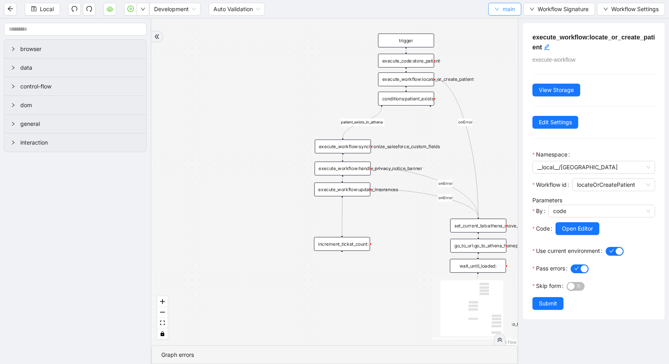
click at [503, 10] on span "main" at bounding box center [509, 9] width 12 height 9
click at [501, 22] on span "Select" at bounding box center [504, 24] width 21 height 9
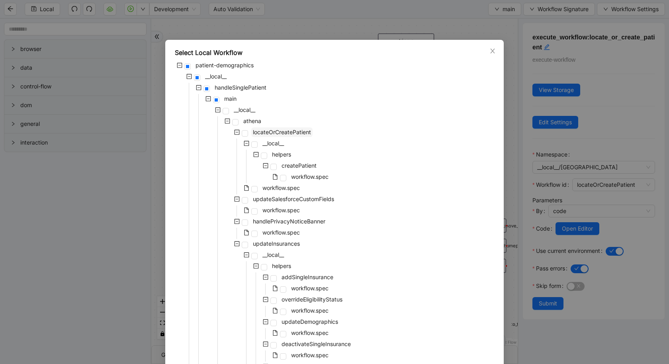
click at [297, 128] on span "locateOrCreatePatient" at bounding box center [281, 133] width 61 height 10
click at [243, 133] on span at bounding box center [245, 133] width 6 height 6
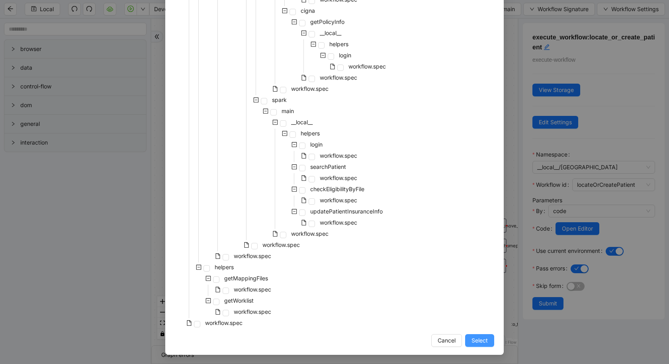
click at [484, 345] on button "Select" at bounding box center [479, 340] width 29 height 13
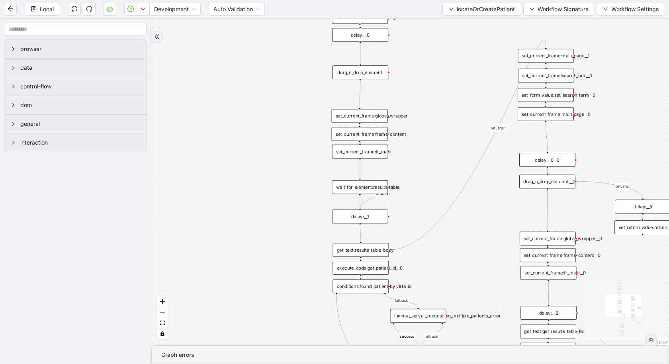
drag, startPoint x: 490, startPoint y: 167, endPoint x: 465, endPoint y: 72, distance: 97.7
click at [465, 72] on div "fallback found_patient_by_name_dob found_patient_by_id fallback success fallbac…" at bounding box center [410, 182] width 518 height 327
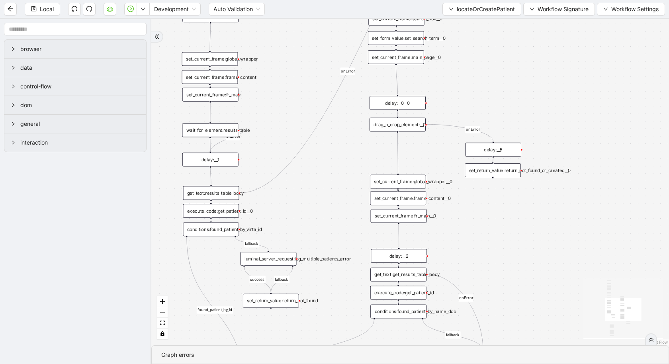
drag, startPoint x: 454, startPoint y: 267, endPoint x: 304, endPoint y: 210, distance: 160.3
click at [304, 210] on div "fallback found_patient_by_name_dob found_patient_by_id fallback success fallbac…" at bounding box center [410, 182] width 518 height 327
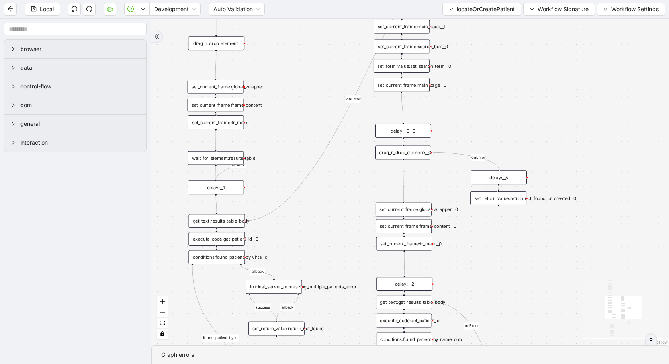
drag, startPoint x: 335, startPoint y: 155, endPoint x: 363, endPoint y: 26, distance: 132.1
click at [363, 26] on div "fallback found_patient_by_name_dob found_patient_by_id fallback success fallbac…" at bounding box center [410, 182] width 518 height 327
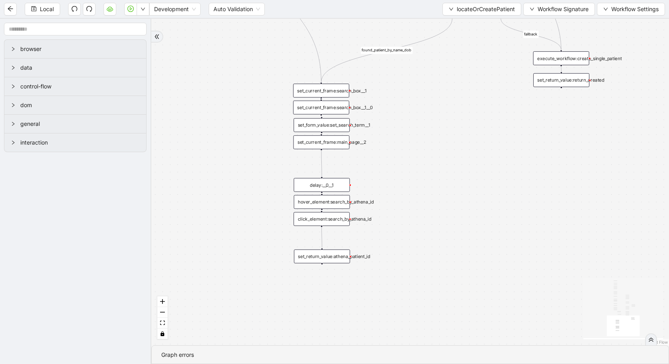
drag, startPoint x: 365, startPoint y: 249, endPoint x: 416, endPoint y: 78, distance: 179.0
click at [416, 78] on div "fallback found_patient_by_name_dob found_patient_by_id fallback success fallbac…" at bounding box center [410, 182] width 518 height 327
click at [484, 10] on span "locateOrCreatePatient" at bounding box center [486, 9] width 58 height 9
click at [472, 24] on span "Select" at bounding box center [481, 24] width 66 height 9
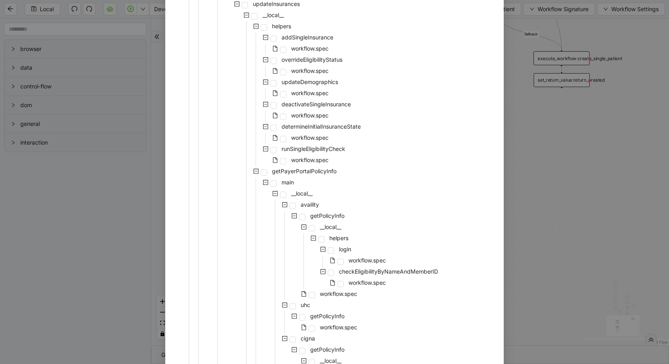
scroll to position [234, 0]
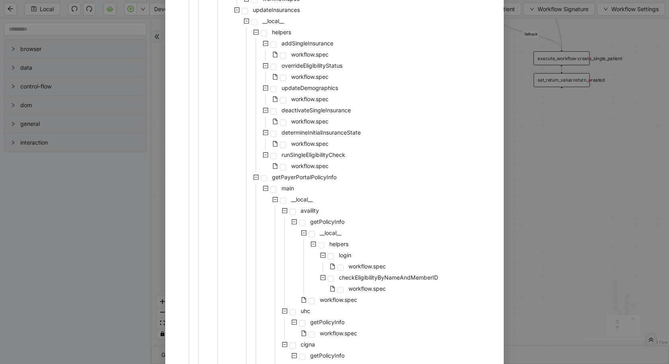
click at [255, 178] on icon "minus-square" at bounding box center [256, 178] width 6 height 6
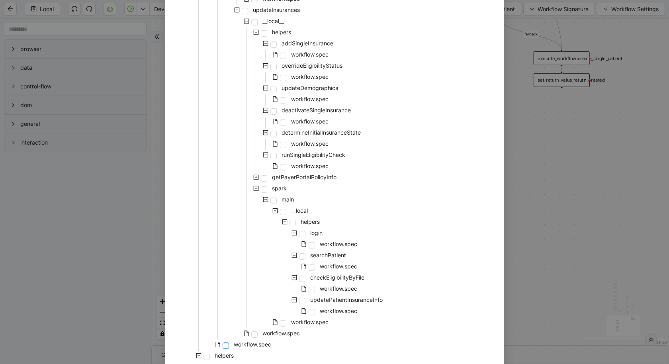
click at [227, 346] on span at bounding box center [226, 346] width 6 height 6
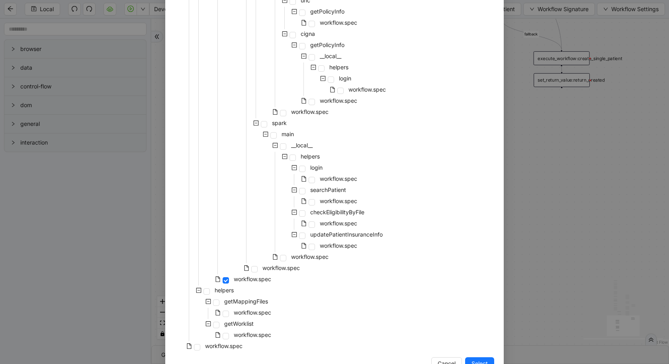
scroll to position [568, 0]
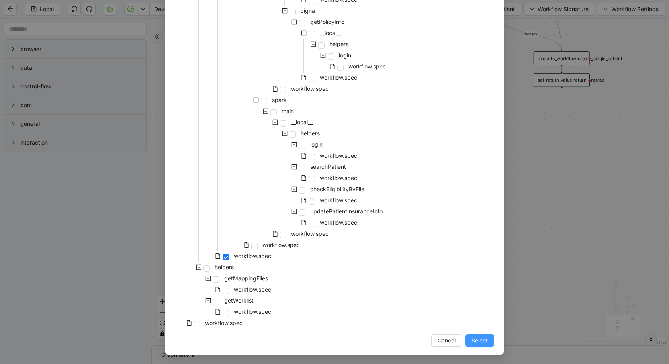
click at [480, 345] on button "Select" at bounding box center [479, 340] width 29 height 13
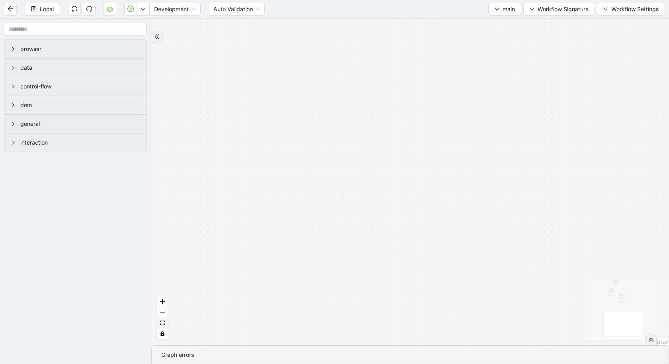
click at [164, 320] on button "fit view" at bounding box center [162, 323] width 10 height 11
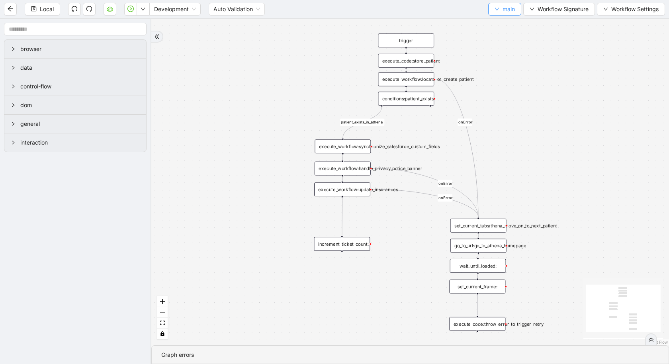
click at [503, 11] on span "main" at bounding box center [509, 9] width 12 height 9
click at [504, 24] on span "Select" at bounding box center [504, 24] width 21 height 9
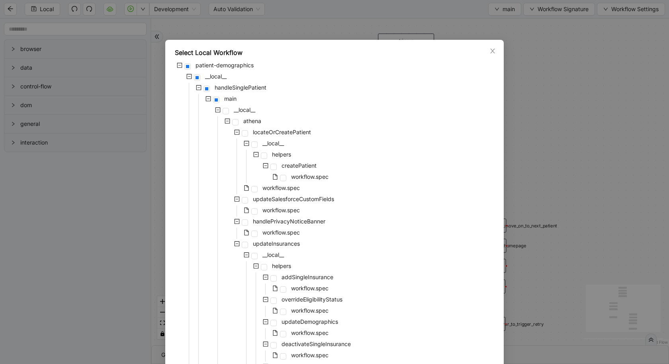
click at [247, 254] on icon "minus-square" at bounding box center [247, 255] width 6 height 6
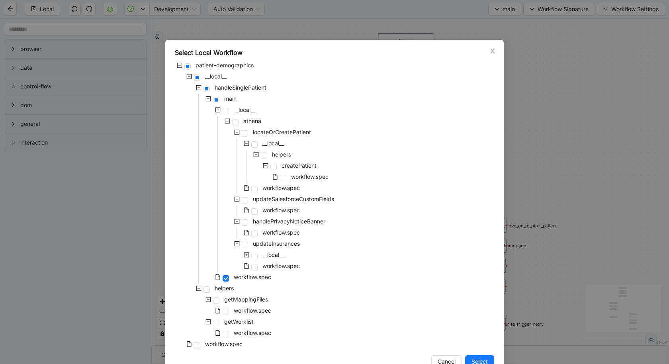
click at [260, 268] on div "workflow.spec" at bounding box center [238, 266] width 127 height 11
click at [257, 268] on span at bounding box center [254, 267] width 6 height 6
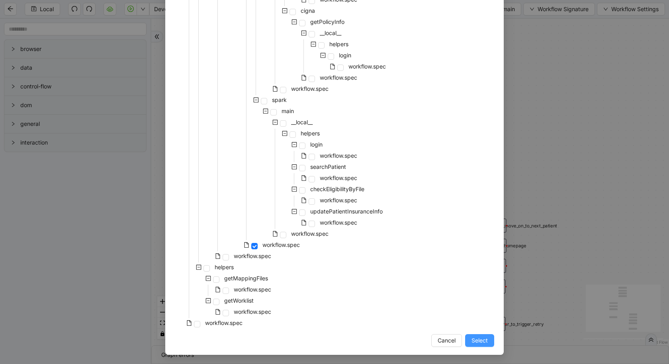
click at [483, 335] on button "Select" at bounding box center [479, 340] width 29 height 13
click at [481, 340] on div "patient_exists_in_athena onError onError onError trigger execute_workflow:synch…" at bounding box center [410, 182] width 518 height 327
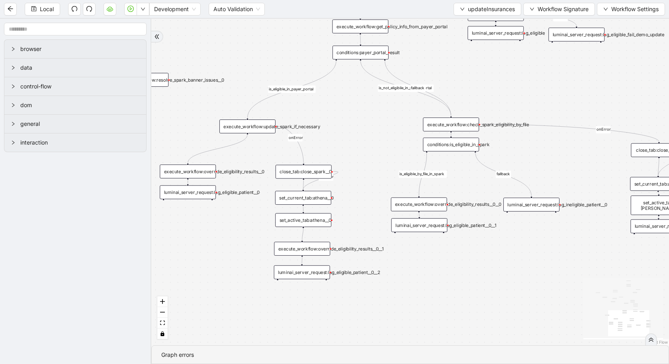
drag, startPoint x: 398, startPoint y: 184, endPoint x: 458, endPoint y: 320, distance: 149.0
click at [459, 321] on div "already_eligible outdated_existing_plan has_no_insurance is_eligible existing_p…" at bounding box center [410, 182] width 518 height 327
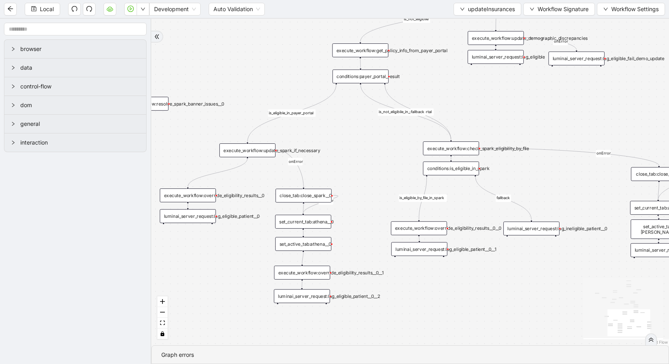
drag, startPoint x: 357, startPoint y: 122, endPoint x: 356, endPoint y: 146, distance: 23.9
click at [357, 146] on div "already_eligible outdated_existing_plan has_no_insurance is_eligible existing_p…" at bounding box center [410, 182] width 518 height 327
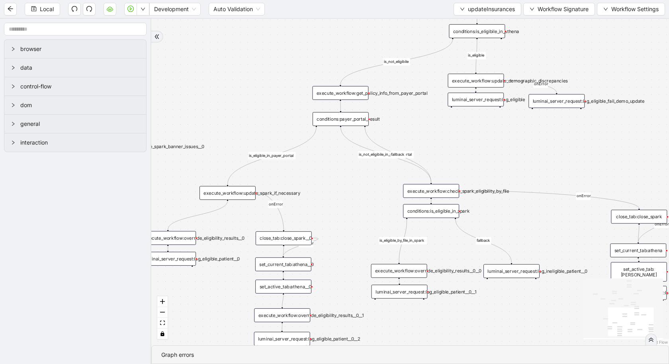
drag, startPoint x: 356, startPoint y: 146, endPoint x: 330, endPoint y: 205, distance: 65.1
click at [330, 206] on div "already_eligible outdated_existing_plan has_no_insurance is_eligible existing_p…" at bounding box center [410, 182] width 518 height 327
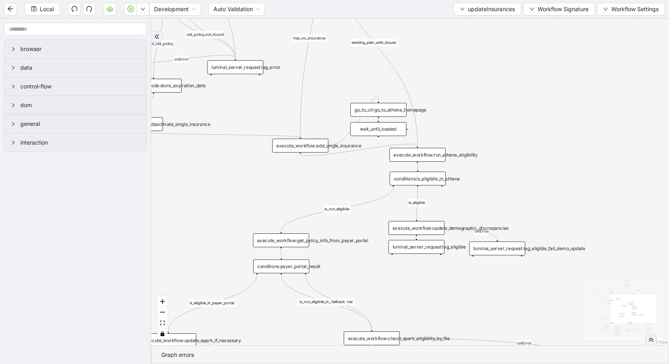
drag, startPoint x: 477, startPoint y: 153, endPoint x: 430, endPoint y: 290, distance: 145.3
click at [430, 290] on div "already_eligible outdated_existing_plan has_no_insurance is_eligible existing_p…" at bounding box center [410, 182] width 518 height 327
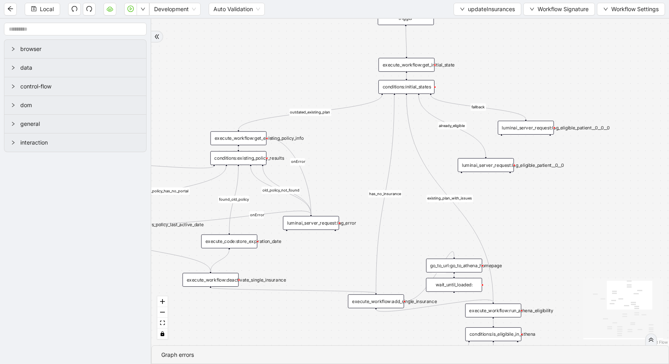
drag, startPoint x: 462, startPoint y: 90, endPoint x: 532, endPoint y: 242, distance: 166.9
click at [533, 241] on div "already_eligible outdated_existing_plan has_no_insurance is_eligible existing_p…" at bounding box center [410, 182] width 518 height 327
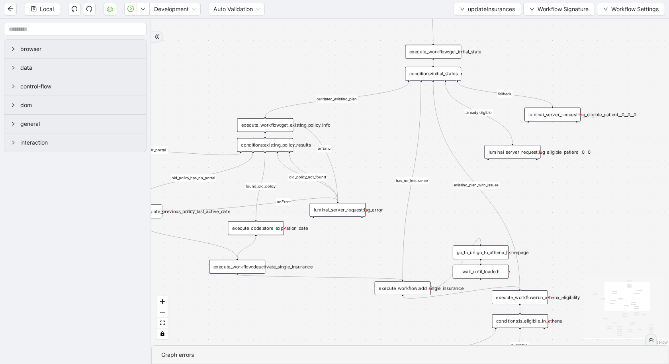
drag, startPoint x: 467, startPoint y: 71, endPoint x: 494, endPoint y: 56, distance: 30.5
click at [494, 56] on div "already_eligible outdated_existing_plan has_no_insurance is_eligible existing_p…" at bounding box center [410, 182] width 518 height 327
click at [439, 53] on div "execute_workflow:get_initial_state" at bounding box center [433, 52] width 56 height 14
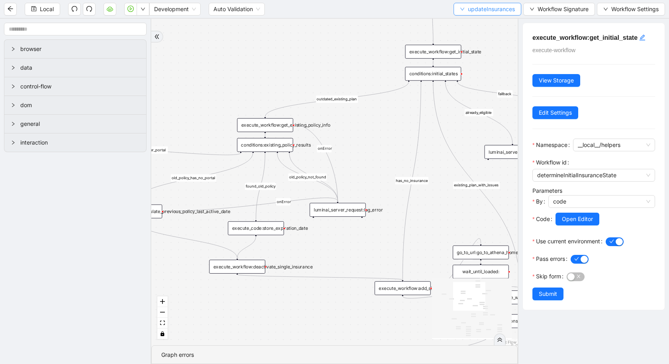
click at [492, 15] on button "updateInsurances" at bounding box center [488, 9] width 68 height 13
click at [478, 20] on li "Select" at bounding box center [487, 24] width 65 height 13
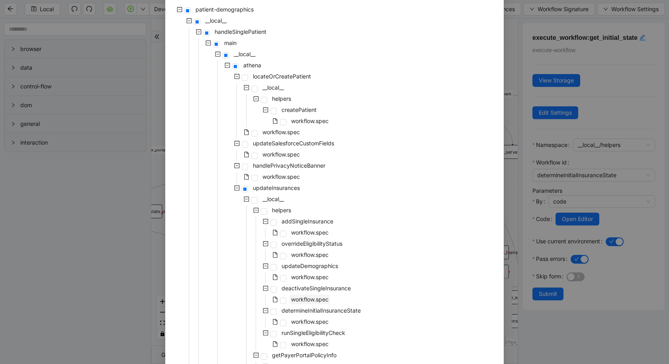
click at [317, 298] on span "workflow.spec" at bounding box center [309, 299] width 37 height 7
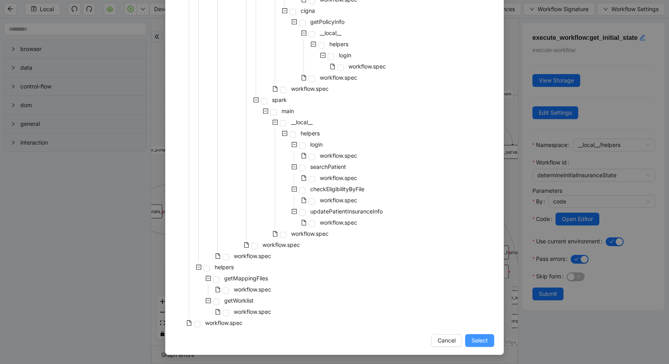
click at [481, 340] on span "Select" at bounding box center [480, 340] width 16 height 9
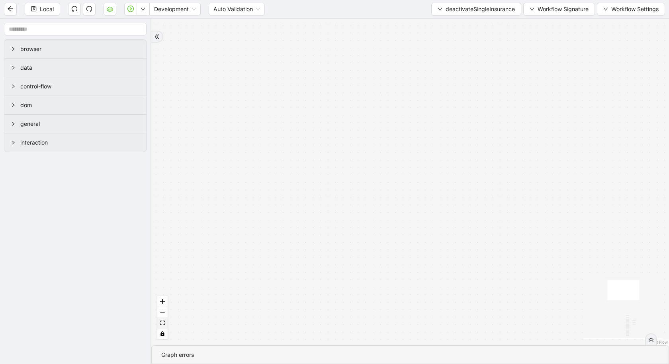
click at [165, 327] on button "fit view" at bounding box center [162, 323] width 10 height 11
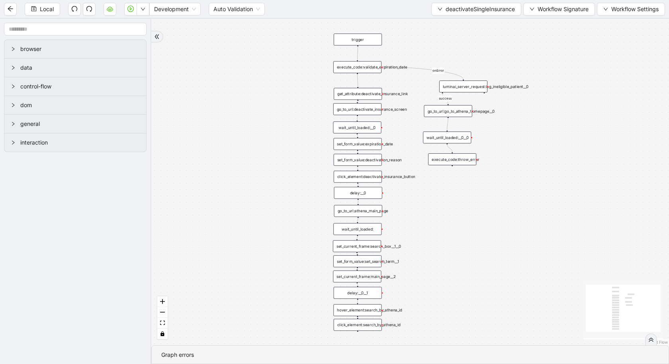
click at [365, 70] on div "execute_code:validate_expiration_date" at bounding box center [357, 67] width 48 height 12
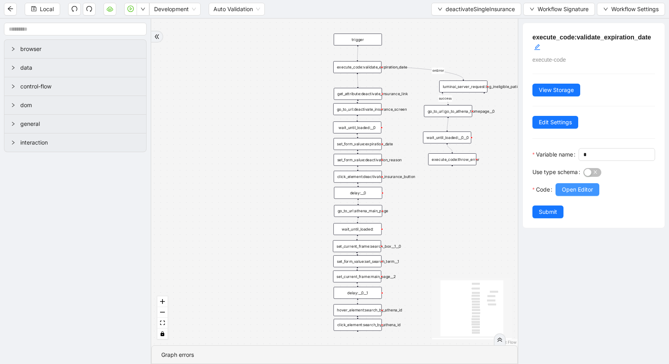
click at [588, 196] on button "Open Editor" at bounding box center [578, 189] width 44 height 13
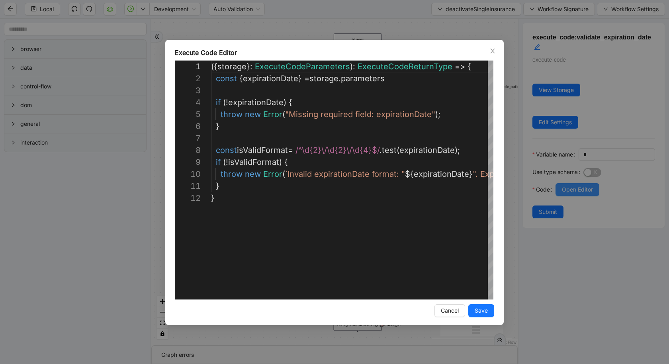
scroll to position [120, 0]
click at [110, 257] on div "**********" at bounding box center [334, 182] width 669 height 364
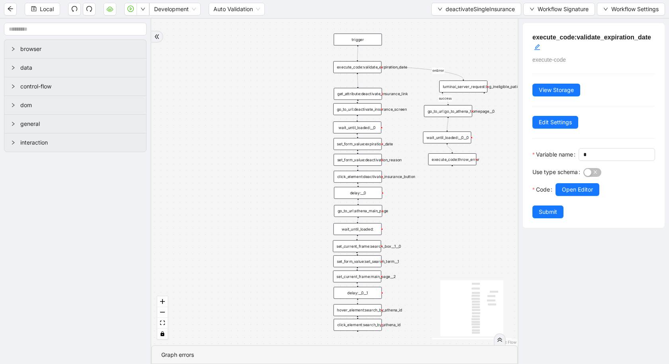
click at [369, 97] on div "get_attribute:deactivate_insurance_link" at bounding box center [358, 94] width 48 height 12
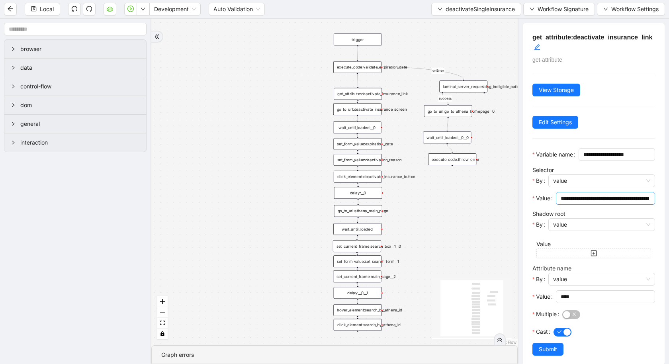
scroll to position [15, 0]
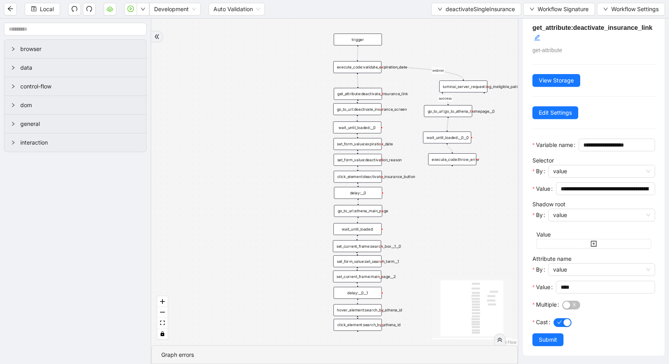
click at [362, 112] on div "go_to_url:deactivate_insurance_screen" at bounding box center [357, 109] width 48 height 12
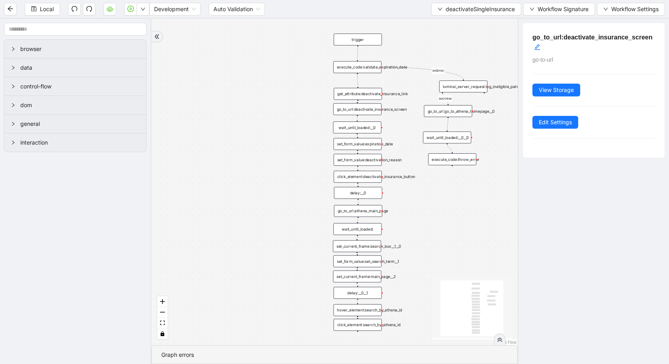
scroll to position [0, 0]
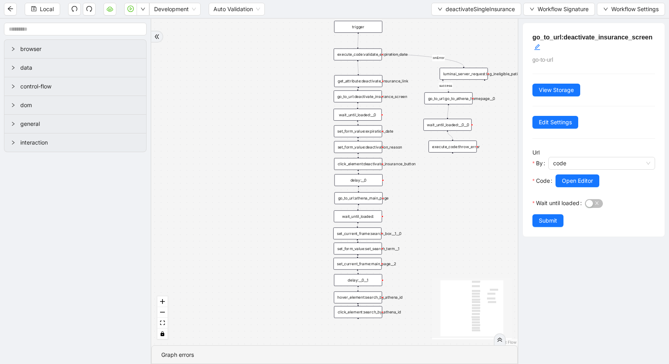
drag, startPoint x: 483, startPoint y: 225, endPoint x: 484, endPoint y: 211, distance: 14.3
click at [484, 211] on div "success onError trigger set_form_value:expiration_date set_form_value:deactivat…" at bounding box center [334, 182] width 367 height 327
click at [478, 10] on span "deactivateSingleInsurance" at bounding box center [480, 9] width 69 height 9
click at [477, 21] on span "Select" at bounding box center [475, 24] width 77 height 9
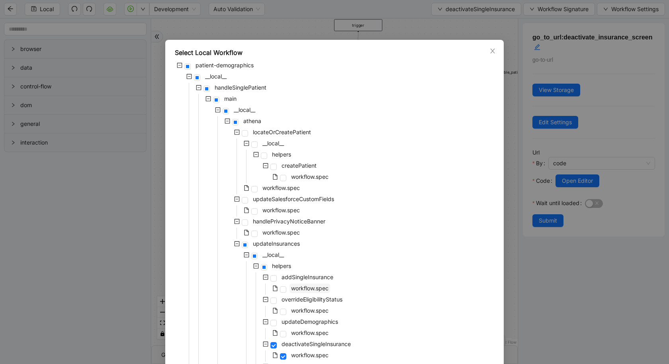
click at [302, 288] on span "workflow.spec" at bounding box center [309, 288] width 37 height 7
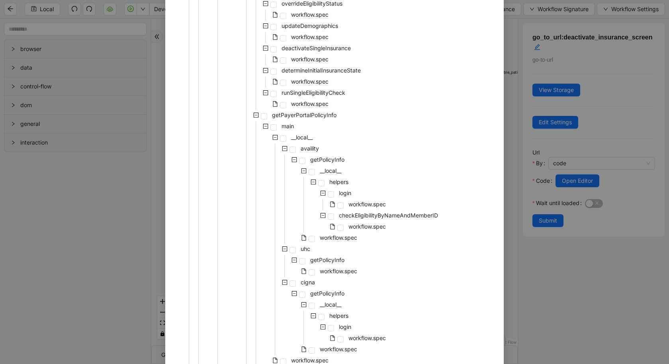
scroll to position [292, 0]
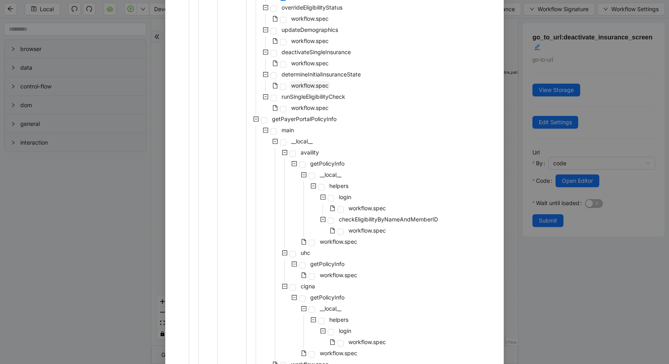
click at [308, 86] on span "workflow.spec" at bounding box center [309, 85] width 37 height 7
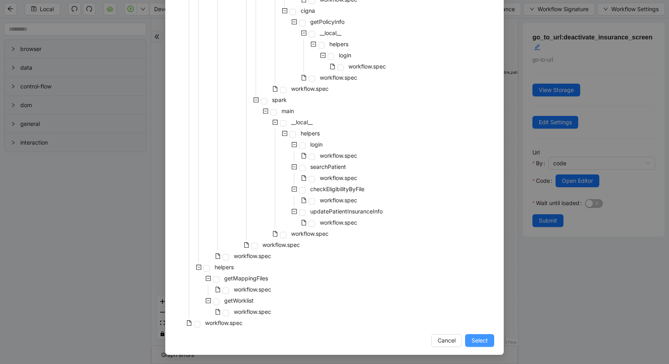
click at [486, 340] on span "Select" at bounding box center [480, 340] width 16 height 9
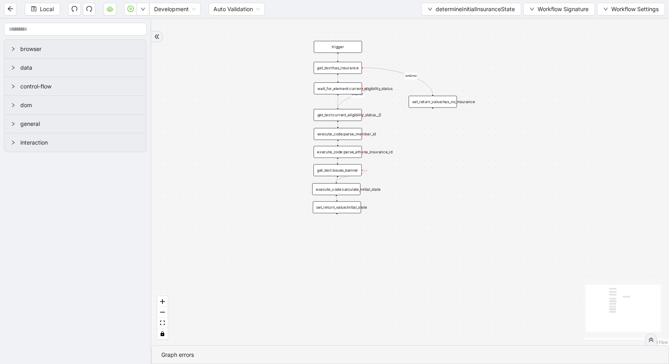
drag, startPoint x: 413, startPoint y: 192, endPoint x: 412, endPoint y: 297, distance: 105.2
click at [412, 298] on div "onError onError onError trigger get_text:issues_banner get_text:current_eligibi…" at bounding box center [410, 182] width 518 height 327
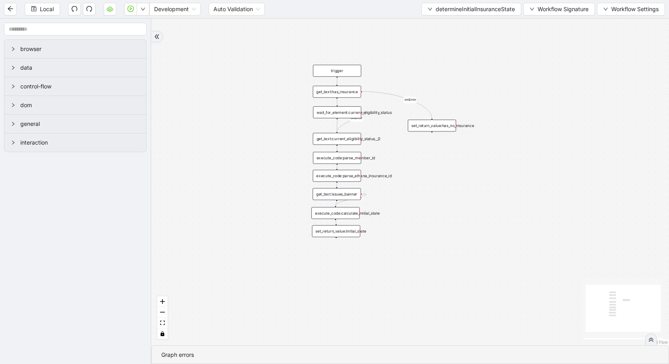
click at [340, 177] on div "execute_code:parse_athena_insurance_id" at bounding box center [337, 176] width 48 height 12
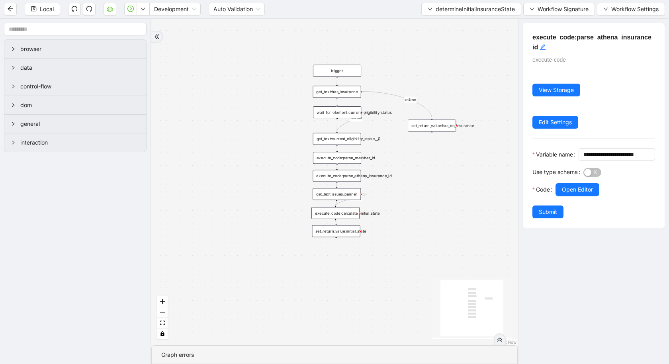
click at [340, 157] on div "execute_code:parse_member_id" at bounding box center [337, 158] width 48 height 12
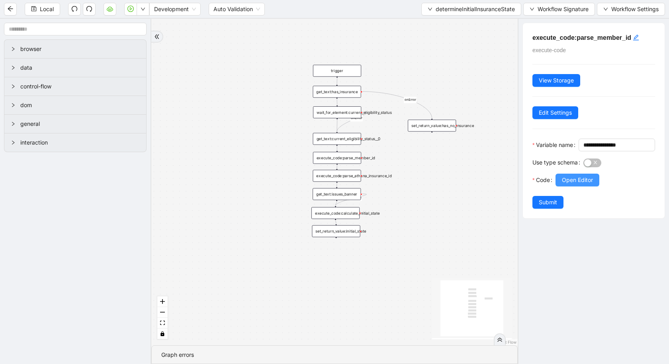
click at [566, 184] on span "Open Editor" at bounding box center [577, 180] width 31 height 9
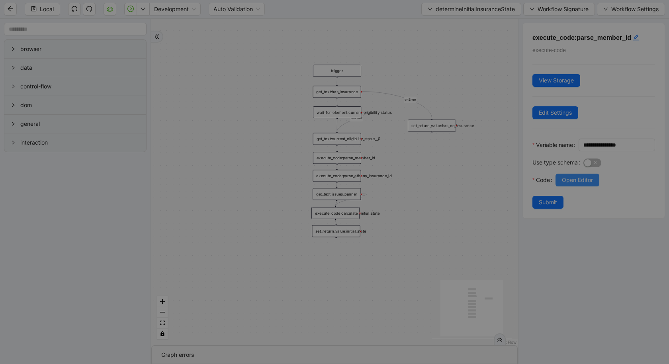
scroll to position [120, 0]
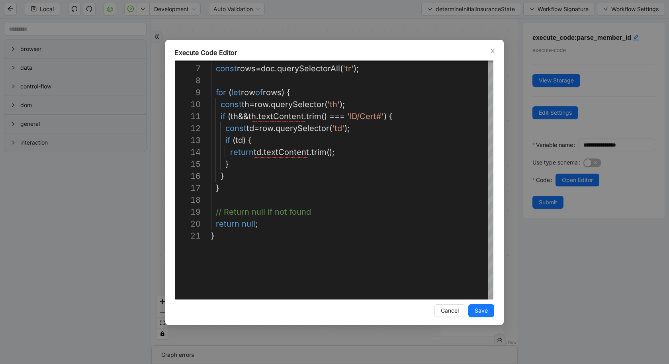
click at [21, 261] on div "**********" at bounding box center [334, 182] width 669 height 364
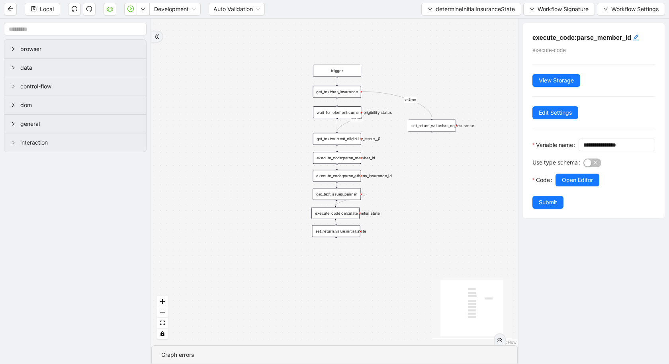
click at [343, 94] on div "get_text:has_insurance" at bounding box center [337, 92] width 48 height 12
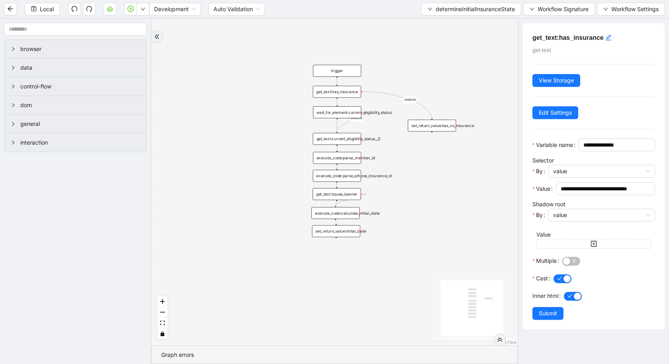
click at [332, 210] on div "execute_code:calculate_initial_state" at bounding box center [336, 213] width 48 height 12
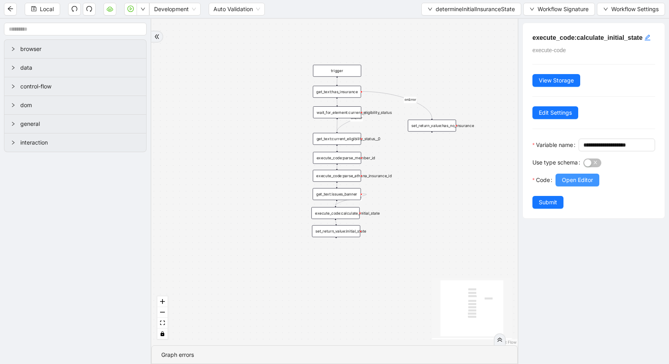
click at [581, 184] on span "Open Editor" at bounding box center [577, 180] width 31 height 9
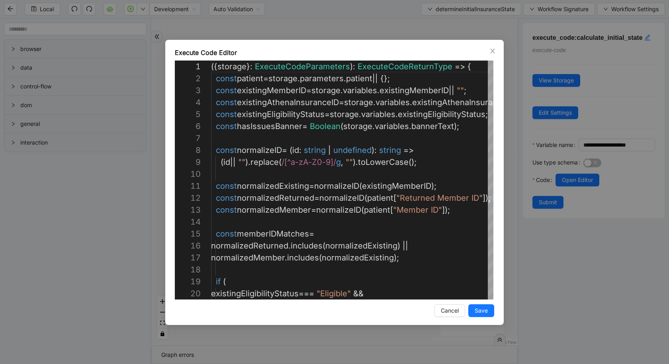
scroll to position [96, 0]
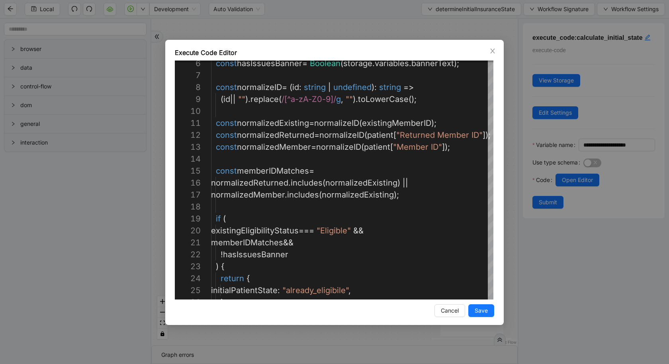
click at [108, 266] on div "Execute Code Editor 6 7 8 9 10 11 12 13 14 15 16 17 18 19 20 21 22 23 24 25 26 …" at bounding box center [334, 182] width 669 height 364
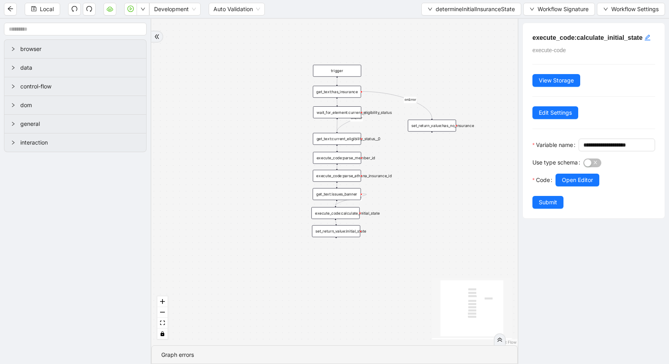
click at [345, 161] on div "execute_code:parse_member_id" at bounding box center [337, 158] width 48 height 12
click at [571, 184] on span "Open Editor" at bounding box center [577, 180] width 31 height 9
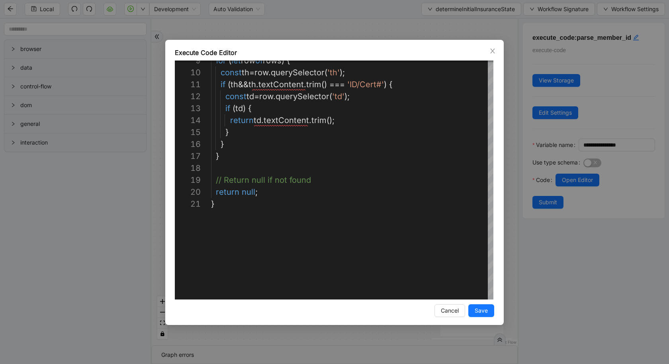
click at [89, 257] on div "**********" at bounding box center [334, 182] width 669 height 364
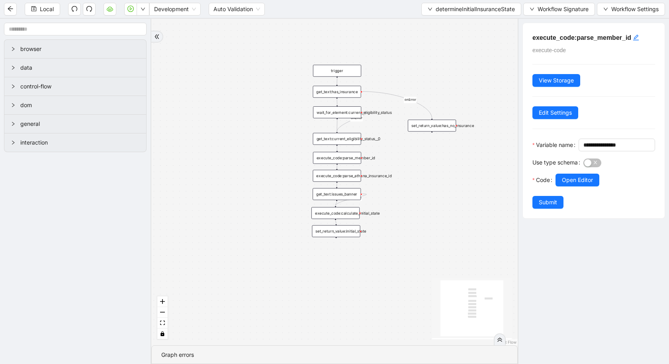
click at [345, 159] on div "execute_code:parse_member_id" at bounding box center [337, 158] width 48 height 12
click at [345, 174] on div "execute_code:parse_athena_insurance_id" at bounding box center [337, 176] width 48 height 12
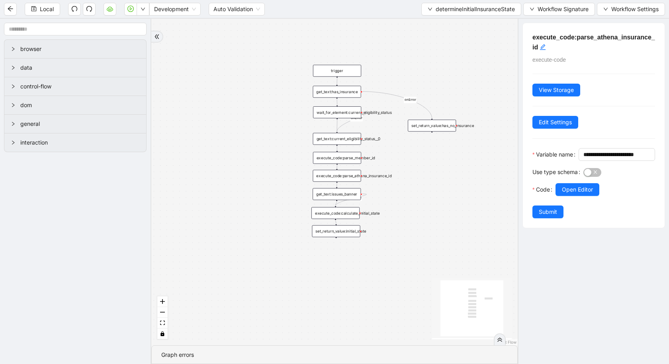
click at [346, 200] on icon "Edge from get_text:issues_banner to execute_code:calculate_initial_state" at bounding box center [351, 200] width 31 height 12
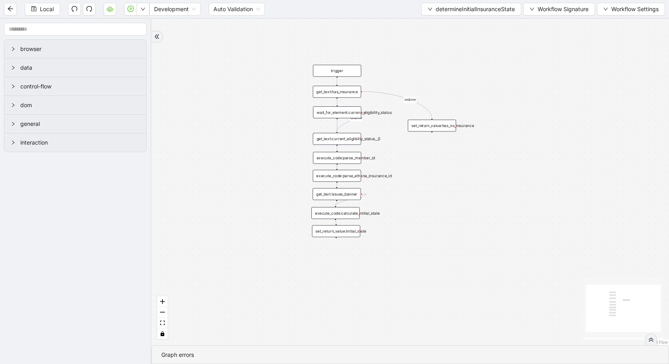
click at [342, 196] on div "get_text:issues_banner" at bounding box center [337, 194] width 48 height 12
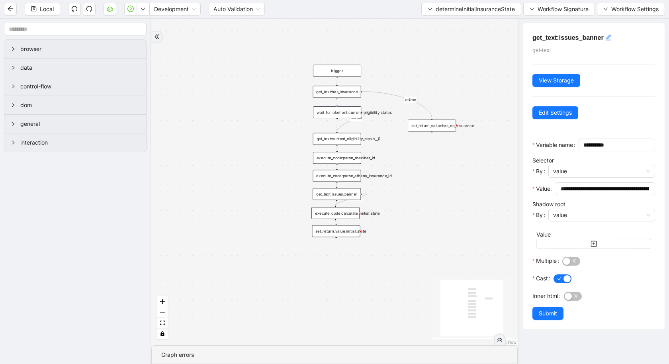
click at [338, 215] on div "execute_code:calculate_initial_state" at bounding box center [336, 213] width 48 height 12
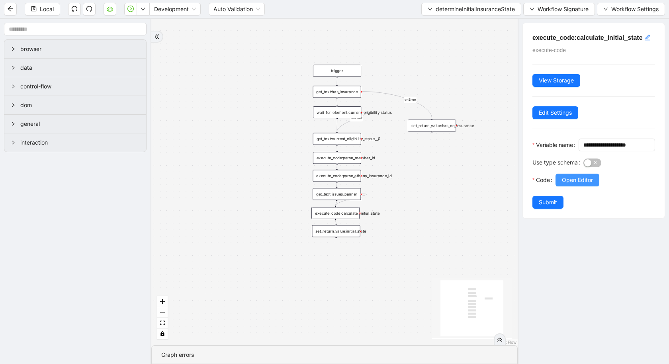
click at [581, 184] on span "Open Editor" at bounding box center [577, 180] width 31 height 9
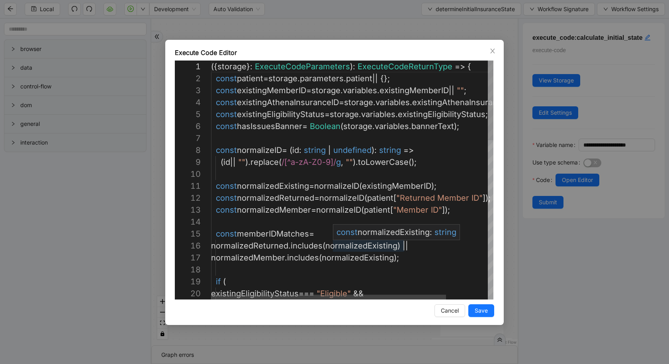
scroll to position [24, 163]
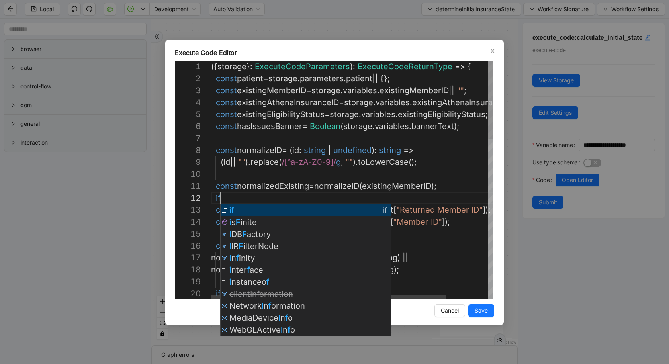
scroll to position [12, 11]
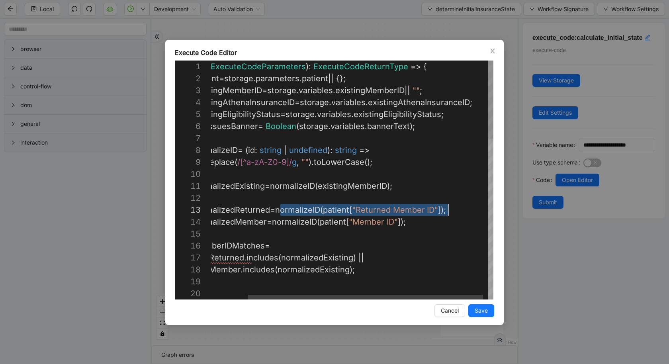
scroll to position [24, 281]
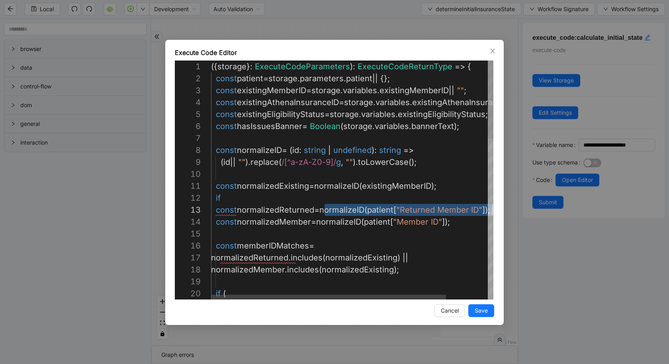
paste textarea "**********"
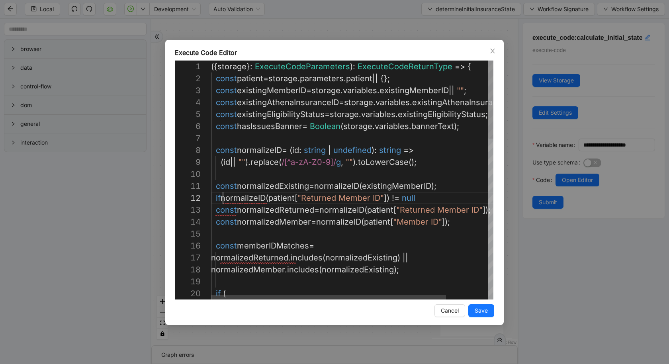
paste textarea "**********"
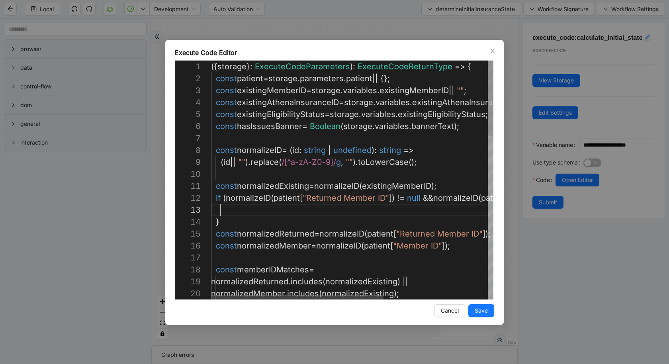
scroll to position [24, 9]
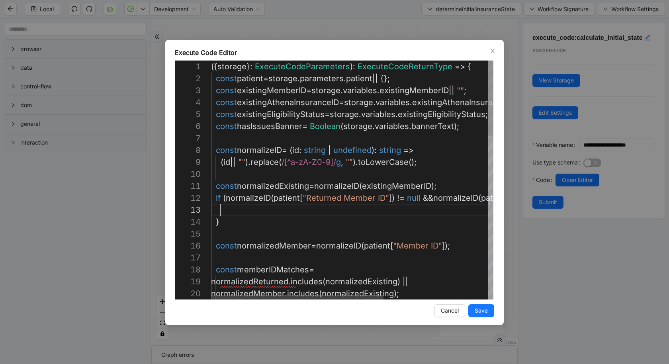
paste textarea "**********"
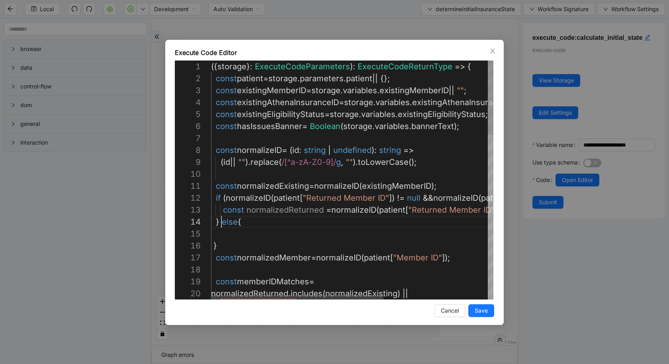
scroll to position [48, 0]
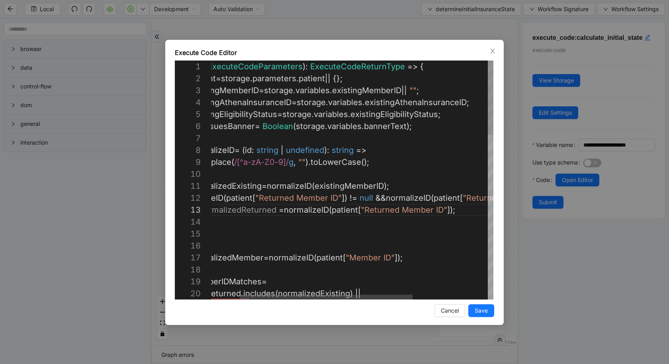
scroll to position [24, 290]
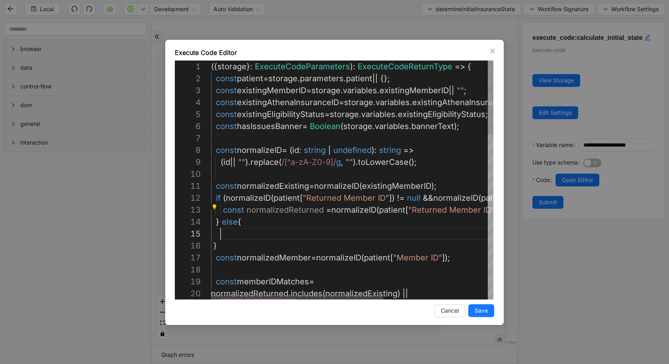
paste textarea "**********"
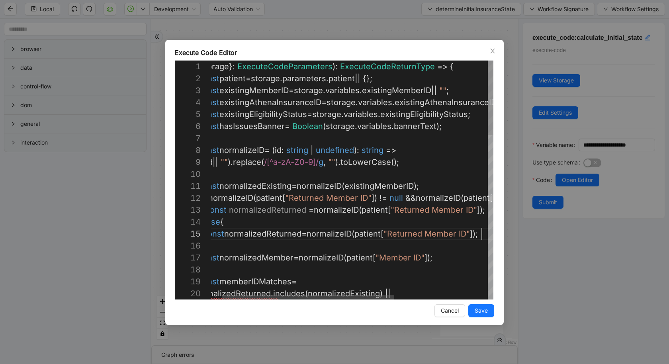
scroll to position [48, 288]
paste textarea "********"
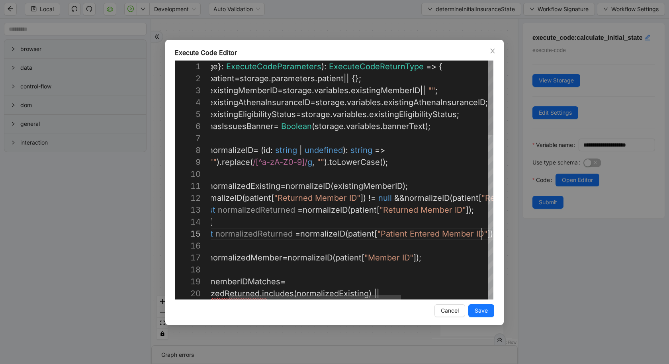
scroll to position [48, 299]
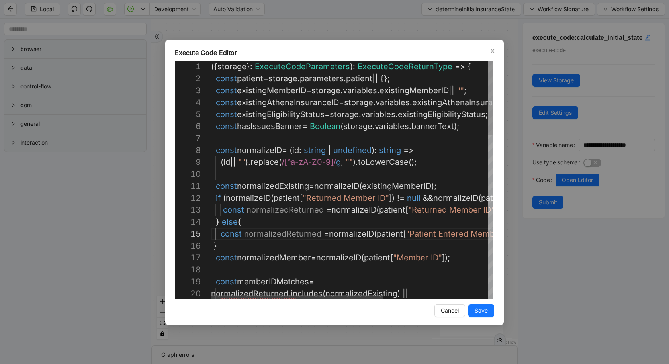
drag, startPoint x: 302, startPoint y: 214, endPoint x: 223, endPoint y: 214, distance: 79.3
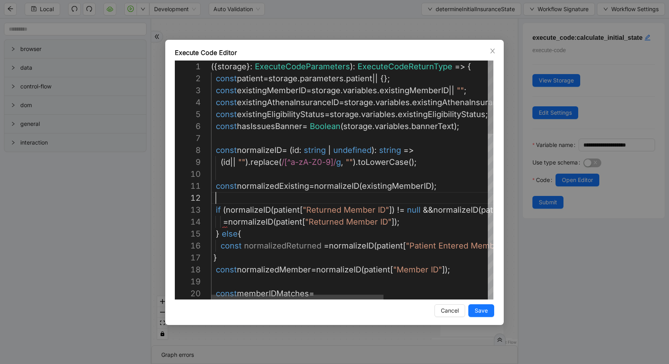
paste textarea "**********"
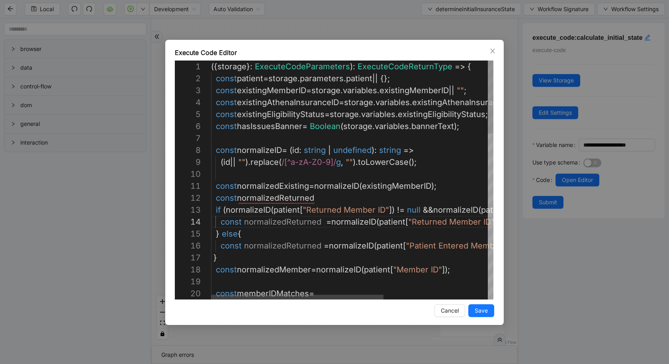
drag, startPoint x: 322, startPoint y: 197, endPoint x: 152, endPoint y: 204, distance: 169.9
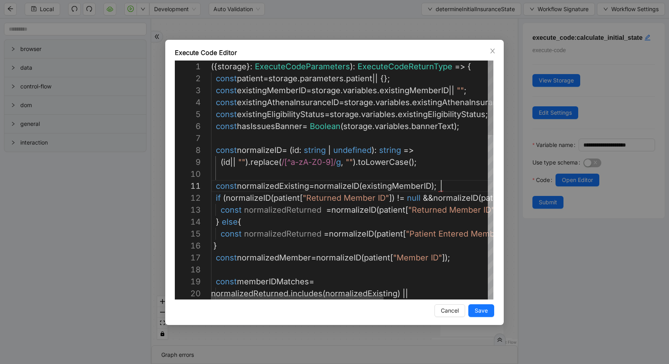
scroll to position [0, 230]
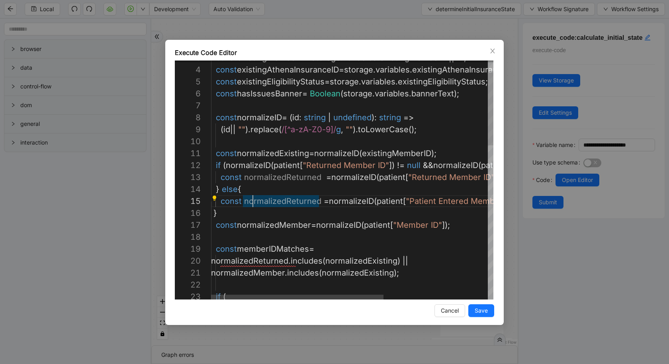
scroll to position [108, 0]
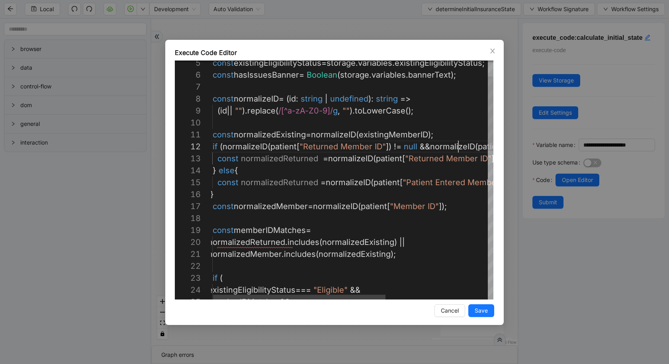
scroll to position [12, 250]
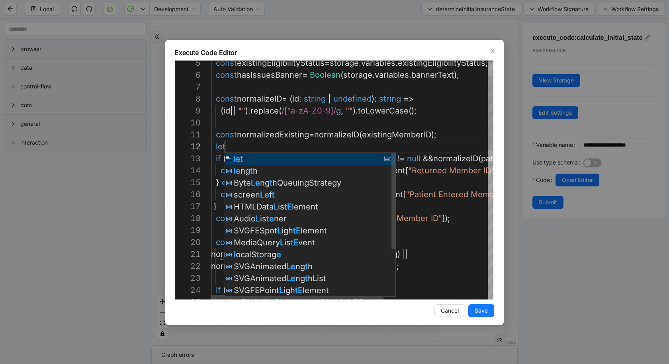
scroll to position [12, 16]
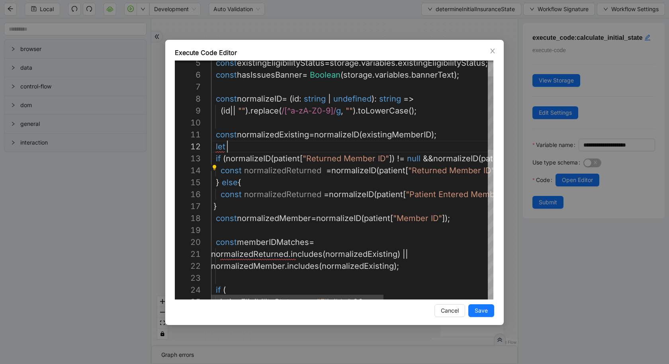
paste textarea "**********"
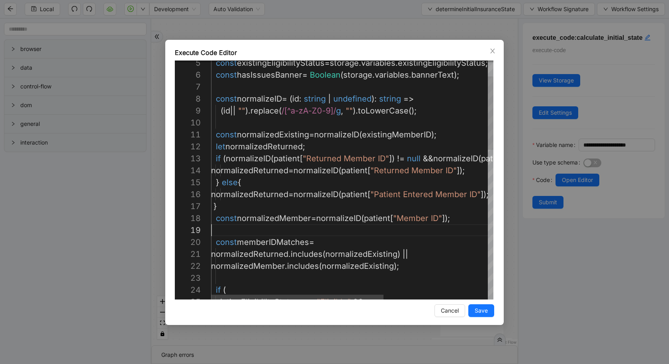
type textarea "**********"
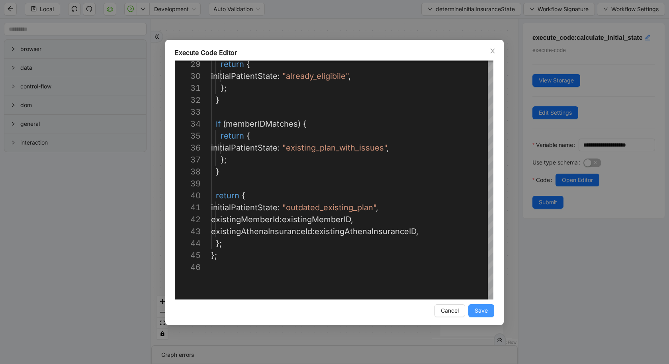
click at [481, 313] on span "Save" at bounding box center [481, 310] width 13 height 9
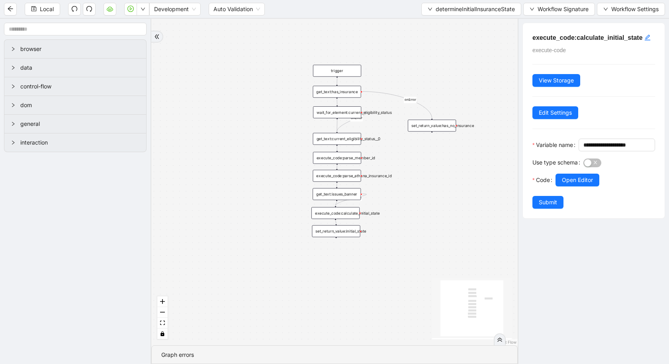
click at [434, 181] on div "onError onError onError trigger get_text:issues_banner get_text:current_eligibi…" at bounding box center [334, 182] width 367 height 327
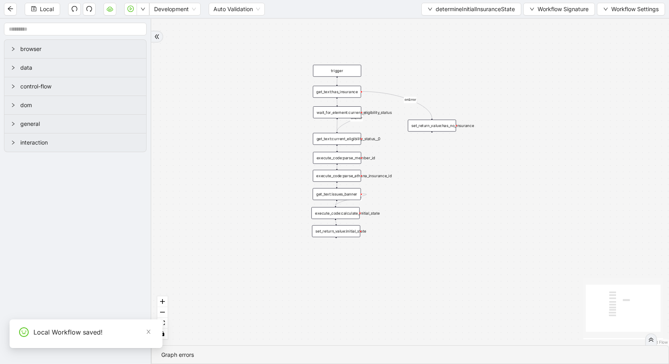
click at [342, 159] on div "execute_code:parse_member_id" at bounding box center [337, 158] width 48 height 12
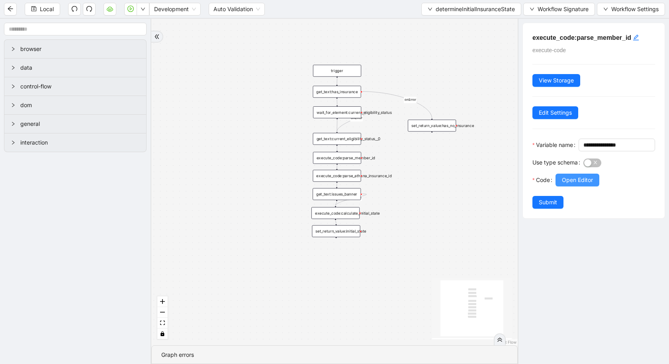
click at [575, 184] on span "Open Editor" at bounding box center [577, 180] width 31 height 9
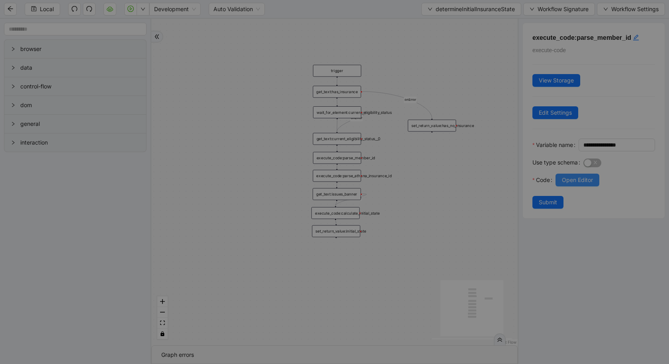
scroll to position [120, 0]
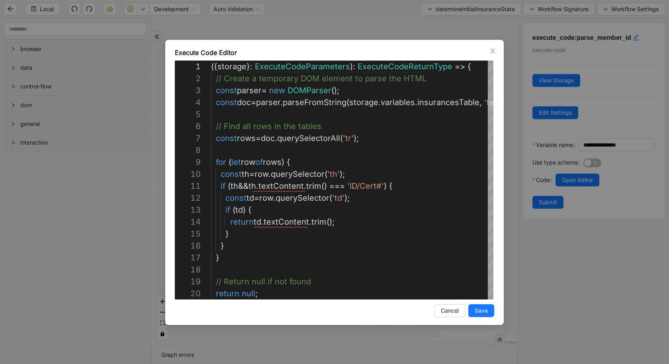
click at [105, 258] on div "Execute Code Editor 4 5 6 7 8 9 10 11 12 13 14 15 16 17 18 19 20 3 1 2 const do…" at bounding box center [334, 182] width 669 height 364
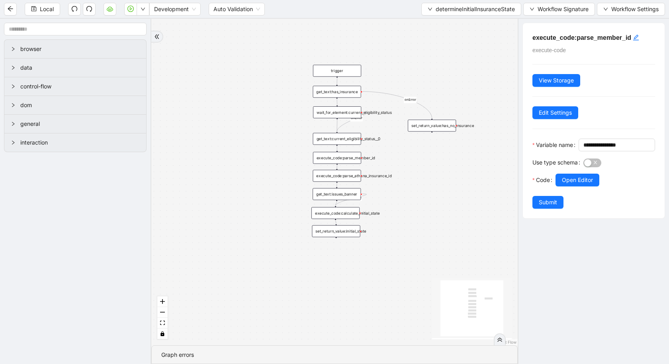
click at [349, 159] on div "execute_code:parse_member_id" at bounding box center [337, 158] width 48 height 12
click at [337, 179] on div "execute_code:parse_athena_insurance_id" at bounding box center [337, 176] width 48 height 12
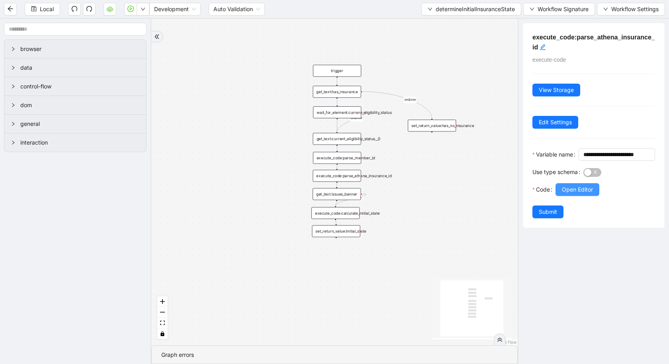
click at [577, 196] on button "Open Editor" at bounding box center [578, 189] width 44 height 13
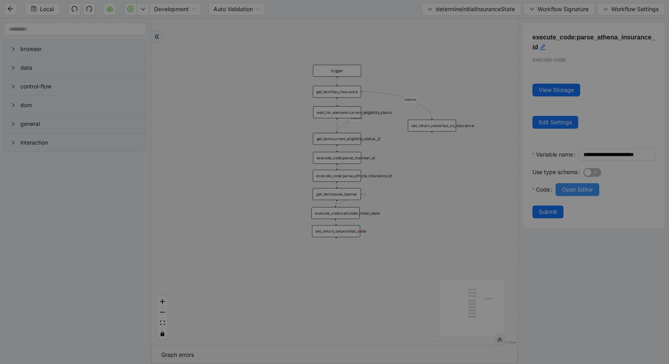
scroll to position [108, 0]
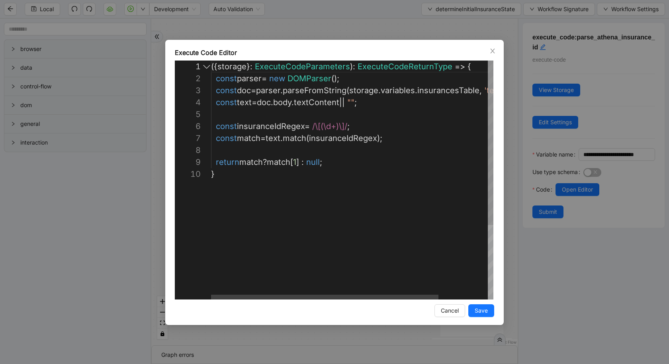
click at [211, 278] on div "({ storage }: ExecuteCodeParameters ): ExecuteCodeReturnType => { const parser …" at bounding box center [382, 234] width 343 height 347
click at [112, 279] on div "**********" at bounding box center [334, 182] width 669 height 364
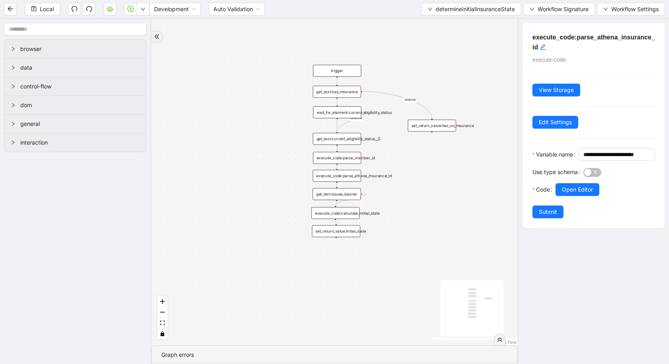
click at [343, 138] on div "get_text:current_eligibility_status__0" at bounding box center [337, 139] width 48 height 12
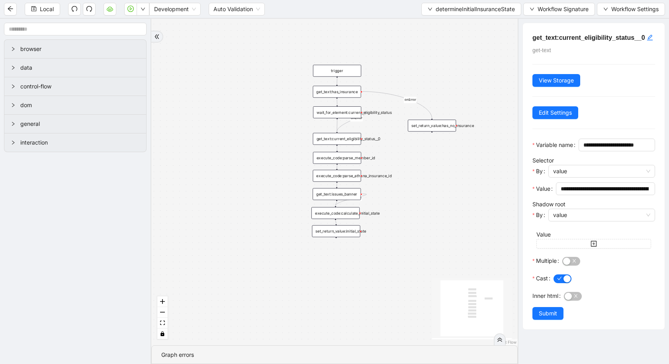
click at [341, 117] on div "wait_for_element:current_eligibility_status" at bounding box center [337, 112] width 48 height 12
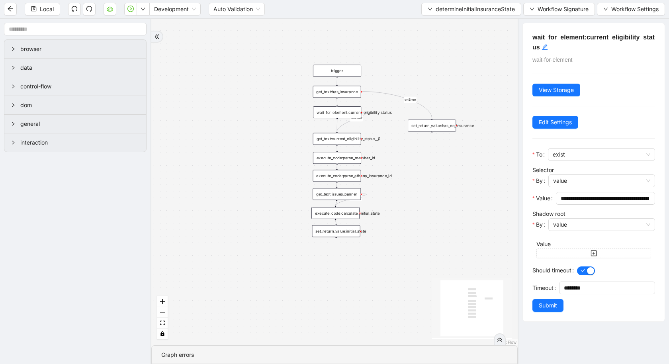
click at [348, 217] on div "execute_code:calculate_initial_state" at bounding box center [336, 213] width 48 height 12
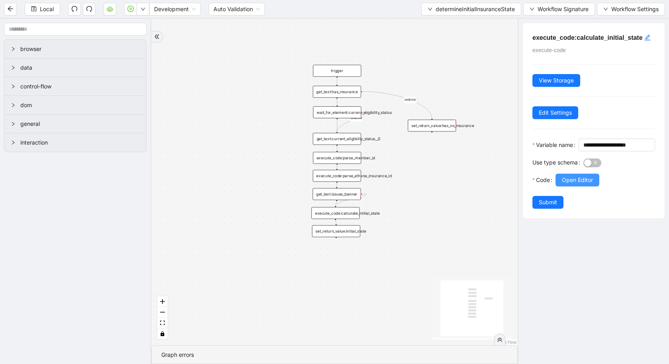
click at [585, 186] on button "Open Editor" at bounding box center [578, 180] width 44 height 13
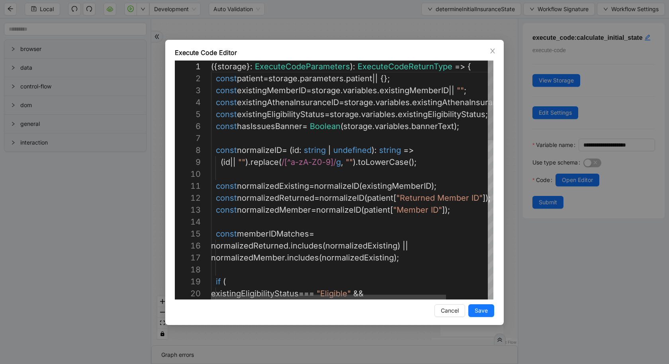
scroll to position [0, 230]
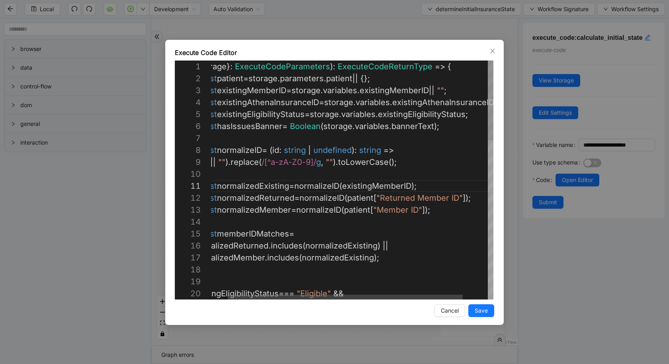
paste textarea "**********"
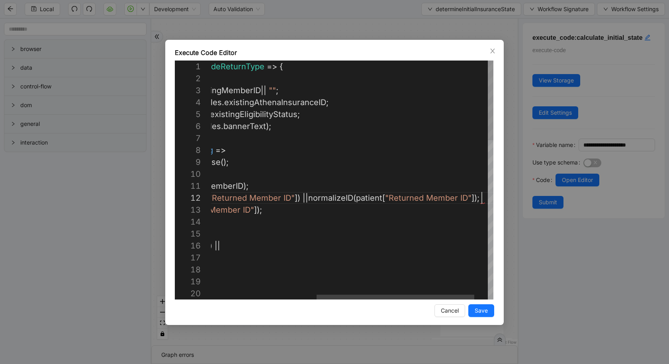
scroll to position [12, 459]
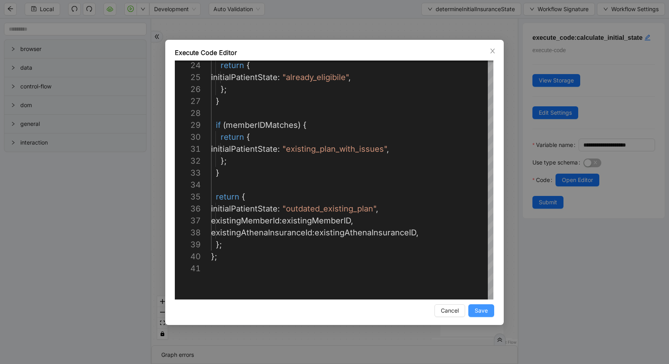
type textarea "**********"
click at [481, 313] on span "Save" at bounding box center [481, 310] width 13 height 9
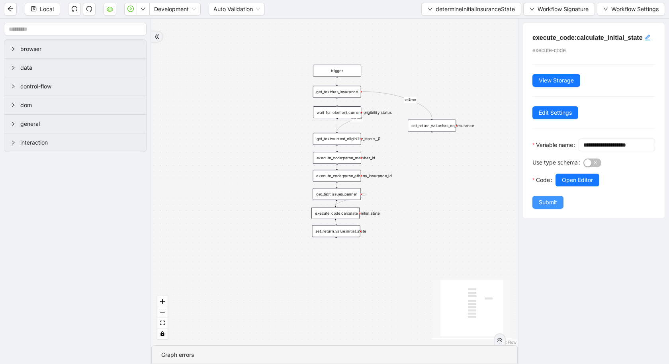
click at [541, 207] on span "Submit" at bounding box center [548, 202] width 18 height 9
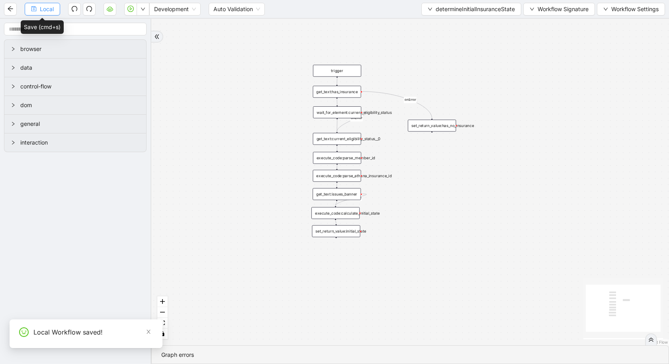
click at [39, 11] on button "Local" at bounding box center [42, 9] width 35 height 13
click at [38, 14] on button "Local" at bounding box center [42, 9] width 35 height 13
click at [459, 13] on span "determineInitialInsuranceState" at bounding box center [475, 9] width 79 height 9
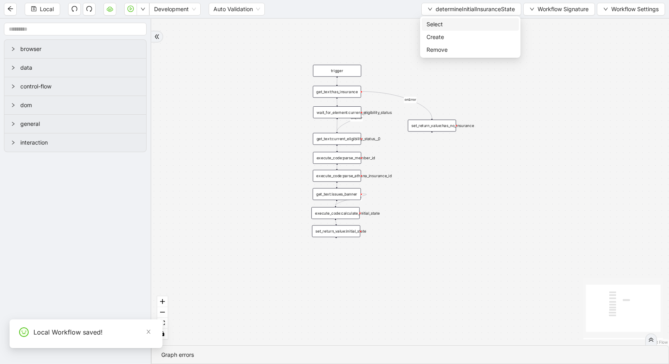
click at [454, 24] on span "Select" at bounding box center [471, 24] width 88 height 9
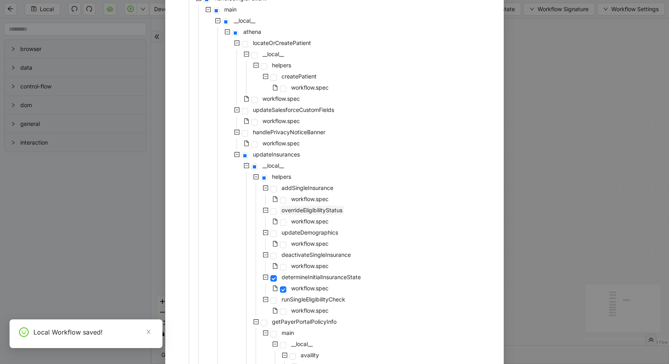
scroll to position [91, 0]
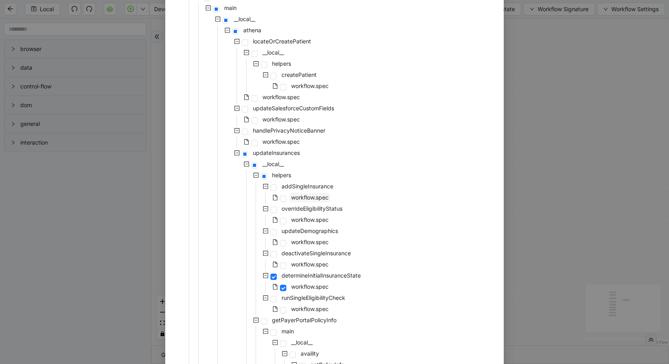
click at [316, 194] on span "workflow.spec" at bounding box center [309, 197] width 37 height 7
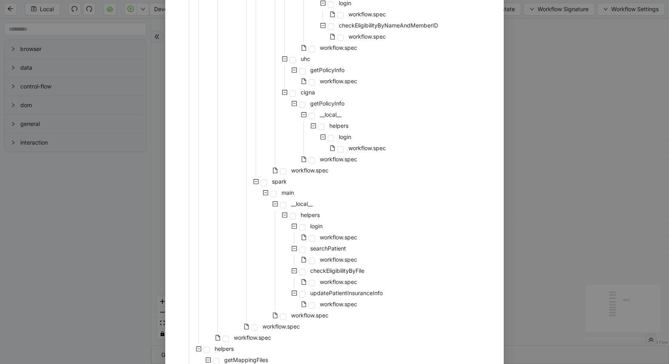
scroll to position [568, 0]
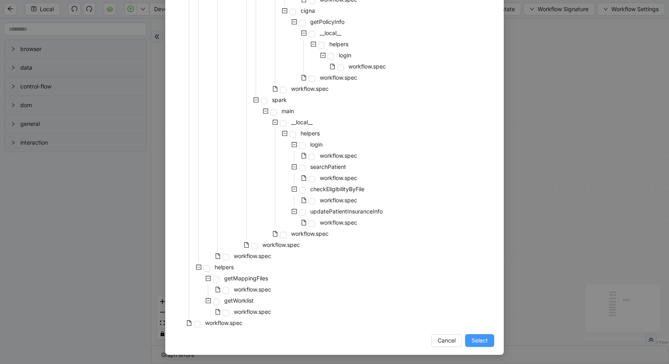
click at [481, 339] on span "Select" at bounding box center [480, 340] width 16 height 9
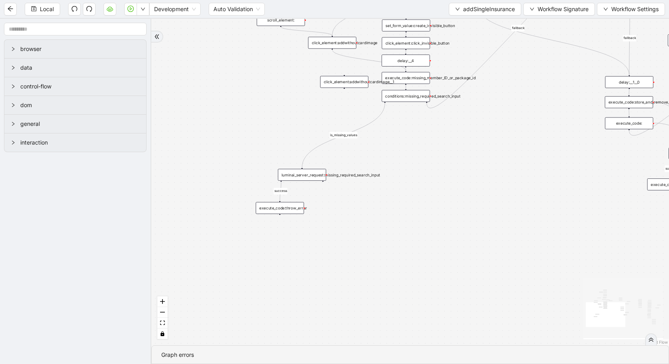
drag, startPoint x: 331, startPoint y: 99, endPoint x: 399, endPoint y: 274, distance: 188.1
click at [399, 274] on div "is_missing_values has_custom_rules success success success fallback fallback su…" at bounding box center [410, 182] width 518 height 327
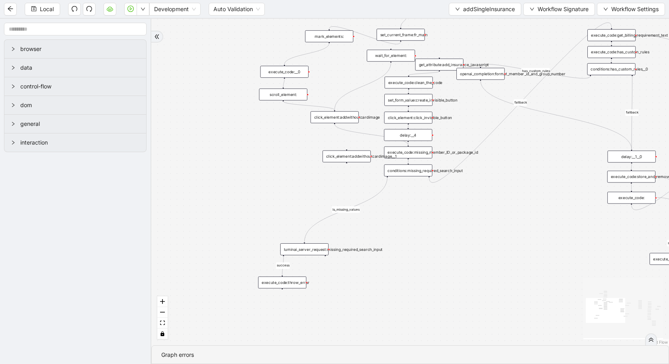
drag, startPoint x: 399, startPoint y: 190, endPoint x: 392, endPoint y: 298, distance: 107.8
click at [392, 298] on div "is_missing_values has_custom_rules success success success fallback fallback su…" at bounding box center [410, 182] width 518 height 327
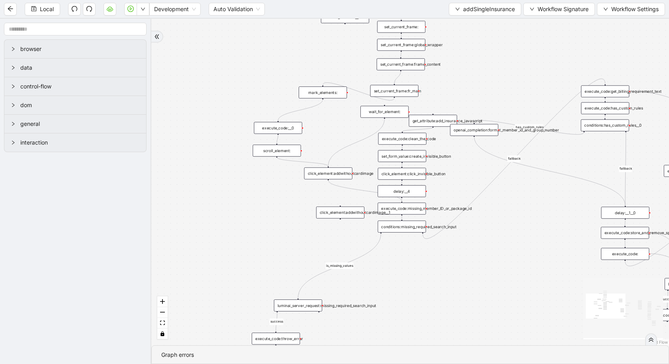
click at [270, 130] on div "execute_code:__0" at bounding box center [278, 128] width 48 height 12
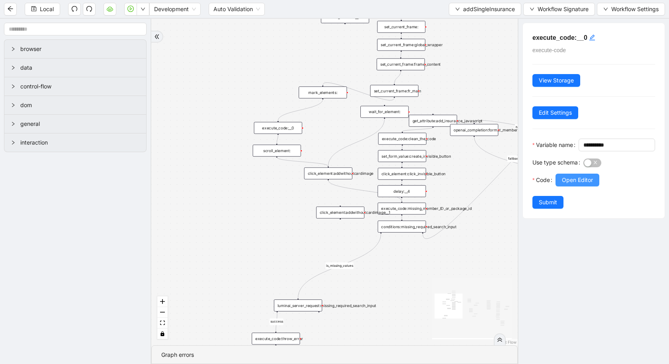
click at [583, 184] on span "Open Editor" at bounding box center [577, 180] width 31 height 9
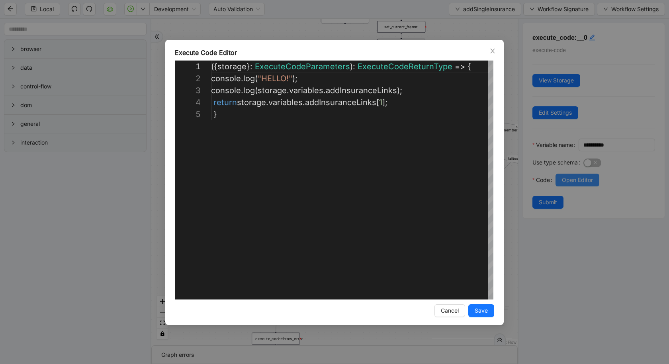
scroll to position [48, 0]
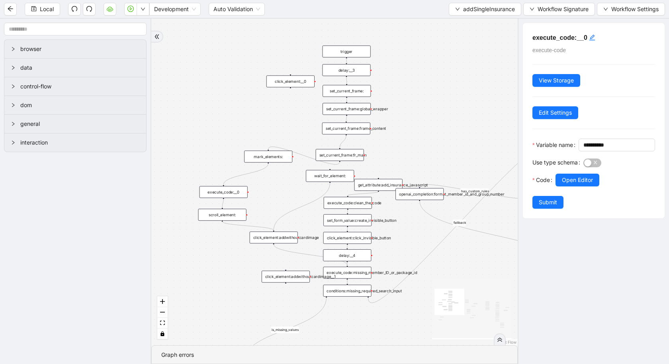
drag, startPoint x: 350, startPoint y: 118, endPoint x: 296, endPoint y: 182, distance: 84.2
click at [296, 183] on div "is_missing_values has_custom_rules success success success fallback fallback su…" at bounding box center [334, 182] width 367 height 327
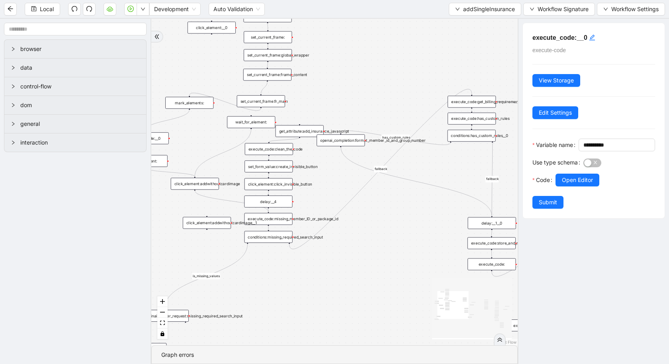
drag, startPoint x: 296, startPoint y: 182, endPoint x: 217, endPoint y: 128, distance: 95.7
click at [217, 128] on div "is_missing_values has_custom_rules success success success fallback fallback su…" at bounding box center [334, 182] width 367 height 327
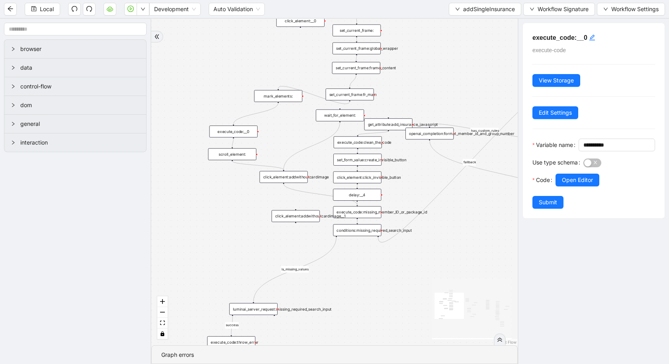
drag, startPoint x: 381, startPoint y: 245, endPoint x: 470, endPoint y: 237, distance: 89.6
click at [469, 237] on div "is_missing_values has_custom_rules success success success fallback fallback su…" at bounding box center [334, 182] width 367 height 327
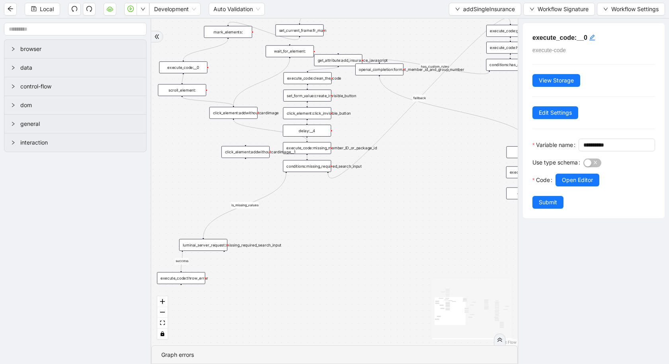
drag, startPoint x: 470, startPoint y: 237, endPoint x: 420, endPoint y: 174, distance: 80.5
click at [420, 174] on div "is_missing_values has_custom_rules success success success fallback fallback su…" at bounding box center [334, 182] width 367 height 327
click at [310, 146] on div "execute_code:missing_member_ID_or_package_id" at bounding box center [307, 148] width 48 height 12
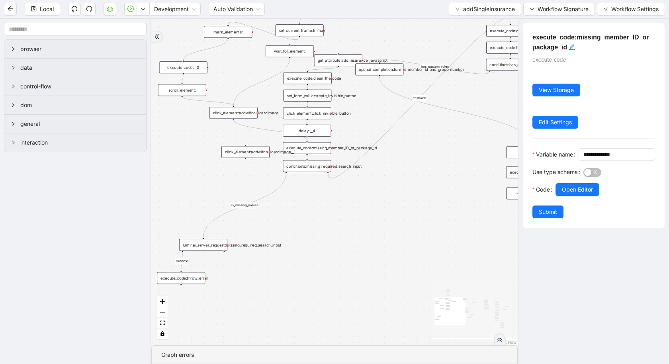
click at [313, 150] on div "execute_code:missing_member_ID_or_package_id" at bounding box center [307, 148] width 48 height 12
click at [582, 194] on span "Open Editor" at bounding box center [577, 189] width 31 height 9
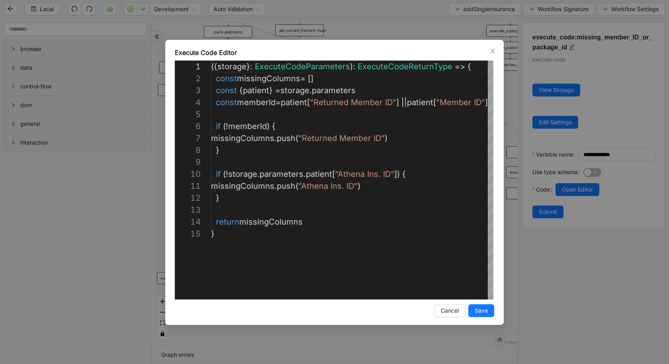
scroll to position [120, 0]
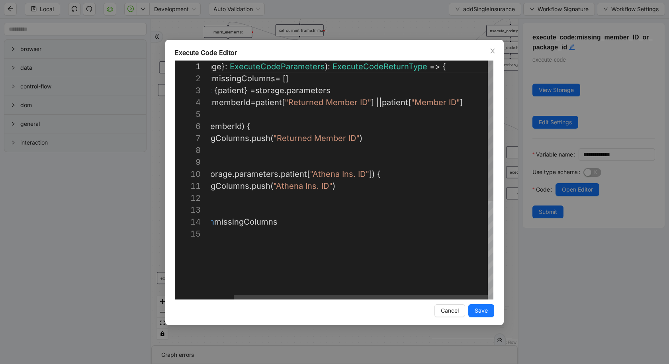
click at [483, 101] on div "({ storage }: ExecuteCodeParameters ): ExecuteCodeReturnType => { const missing…" at bounding box center [340, 264] width 308 height 406
click at [379, 102] on div "({ storage }: ExecuteCodeParameters ): ExecuteCodeReturnType => { const missing…" at bounding box center [343, 264] width 315 height 406
paste textarea "**********"
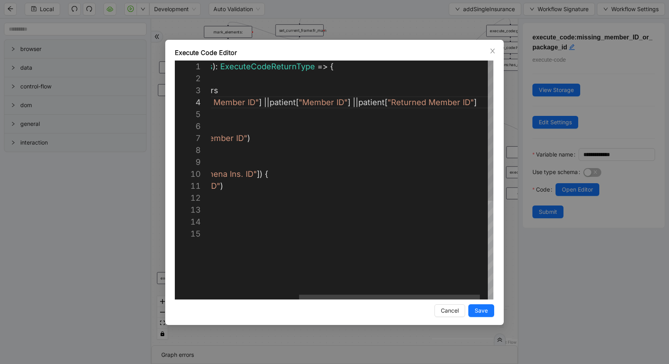
click at [417, 103] on div "({ storage }: ExecuteCodeParameters ): ExecuteCodeReturnType => { const missing…" at bounding box center [290, 264] width 432 height 406
click at [364, 104] on div "({ storage }: ExecuteCodeParameters ): ExecuteCodeReturnType => { const missing…" at bounding box center [301, 264] width 455 height 406
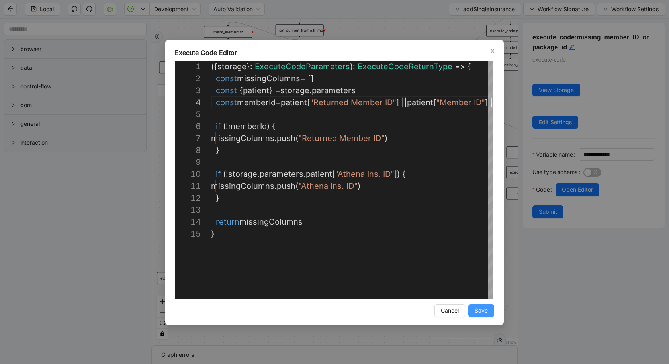
type textarea "**********"
click at [480, 315] on span "Save" at bounding box center [481, 310] width 13 height 9
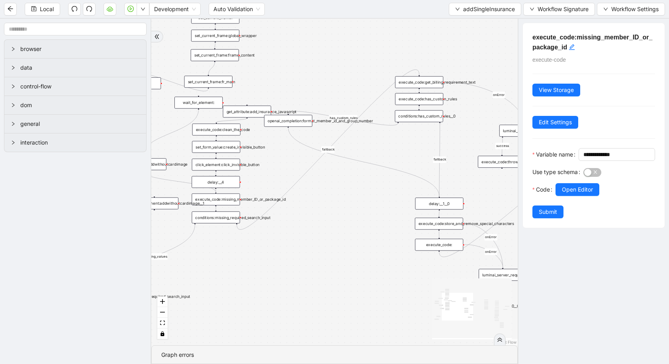
drag, startPoint x: 407, startPoint y: 202, endPoint x: 324, endPoint y: 250, distance: 95.7
click at [324, 250] on div "is_missing_values has_custom_rules success success success fallback fallback su…" at bounding box center [334, 182] width 367 height 327
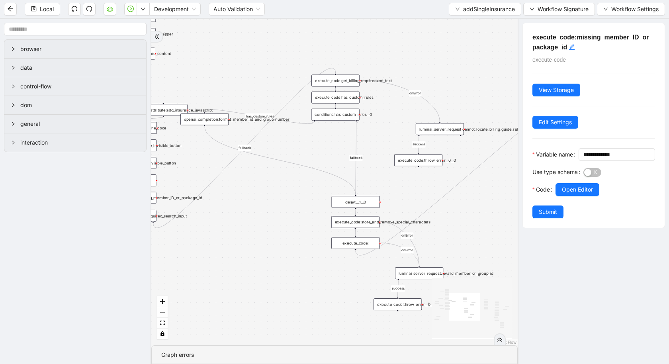
drag, startPoint x: 324, startPoint y: 250, endPoint x: 220, endPoint y: 241, distance: 104.4
click at [220, 241] on div "is_missing_values has_custom_rules success success success fallback fallback su…" at bounding box center [334, 182] width 367 height 327
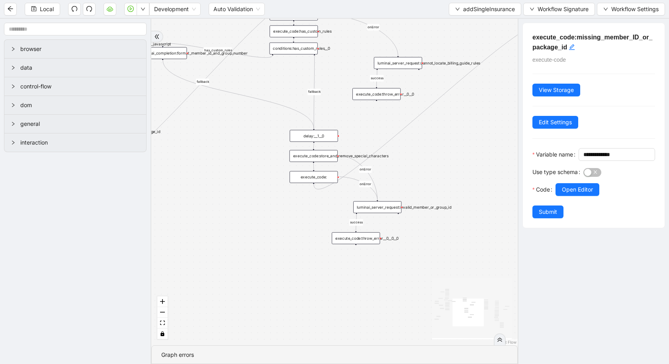
drag, startPoint x: 220, startPoint y: 241, endPoint x: 199, endPoint y: 182, distance: 63.0
click at [199, 182] on div "is_missing_values has_custom_rules success success success fallback fallback su…" at bounding box center [334, 182] width 367 height 327
click at [318, 163] on div "is_missing_values has_custom_rules success success success fallback fallback su…" at bounding box center [334, 182] width 367 height 327
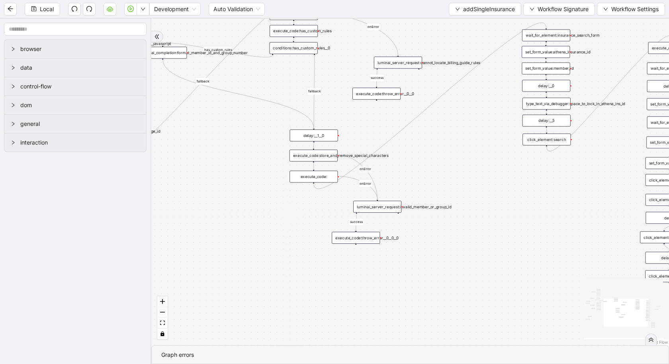
click at [320, 179] on div "execute_code:" at bounding box center [314, 177] width 48 height 12
click at [327, 187] on icon "Edge from execute_code: to wait_for_element:insurance_search_form" at bounding box center [430, 106] width 233 height 166
click at [327, 179] on div "execute_code:" at bounding box center [314, 177] width 48 height 12
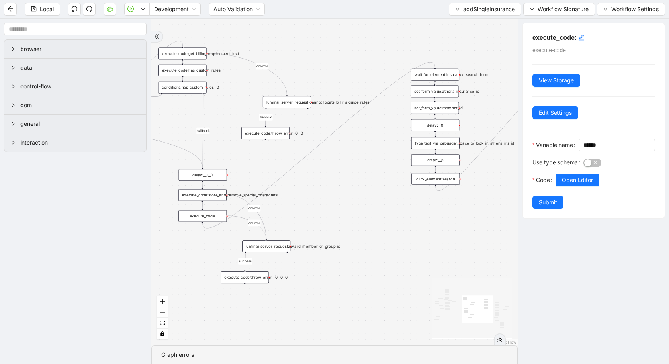
drag, startPoint x: 500, startPoint y: 157, endPoint x: 340, endPoint y: 219, distance: 171.3
click at [340, 219] on div "is_missing_values has_custom_rules success success success fallback fallback su…" at bounding box center [334, 182] width 367 height 327
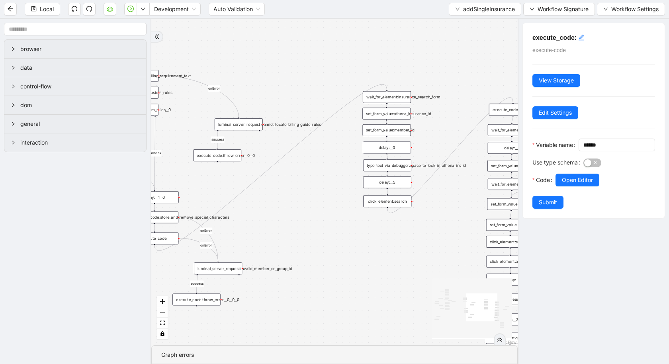
click at [396, 115] on div "set_form_value:athena_insurance_id" at bounding box center [387, 114] width 48 height 12
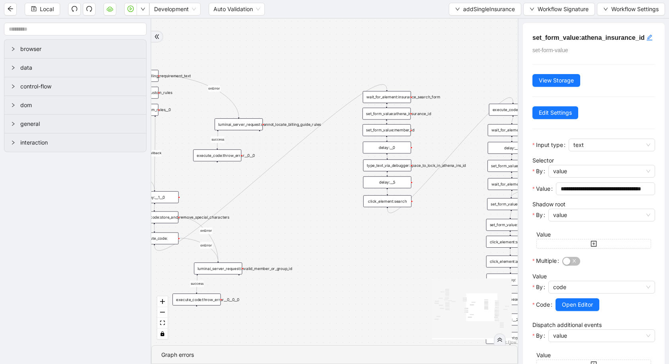
click at [386, 133] on div "set_form_value:member_id" at bounding box center [387, 130] width 48 height 12
click at [588, 305] on span "Open Editor" at bounding box center [577, 304] width 31 height 9
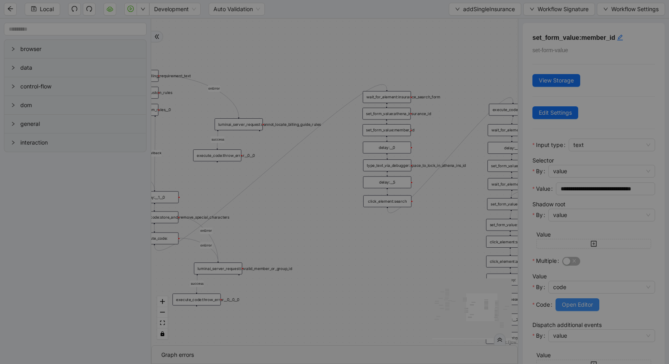
scroll to position [24, 0]
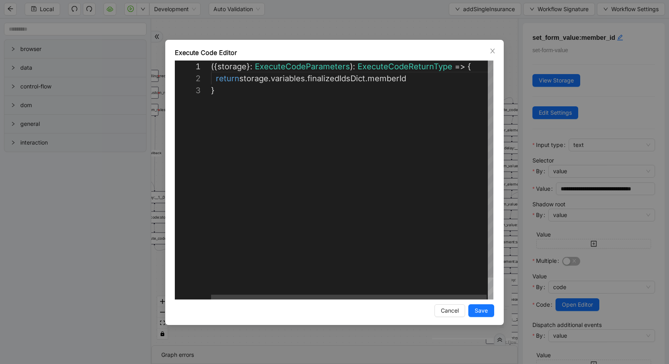
click at [87, 222] on div "**********" at bounding box center [334, 182] width 669 height 364
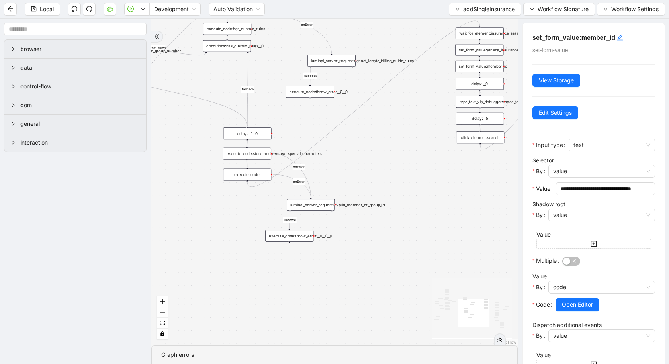
drag, startPoint x: 408, startPoint y: 61, endPoint x: 500, endPoint y: -2, distance: 112.6
click at [500, 0] on html "Local Development Auto Validation addSingleInsurance Workflow Signature Workflo…" at bounding box center [334, 182] width 669 height 364
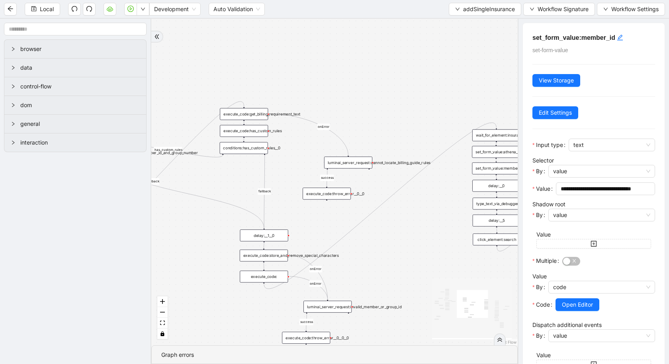
drag, startPoint x: 177, startPoint y: 147, endPoint x: 193, endPoint y: 248, distance: 103.0
click at [193, 248] on div "is_missing_values has_custom_rules success success success fallback fallback su…" at bounding box center [334, 182] width 367 height 327
click at [505, 134] on div "wait_for_element:insurance_search_form" at bounding box center [497, 135] width 48 height 12
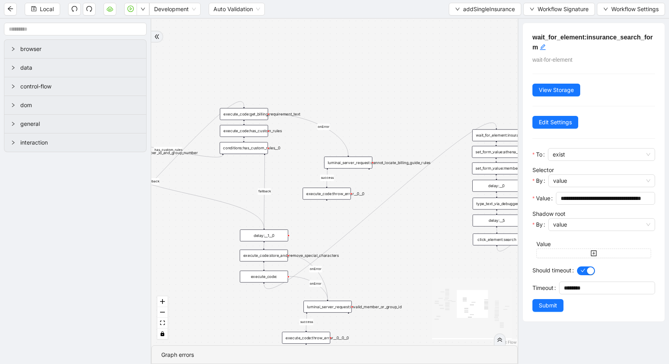
click at [502, 155] on div "set_form_value:athena_insurance_id" at bounding box center [496, 152] width 48 height 12
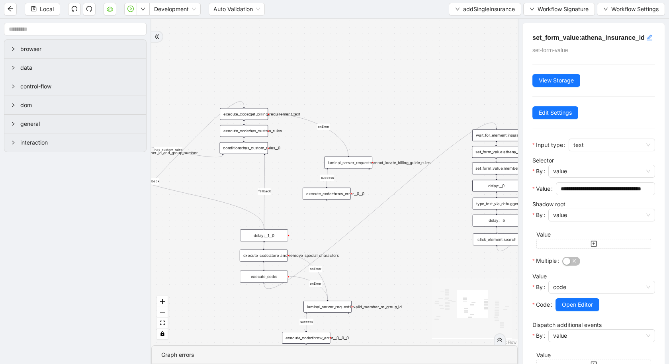
click at [261, 241] on div "delay:__1__0" at bounding box center [264, 236] width 48 height 12
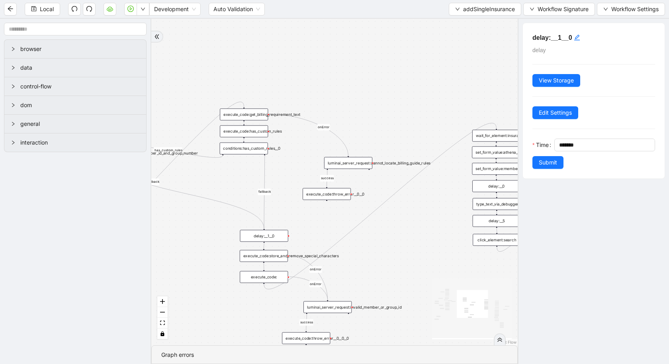
click at [267, 264] on div "is_missing_values has_custom_rules success success success fallback fallback su…" at bounding box center [334, 182] width 367 height 327
click at [267, 281] on div "execute_code:" at bounding box center [264, 277] width 48 height 12
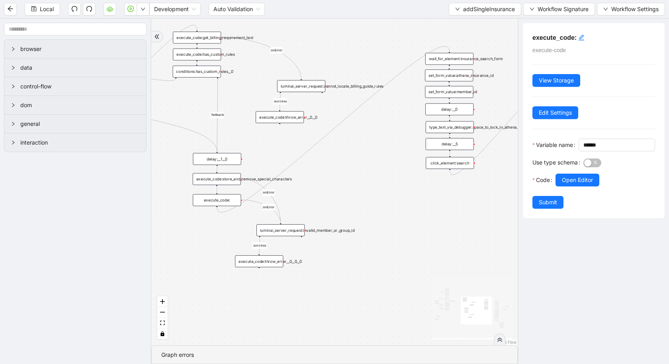
drag, startPoint x: 256, startPoint y: 328, endPoint x: 209, endPoint y: 252, distance: 89.5
click at [209, 252] on div "is_missing_values has_custom_rules success success success fallback fallback su…" at bounding box center [334, 182] width 367 height 327
click at [456, 96] on div "set_form_value:member_id" at bounding box center [449, 92] width 48 height 12
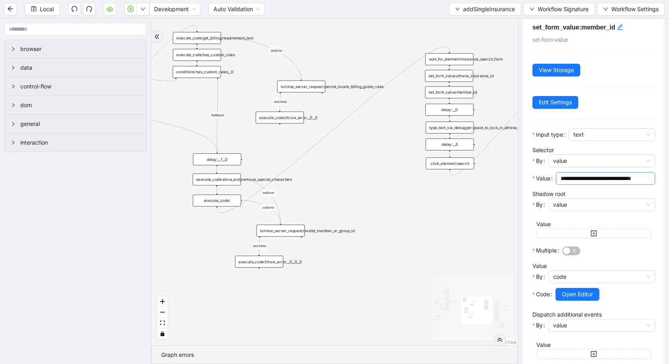
scroll to position [18, 0]
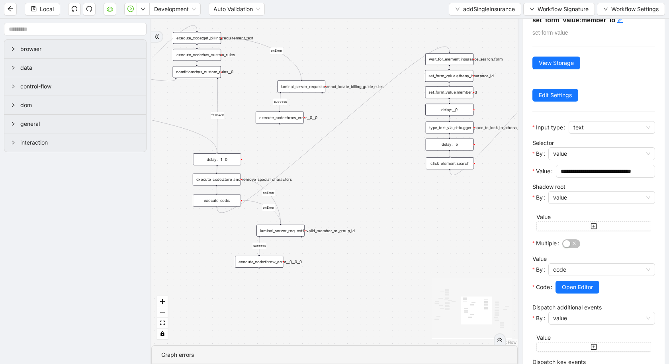
click at [451, 95] on div "set_form_value:member_id" at bounding box center [449, 92] width 48 height 12
click at [447, 113] on div "delay:__0" at bounding box center [450, 110] width 48 height 12
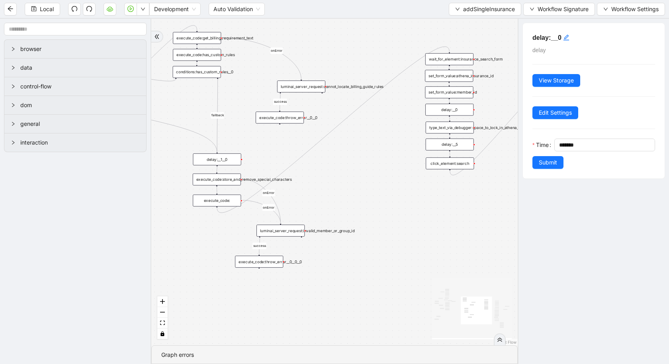
scroll to position [0, 0]
click at [449, 94] on div "set_form_value:member_id" at bounding box center [449, 92] width 48 height 12
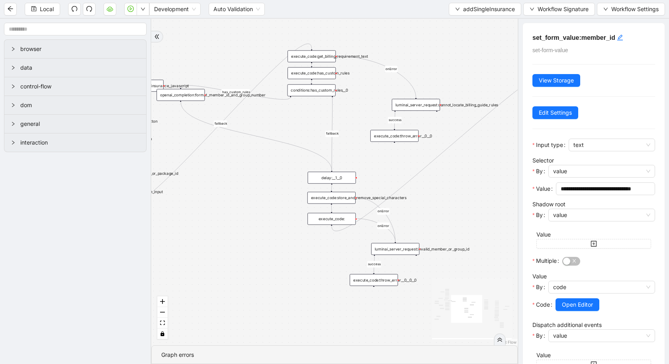
drag, startPoint x: 353, startPoint y: 171, endPoint x: 593, endPoint y: 221, distance: 245.1
click at [593, 222] on section "browser data control-flow dom general interaction is_missing_values has_custom_…" at bounding box center [334, 191] width 669 height 345
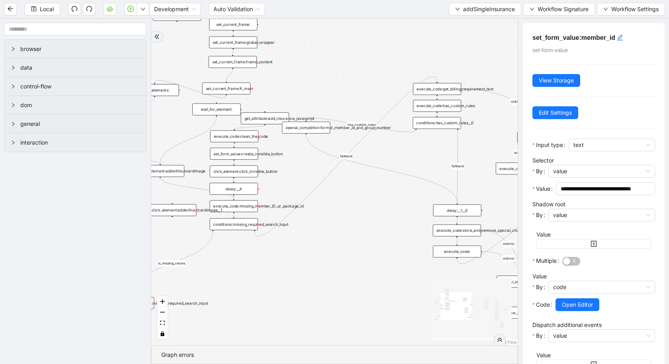
click at [237, 208] on div "execute_code:missing_member_ID_or_package_id" at bounding box center [234, 206] width 48 height 12
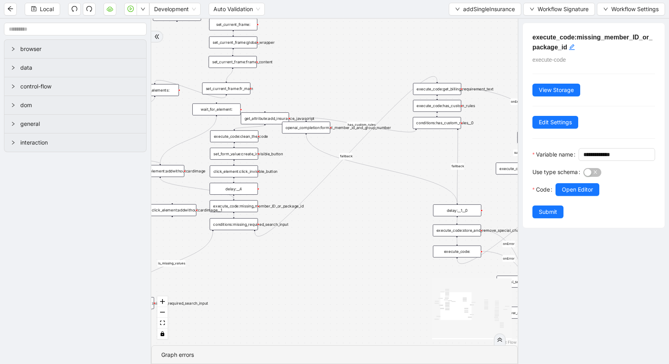
click at [239, 227] on div "conditions:missing_required_search_input" at bounding box center [234, 224] width 48 height 12
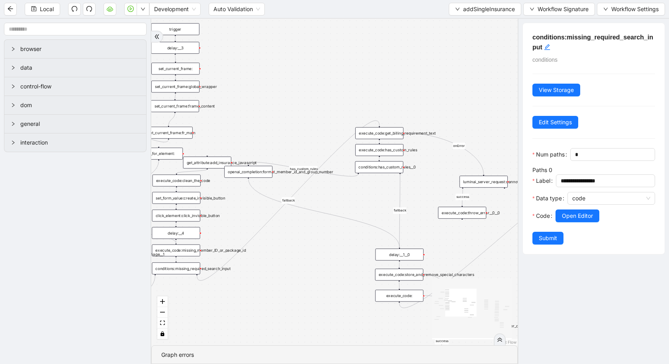
drag, startPoint x: 334, startPoint y: 265, endPoint x: 240, endPoint y: 331, distance: 114.7
click at [240, 331] on div "is_missing_values has_custom_rules success success success fallback fallback su…" at bounding box center [334, 182] width 367 height 327
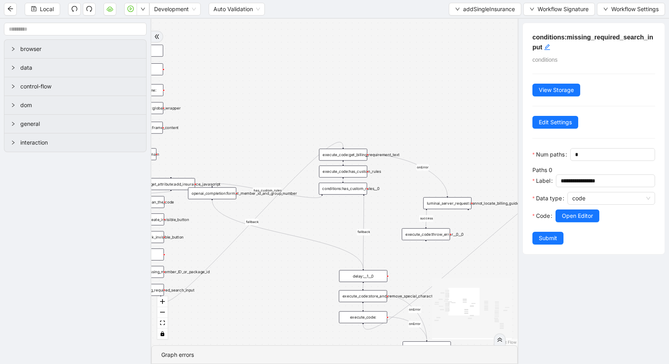
click at [357, 157] on div "execute_code:get_billing_requirement_text" at bounding box center [343, 155] width 48 height 12
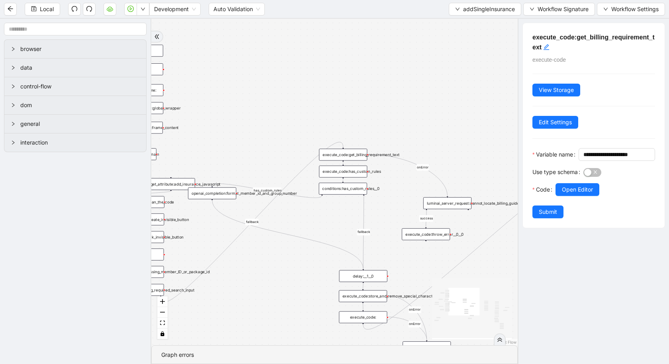
click at [349, 175] on div "execute_code:has_custom_rules" at bounding box center [343, 172] width 48 height 12
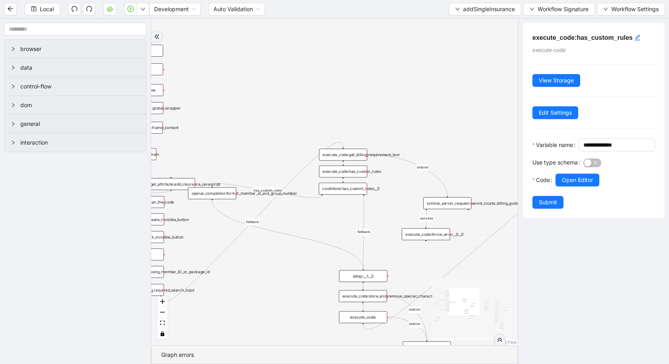
click at [349, 191] on div "conditions:has_custom_rules__0" at bounding box center [343, 189] width 48 height 12
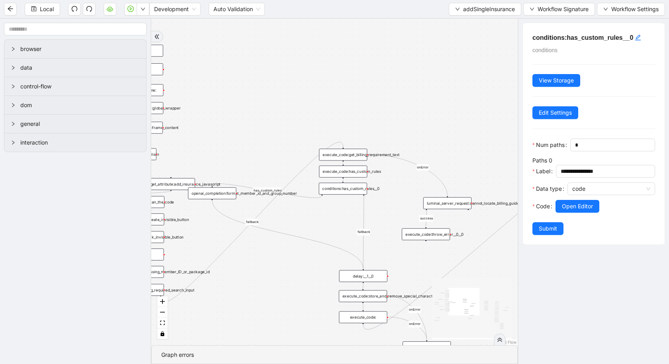
click at [360, 278] on div "delay:__1__0" at bounding box center [363, 276] width 48 height 12
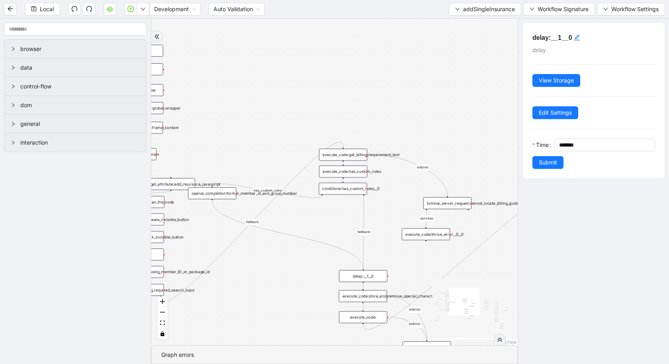
click at [363, 298] on div "execute_code:store_and_remove_special_characters" at bounding box center [363, 296] width 48 height 12
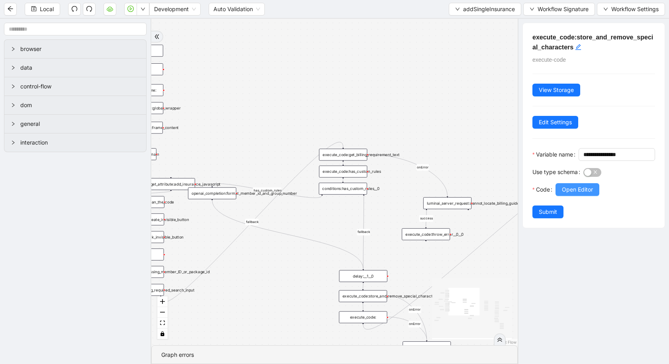
click at [581, 194] on span "Open Editor" at bounding box center [577, 189] width 31 height 9
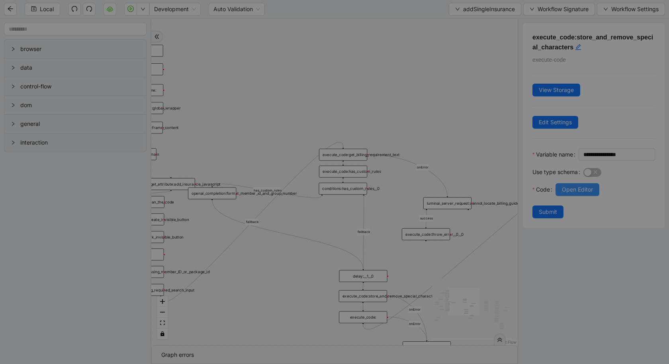
scroll to position [120, 0]
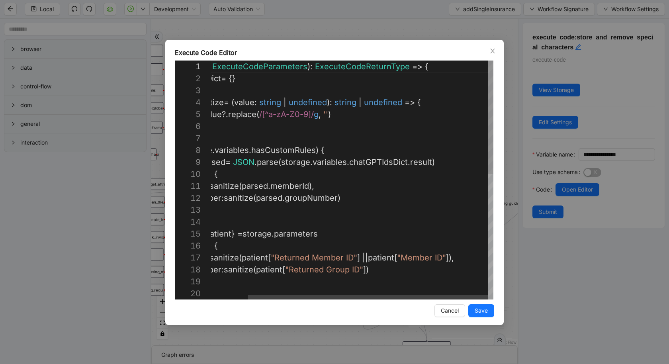
click at [465, 257] on div "({ storage }: ExecuteCodeParameters ): ExecuteCodeReturnType => { let returnDic…" at bounding box center [331, 312] width 325 height 502
click at [374, 257] on div "({ storage }: ExecuteCodeParameters ): ExecuteCodeReturnType => { let returnDic…" at bounding box center [340, 312] width 342 height 502
paste textarea "**********"
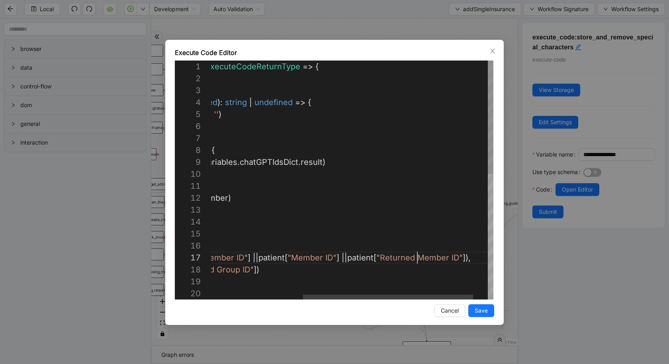
click at [417, 260] on div "({ storage }: ExecuteCodeParameters ): ExecuteCodeReturnType => { let returnDic…" at bounding box center [288, 312] width 459 height 502
type textarea "**********"
click at [486, 307] on span "Save" at bounding box center [481, 310] width 13 height 9
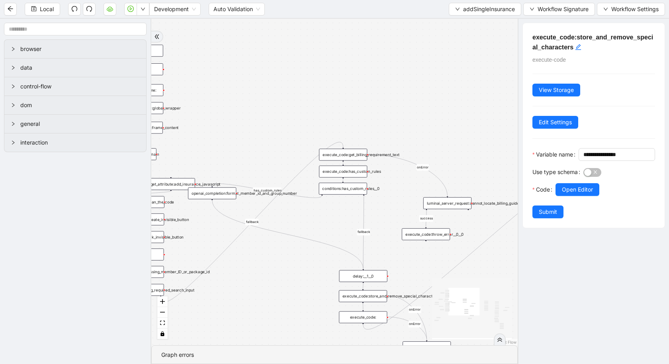
click at [566, 326] on div "**********" at bounding box center [593, 191] width 151 height 345
click at [553, 206] on div "Code" at bounding box center [544, 194] width 23 height 22
click at [550, 216] on span "Submit" at bounding box center [548, 212] width 18 height 9
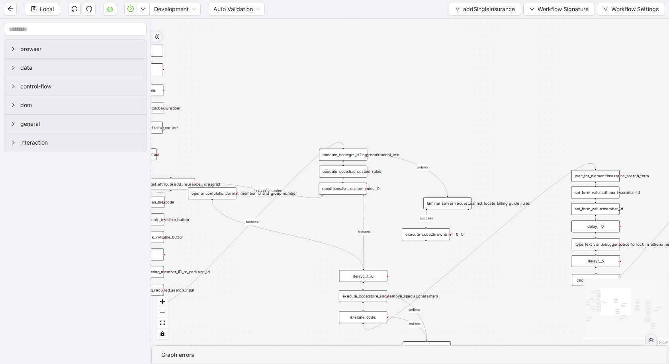
click at [459, 120] on div "is_missing_values has_custom_rules success success success fallback fallback su…" at bounding box center [410, 182] width 518 height 327
click at [471, 11] on span "addSingleInsurance" at bounding box center [489, 9] width 52 height 9
click at [463, 23] on span "Select" at bounding box center [485, 24] width 60 height 9
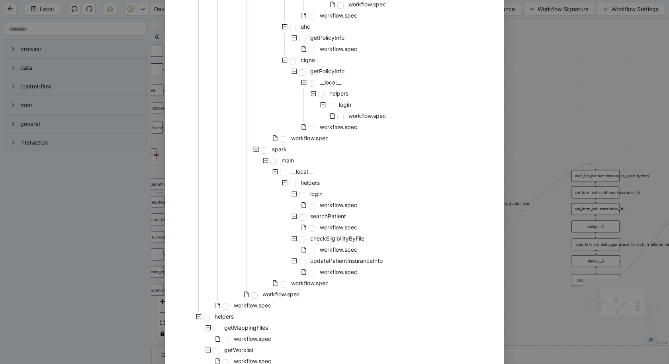
scroll to position [568, 0]
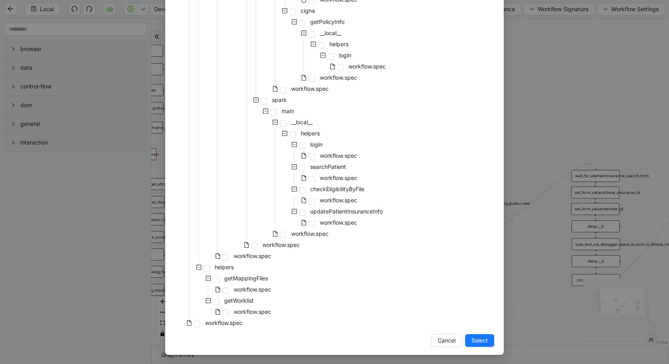
click at [200, 321] on div "workflow.spec" at bounding box center [209, 323] width 69 height 11
click at [199, 323] on span at bounding box center [197, 324] width 6 height 6
click at [486, 341] on span "Select" at bounding box center [480, 340] width 16 height 9
click at [486, 342] on div "is_missing_values has_custom_rules success success success fallback fallback su…" at bounding box center [410, 182] width 518 height 327
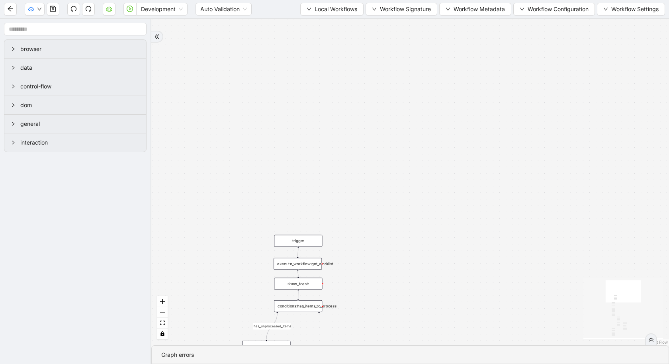
drag, startPoint x: 213, startPoint y: 116, endPoint x: 375, endPoint y: 82, distance: 165.1
click at [375, 82] on div "has_unprocessed_items onError onError onError onError onError onError trigger l…" at bounding box center [410, 182] width 518 height 327
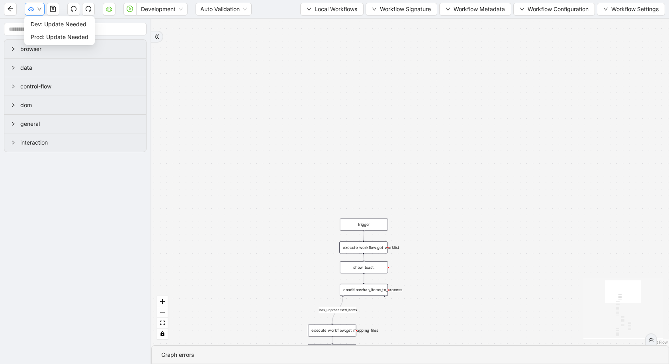
click at [38, 7] on icon "down" at bounding box center [39, 9] width 5 height 5
click at [50, 24] on span "Dev: Update Needed" at bounding box center [60, 24] width 58 height 9
